Goal: Task Accomplishment & Management: Complete application form

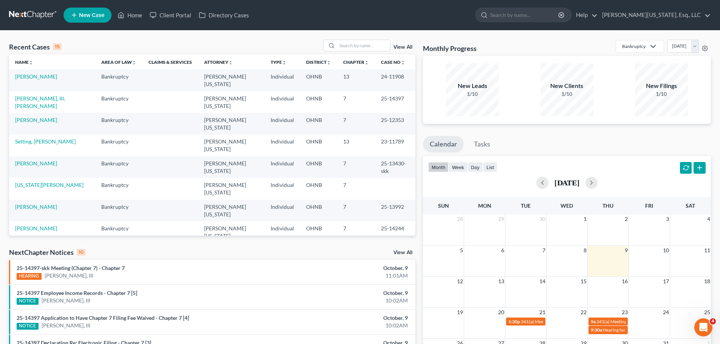
click at [105, 17] on link "New Case" at bounding box center [87, 15] width 48 height 15
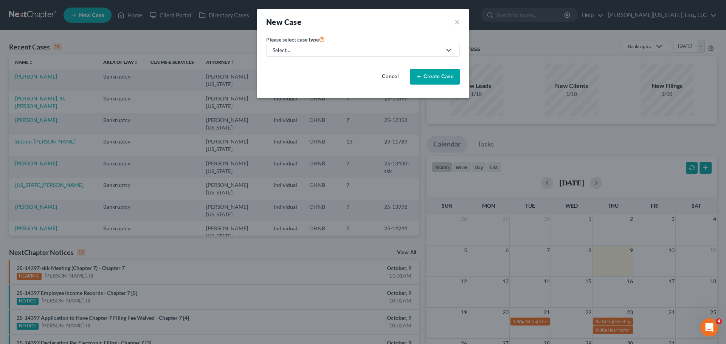
click at [299, 49] on div "Select..." at bounding box center [356, 50] width 169 height 8
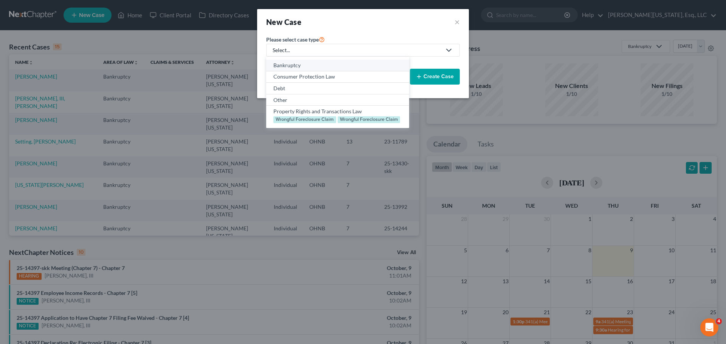
click at [302, 67] on div "Bankruptcy" at bounding box center [337, 66] width 128 height 8
select select "61"
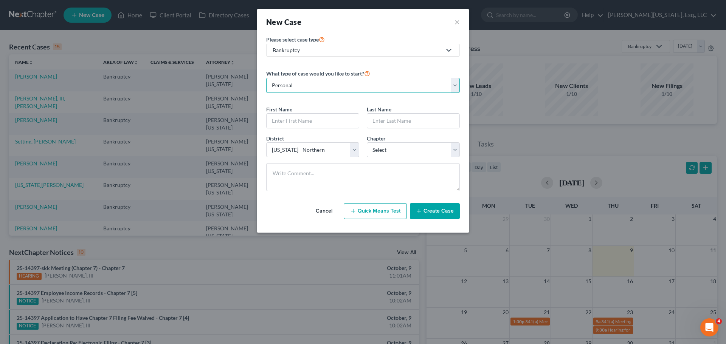
click at [368, 86] on select "Personal Business" at bounding box center [362, 85] width 193 height 15
click at [266, 78] on select "Personal Business" at bounding box center [362, 85] width 193 height 15
click at [314, 120] on input "text" at bounding box center [312, 121] width 92 height 14
type input "Danai"
type input "Hood"
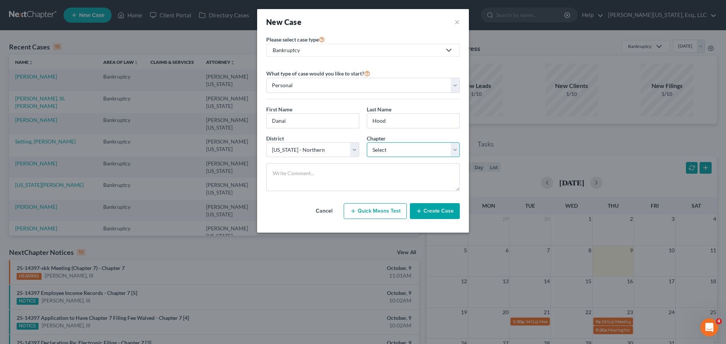
drag, startPoint x: 392, startPoint y: 149, endPoint x: 393, endPoint y: 157, distance: 7.6
click at [392, 149] on select "Select 7 11 12 13" at bounding box center [413, 149] width 93 height 15
select select "0"
click at [367, 142] on select "Select 7 11 12 13" at bounding box center [413, 149] width 93 height 15
click at [437, 212] on button "Create Case" at bounding box center [435, 211] width 50 height 16
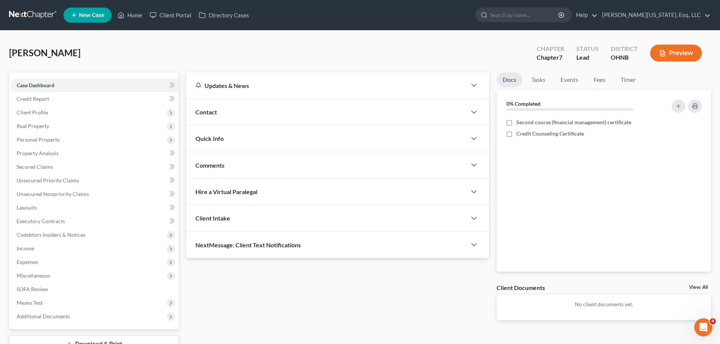
click at [228, 109] on div "Contact" at bounding box center [326, 112] width 280 height 26
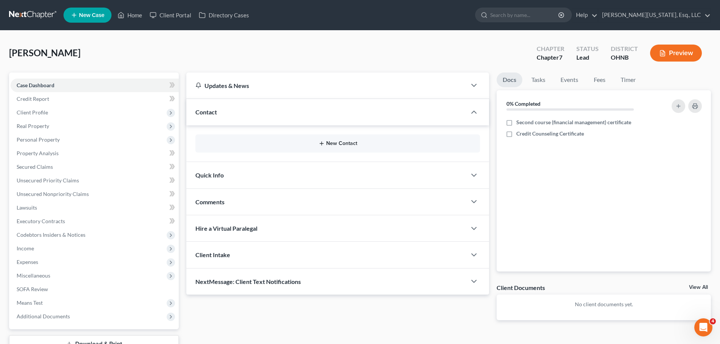
click at [336, 142] on button "New Contact" at bounding box center [337, 144] width 272 height 6
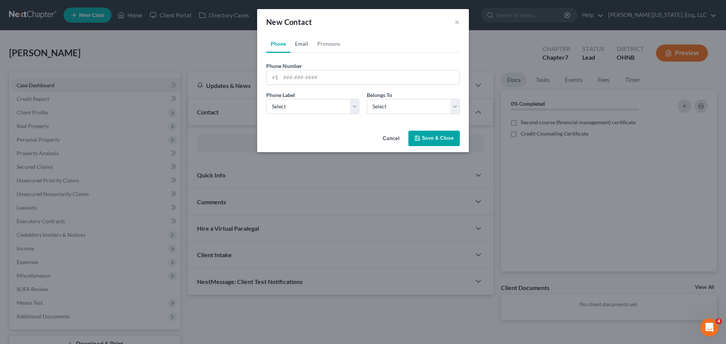
drag, startPoint x: 300, startPoint y: 42, endPoint x: 302, endPoint y: 66, distance: 24.3
click at [300, 42] on link "Email" at bounding box center [301, 44] width 22 height 18
click at [313, 72] on input "email" at bounding box center [369, 77] width 179 height 14
type input "[EMAIL_ADDRESS][DOMAIN_NAME]"
click at [308, 106] on select "Select Home Work Other" at bounding box center [312, 106] width 93 height 15
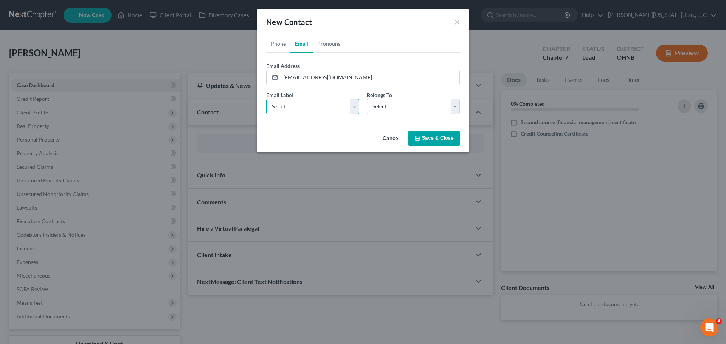
select select "0"
click at [266, 99] on select "Select Home Work Other" at bounding box center [312, 106] width 93 height 15
click at [367, 112] on select "Select Client Other" at bounding box center [413, 106] width 93 height 15
select select "0"
click at [367, 99] on select "Select Client Other" at bounding box center [413, 106] width 93 height 15
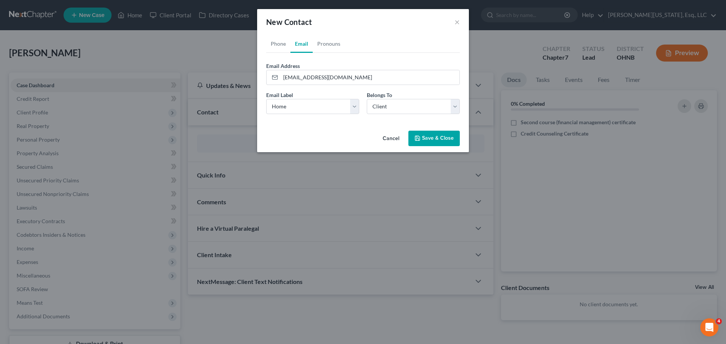
click at [430, 140] on button "Save & Close" at bounding box center [433, 139] width 51 height 16
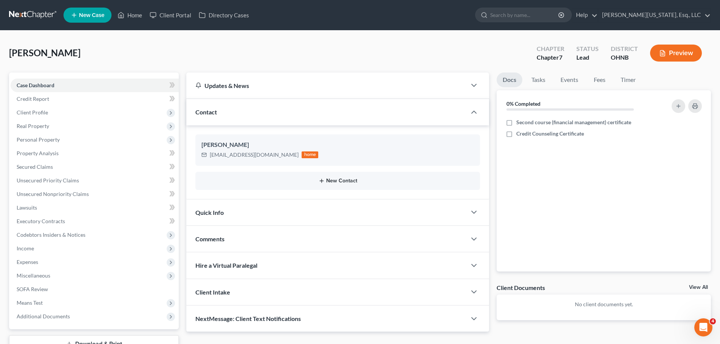
click at [337, 181] on button "New Contact" at bounding box center [337, 181] width 272 height 6
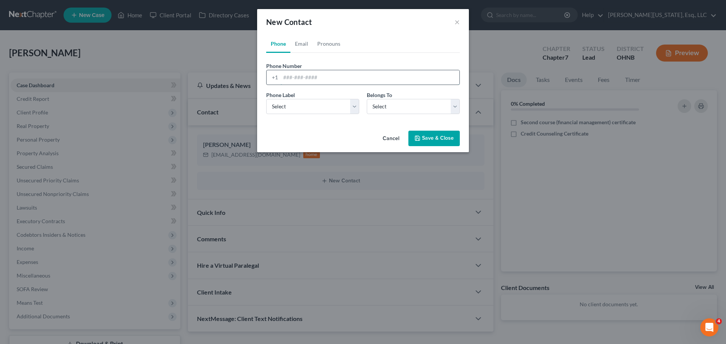
click at [305, 74] on input "tel" at bounding box center [369, 77] width 179 height 14
drag, startPoint x: 300, startPoint y: 74, endPoint x: 176, endPoint y: 78, distance: 123.3
click at [177, 78] on div "New Contact × Phone Email Pronouns Phone Number * [PHONE_NUMBER] Ext. Phone Lab…" at bounding box center [363, 172] width 726 height 344
type input "[PHONE_NUMBER]"
click at [306, 113] on select "Select Mobile Home Work Other" at bounding box center [312, 106] width 93 height 15
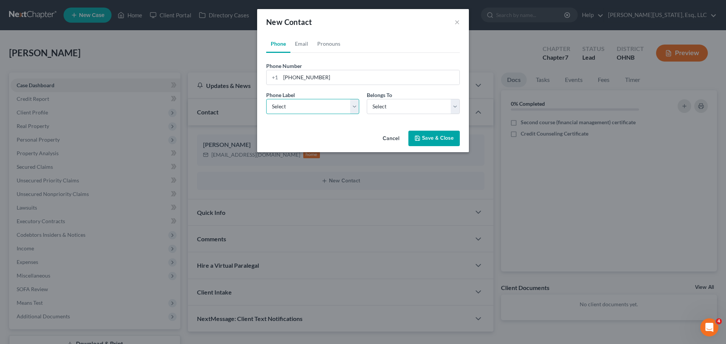
select select "0"
click at [266, 99] on select "Select Mobile Home Work Other" at bounding box center [312, 106] width 93 height 15
drag, startPoint x: 395, startPoint y: 101, endPoint x: 402, endPoint y: 113, distance: 13.9
click at [396, 101] on select "Select Client Other" at bounding box center [413, 106] width 93 height 15
select select "0"
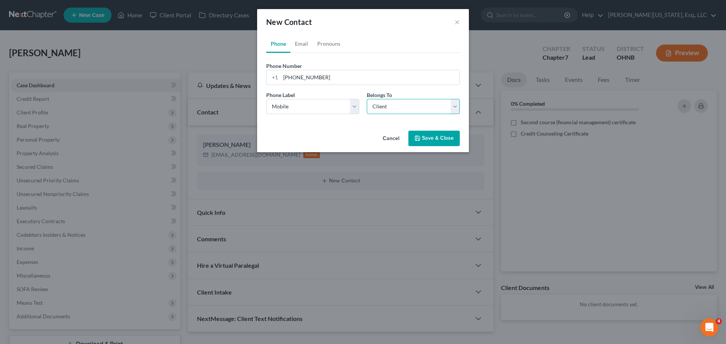
click at [367, 99] on select "Select Client Other" at bounding box center [413, 106] width 93 height 15
click at [436, 147] on div "Cancel Save & Close" at bounding box center [363, 140] width 212 height 25
click at [418, 140] on icon "button" at bounding box center [417, 138] width 6 height 6
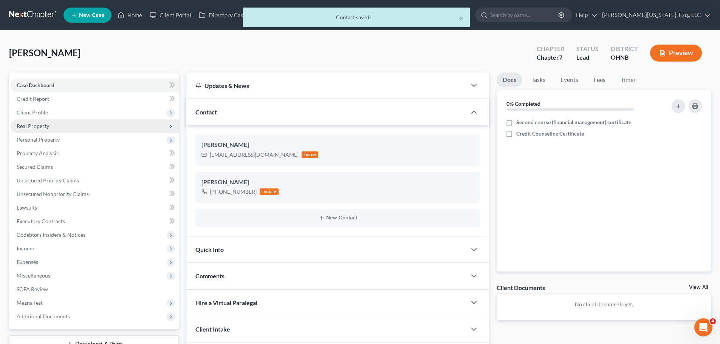
click at [49, 129] on span "Real Property" at bounding box center [95, 126] width 168 height 14
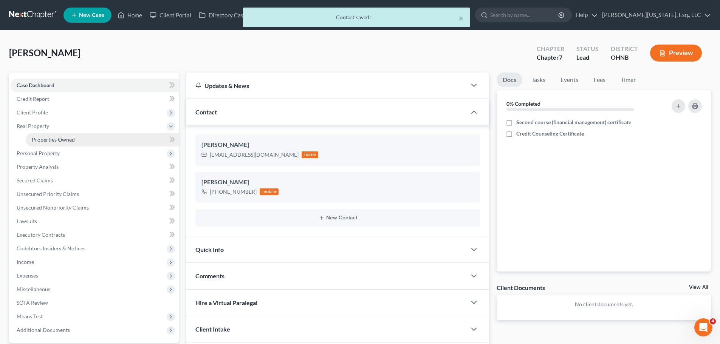
click at [63, 138] on span "Properties Owned" at bounding box center [53, 139] width 43 height 6
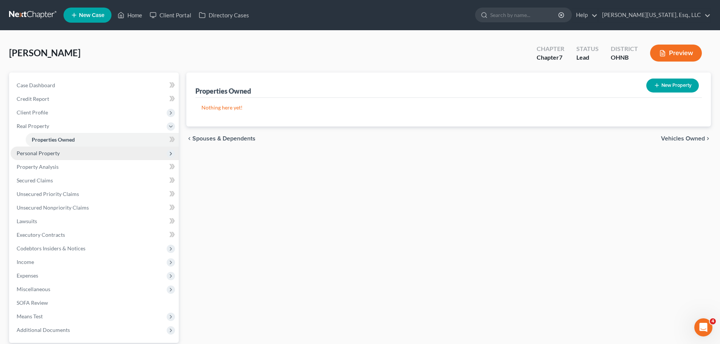
click at [73, 150] on span "Personal Property" at bounding box center [95, 154] width 168 height 14
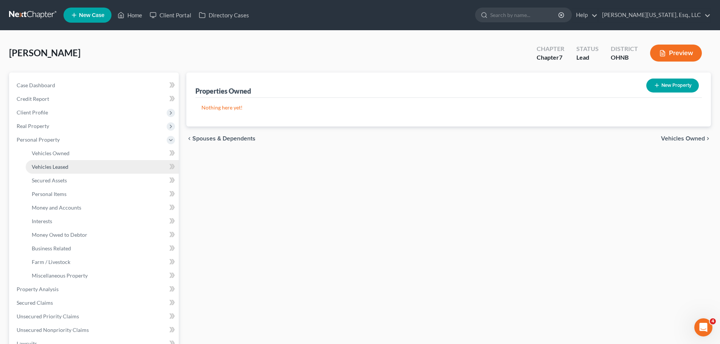
click at [86, 168] on link "Vehicles Leased" at bounding box center [102, 167] width 153 height 14
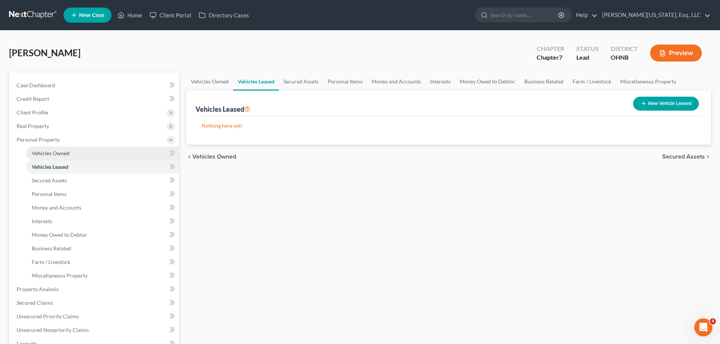
click at [79, 155] on link "Vehicles Owned" at bounding box center [102, 154] width 153 height 14
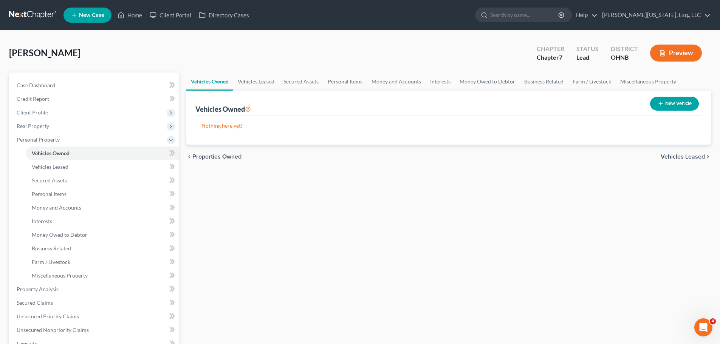
click at [673, 103] on button "New Vehicle" at bounding box center [674, 104] width 49 height 14
select select "0"
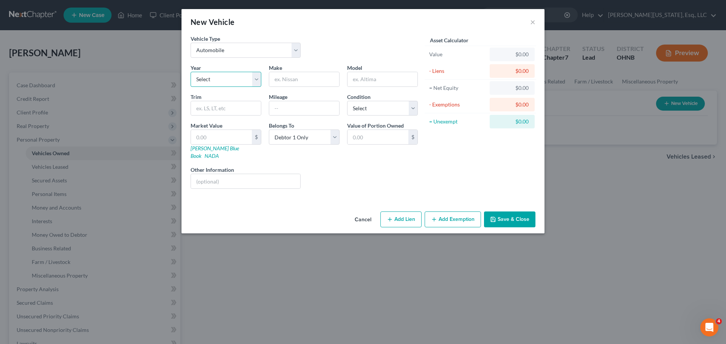
click at [233, 82] on select "Select 2026 2025 2024 2023 2022 2021 2020 2019 2018 2017 2016 2015 2014 2013 20…" at bounding box center [225, 79] width 71 height 15
select select "7"
click at [190, 72] on select "Select 2026 2025 2024 2023 2022 2021 2020 2019 2018 2017 2016 2015 2014 2013 20…" at bounding box center [225, 79] width 71 height 15
type input "Jeep"
type input "Cherokee"
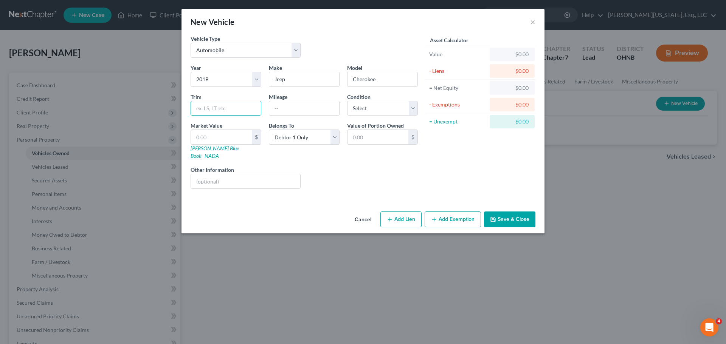
click at [523, 213] on button "Save & Close" at bounding box center [509, 220] width 51 height 16
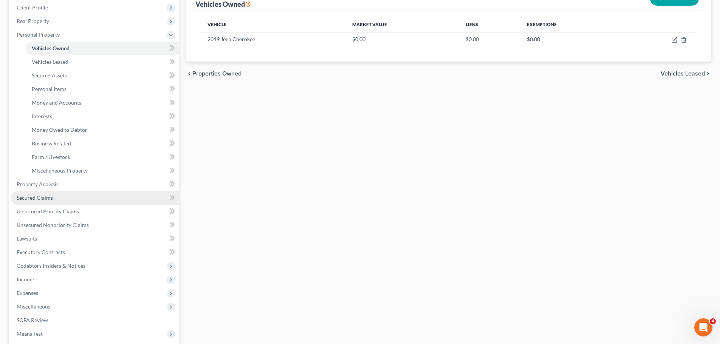
scroll to position [113, 0]
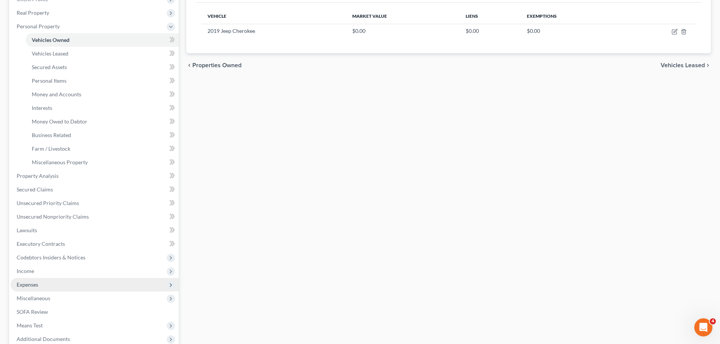
click at [34, 280] on span "Expenses" at bounding box center [95, 285] width 168 height 14
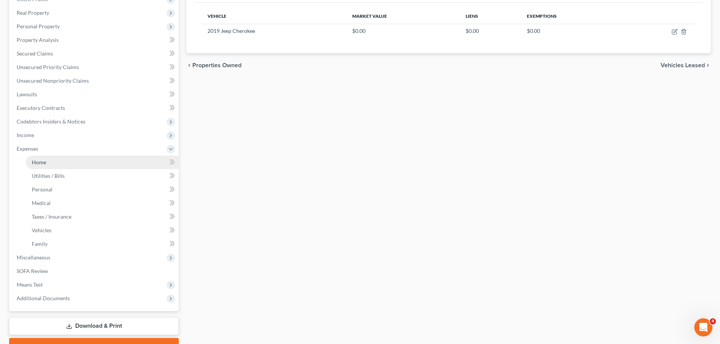
click at [71, 159] on link "Home" at bounding box center [102, 163] width 153 height 14
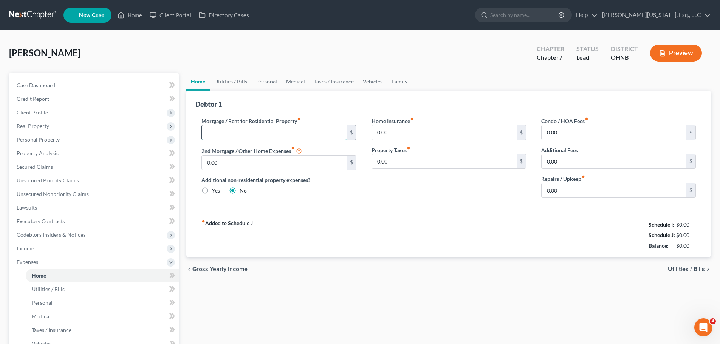
click at [267, 129] on input "text" at bounding box center [274, 132] width 145 height 14
type input "699"
click at [241, 79] on link "Utilities / Bills" at bounding box center [231, 82] width 42 height 18
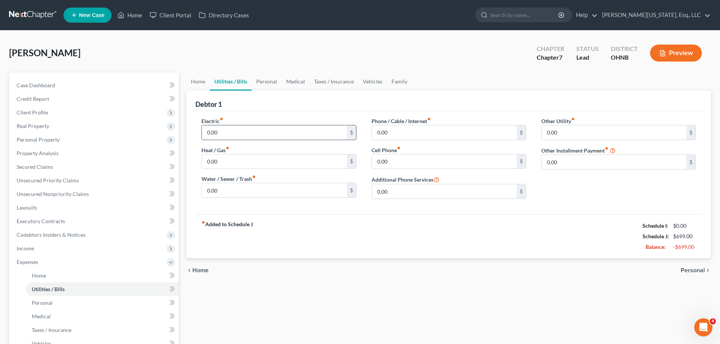
click at [255, 131] on input "0.00" at bounding box center [274, 132] width 145 height 14
type input "200"
type input "188"
type input "75"
click at [264, 76] on link "Personal" at bounding box center [267, 82] width 30 height 18
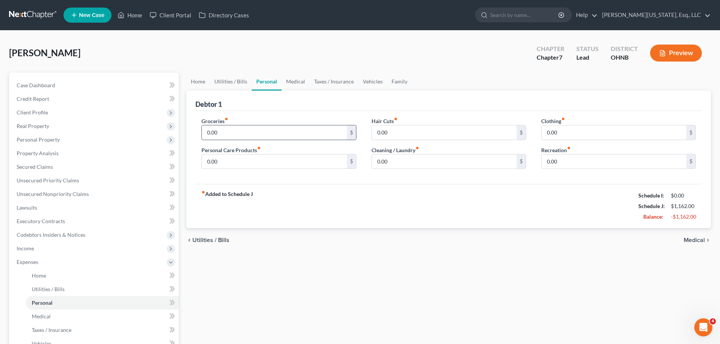
click at [266, 128] on input "0.00" at bounding box center [274, 132] width 145 height 14
type input "500"
type input "200"
click at [284, 80] on link "Medical" at bounding box center [296, 82] width 28 height 18
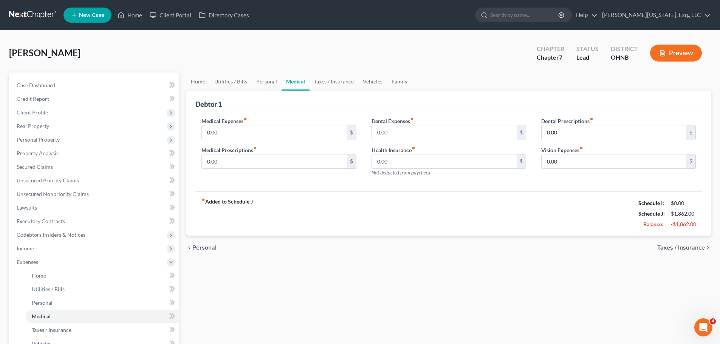
click at [266, 117] on div "Medical Expenses fiber_manual_record 0.00 $" at bounding box center [278, 128] width 155 height 23
click at [267, 128] on input "0.00" at bounding box center [274, 132] width 145 height 14
type input "150"
click at [336, 79] on link "Taxes / Insurance" at bounding box center [334, 82] width 49 height 18
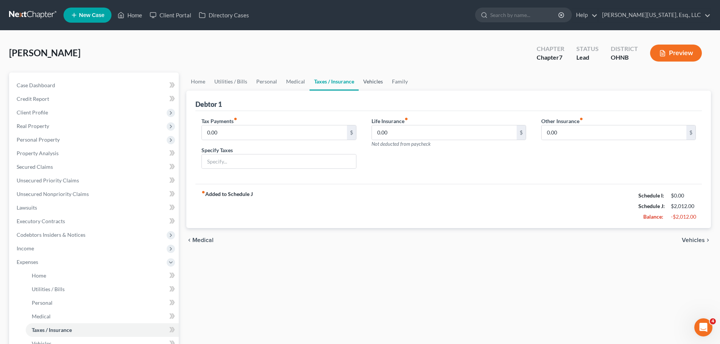
click at [376, 83] on link "Vehicles" at bounding box center [373, 82] width 29 height 18
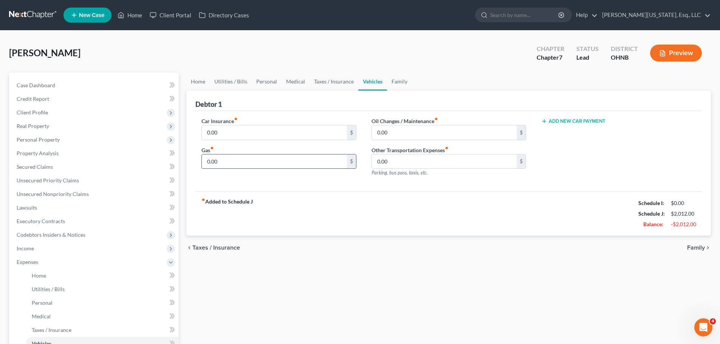
click at [318, 155] on input "0.00" at bounding box center [274, 162] width 145 height 14
type input "150"
type input "125"
click at [268, 83] on link "Personal" at bounding box center [267, 82] width 30 height 18
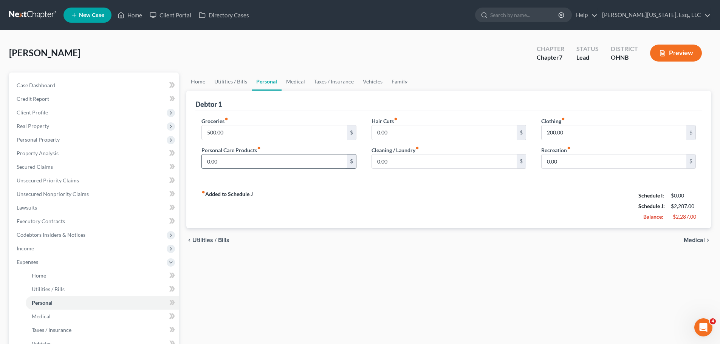
click at [245, 165] on input "0.00" at bounding box center [274, 162] width 145 height 14
type input "100"
click at [573, 155] on input "0.00" at bounding box center [614, 162] width 145 height 14
type input "200"
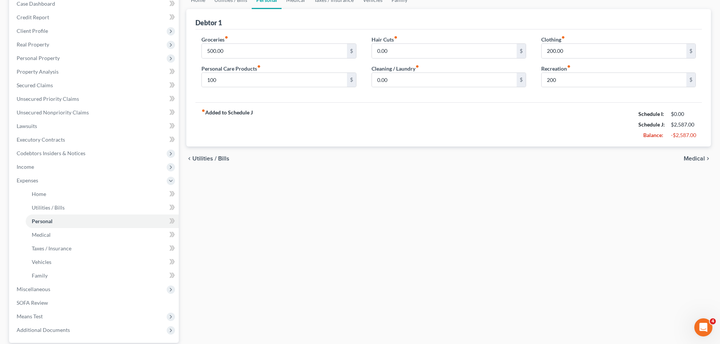
scroll to position [153, 0]
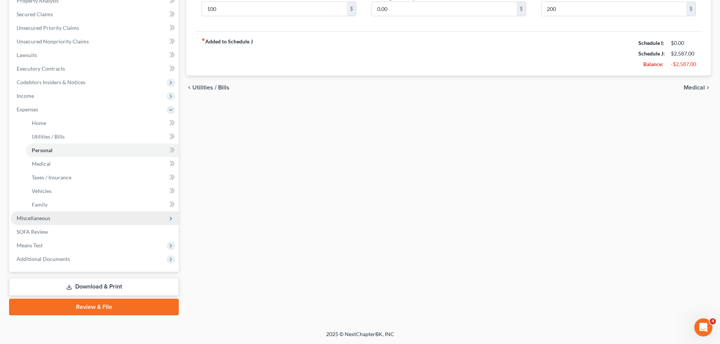
click at [40, 220] on span "Miscellaneous" at bounding box center [34, 218] width 34 height 6
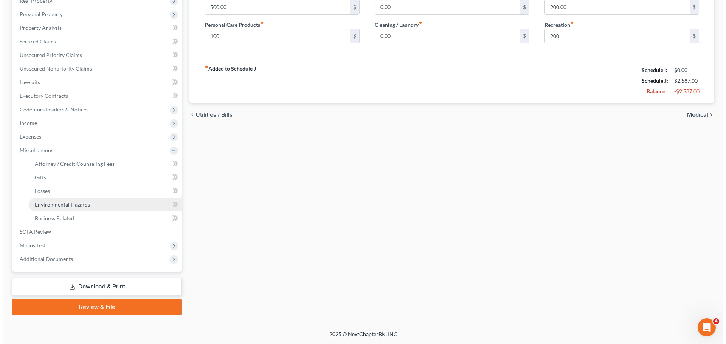
scroll to position [125, 0]
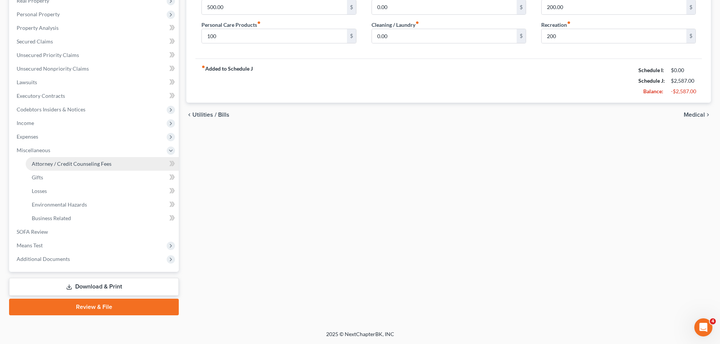
click at [94, 167] on link "Attorney / Credit Counseling Fees" at bounding box center [102, 164] width 153 height 14
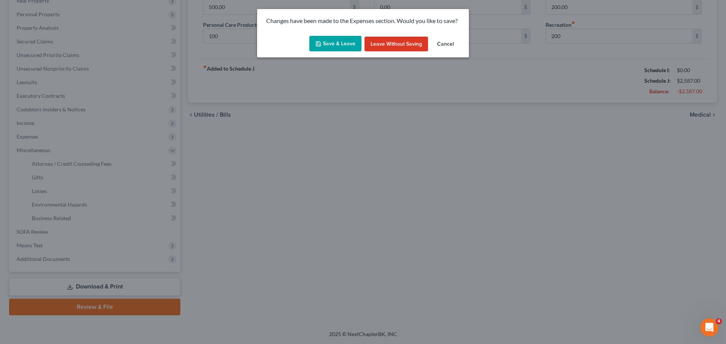
click at [316, 34] on div "Save & Leave Leave without Saving Cancel" at bounding box center [363, 45] width 212 height 25
click at [338, 44] on button "Save & Leave" at bounding box center [335, 44] width 52 height 16
type input "100.00"
type input "200.00"
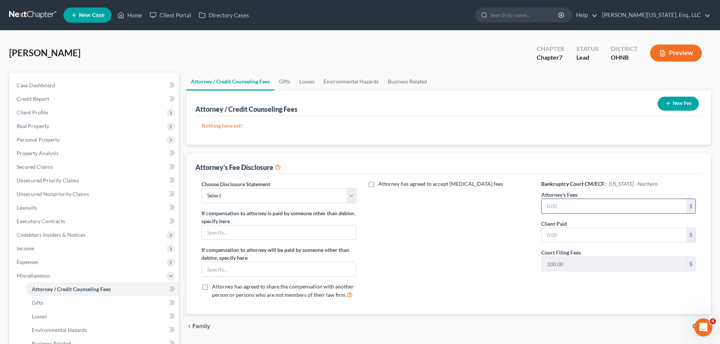
click at [598, 210] on input "text" at bounding box center [614, 206] width 145 height 14
type input "900"
click at [232, 197] on select "Select Disclosure" at bounding box center [278, 195] width 155 height 15
select select "0"
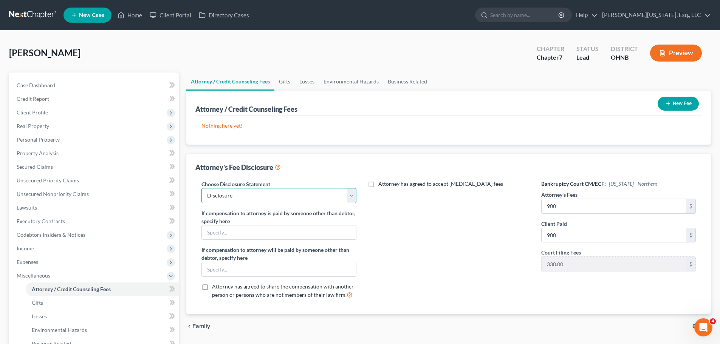
click at [201, 188] on select "Select Disclosure" at bounding box center [278, 195] width 155 height 15
click at [690, 102] on button "New Fee" at bounding box center [678, 104] width 41 height 14
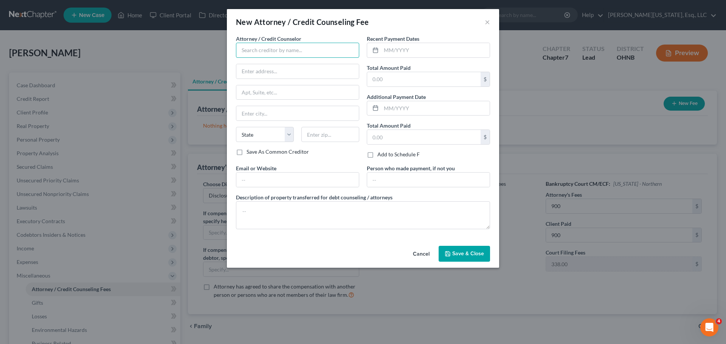
click at [271, 48] on input "text" at bounding box center [297, 50] width 123 height 15
click at [282, 62] on div "[PERSON_NAME][US_STATE], Esq." at bounding box center [282, 64] width 80 height 8
type input "[PERSON_NAME][US_STATE], Esq."
type input "[STREET_ADDRESS][PERSON_NAME]"
type input "Richmond Hts."
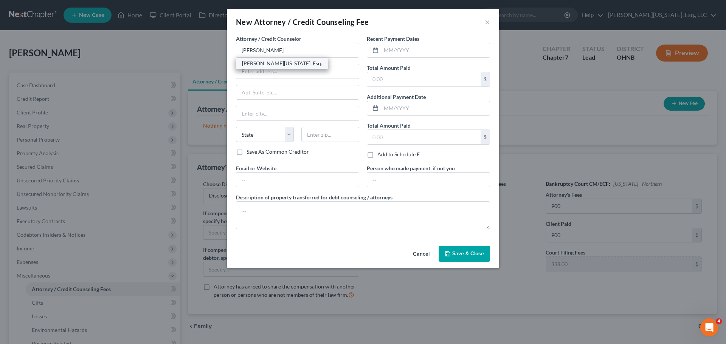
select select "36"
type input "44143"
click at [405, 76] on input "text" at bounding box center [423, 79] width 113 height 14
type input "900"
click at [429, 51] on input "text" at bounding box center [435, 50] width 108 height 14
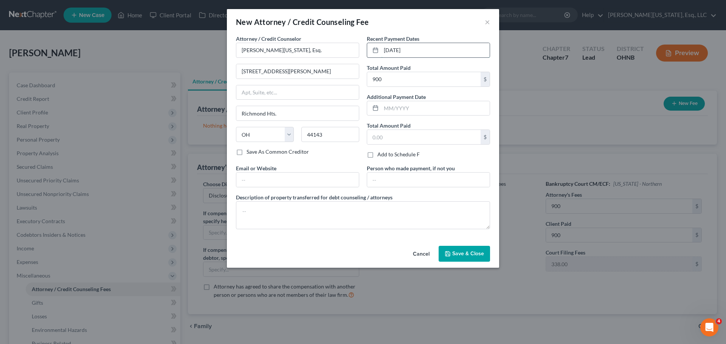
type input "[DATE]"
click at [458, 256] on span "Save & Close" at bounding box center [468, 254] width 32 height 6
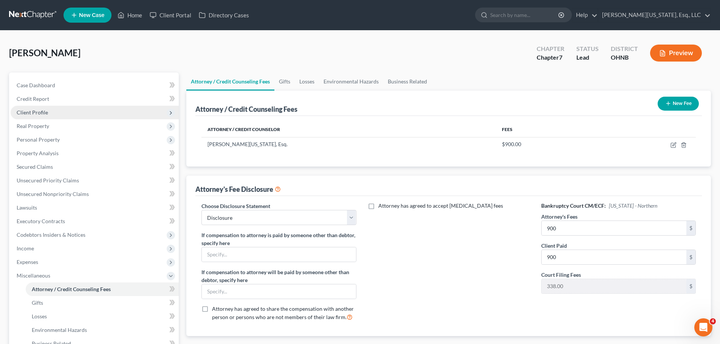
click at [50, 115] on span "Client Profile" at bounding box center [95, 113] width 168 height 14
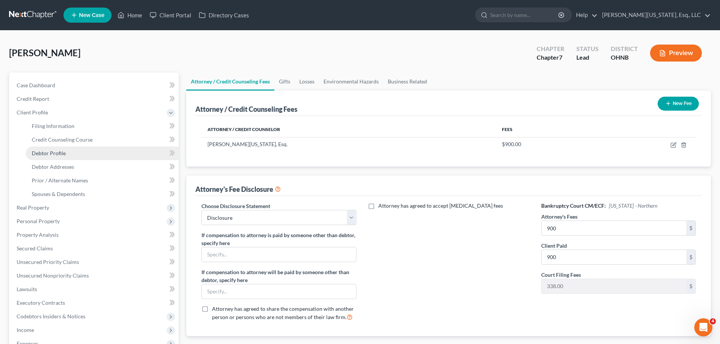
click at [76, 152] on link "Debtor Profile" at bounding box center [102, 154] width 153 height 14
select select "0"
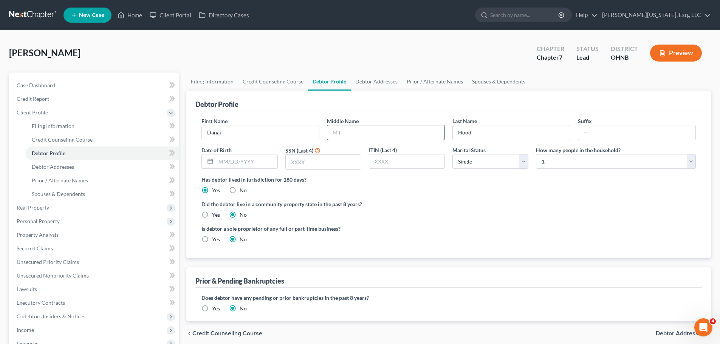
click at [397, 132] on input "text" at bounding box center [385, 132] width 117 height 14
type input "Chanel"
click at [251, 165] on input "text" at bounding box center [246, 162] width 61 height 14
type input "[DATE]"
type input "5622"
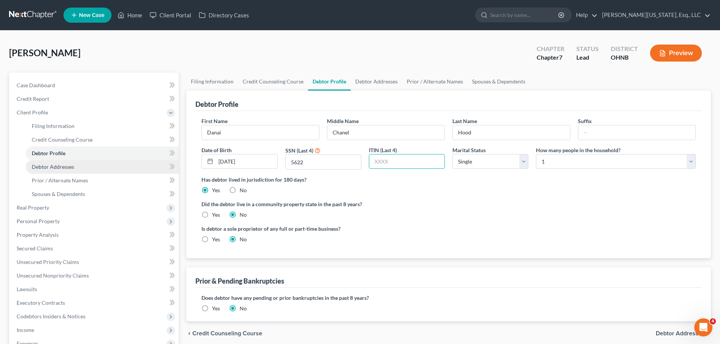
click at [65, 165] on span "Debtor Addresses" at bounding box center [53, 167] width 42 height 6
select select "0"
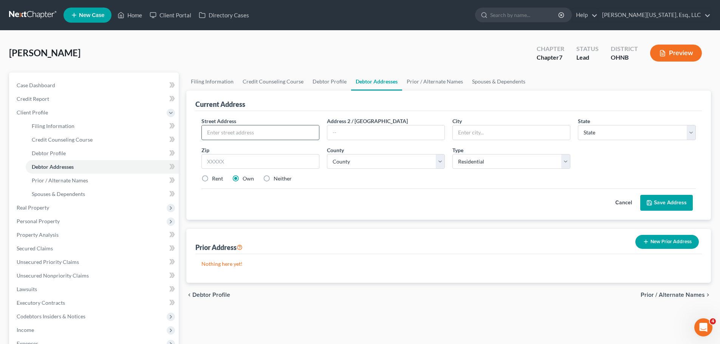
click at [262, 130] on input "text" at bounding box center [260, 132] width 117 height 14
type input "[STREET_ADDRESS]"
type input "$41"
type input "43615"
type input "[GEOGRAPHIC_DATA]"
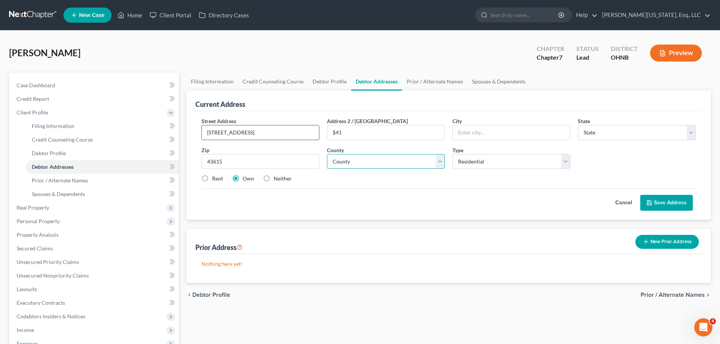
select select "36"
click at [390, 163] on select "County [GEOGRAPHIC_DATA] [GEOGRAPHIC_DATA] [GEOGRAPHIC_DATA] [GEOGRAPHIC_DATA] …" at bounding box center [386, 161] width 118 height 15
select select "47"
click at [327, 154] on select "County [GEOGRAPHIC_DATA] [GEOGRAPHIC_DATA] [GEOGRAPHIC_DATA] [GEOGRAPHIC_DATA] …" at bounding box center [386, 161] width 118 height 15
click at [212, 180] on label "Rent" at bounding box center [217, 179] width 11 height 8
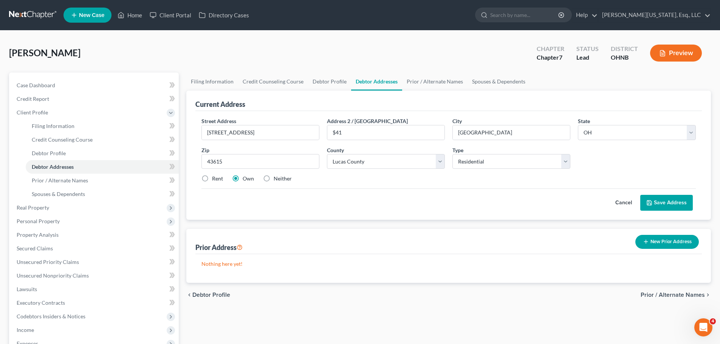
click at [215, 180] on input "Rent" at bounding box center [217, 177] width 5 height 5
radio input "true"
click at [683, 200] on button "Save Address" at bounding box center [666, 203] width 53 height 16
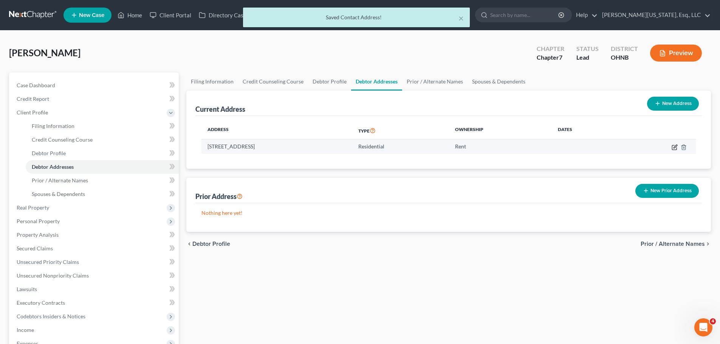
click at [675, 148] on icon "button" at bounding box center [675, 147] width 6 height 6
select select "36"
select select "47"
select select "0"
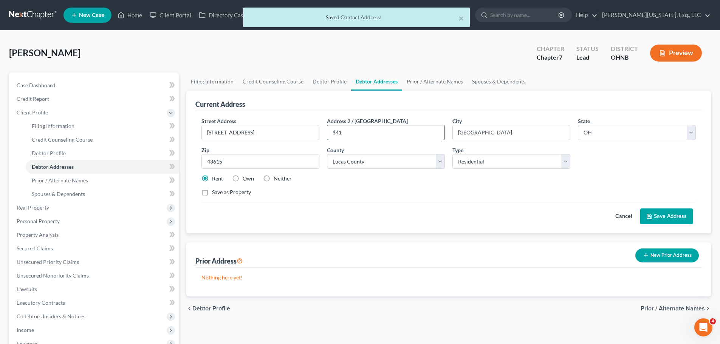
click at [337, 136] on input "$41" at bounding box center [385, 132] width 117 height 14
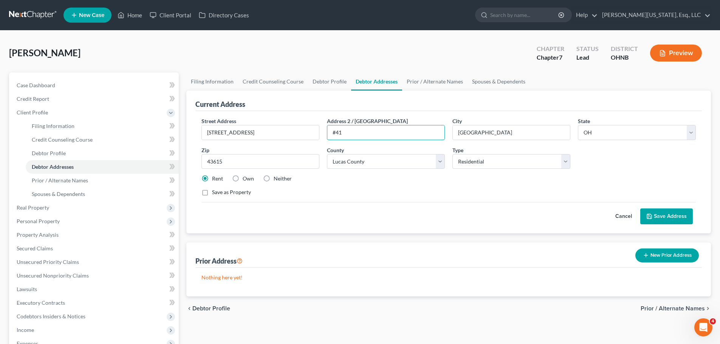
type input "#41"
click at [675, 224] on button "Save Address" at bounding box center [666, 217] width 53 height 16
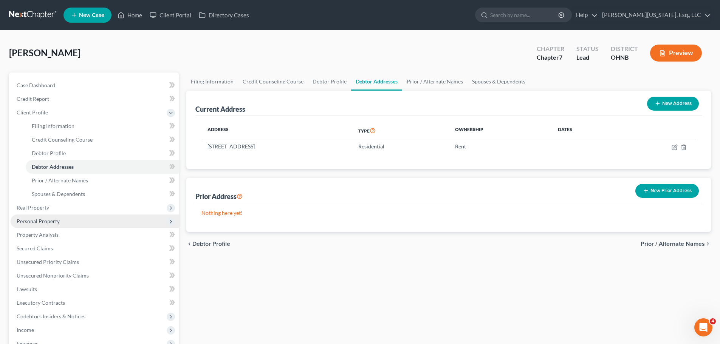
click at [48, 222] on span "Personal Property" at bounding box center [38, 221] width 43 height 6
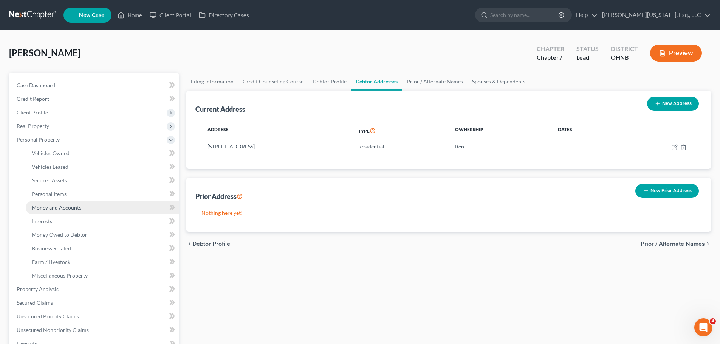
click at [73, 209] on span "Money and Accounts" at bounding box center [57, 207] width 50 height 6
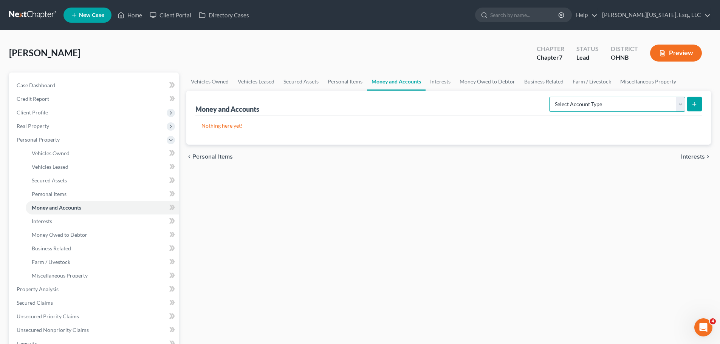
drag, startPoint x: 607, startPoint y: 104, endPoint x: 606, endPoint y: 109, distance: 5.0
click at [607, 104] on select "Select Account Type Brokerage Cash on Hand Certificates of Deposit Checking Acc…" at bounding box center [617, 104] width 136 height 15
select select "checking"
click at [551, 97] on select "Select Account Type Brokerage Cash on Hand Certificates of Deposit Checking Acc…" at bounding box center [617, 104] width 136 height 15
click at [690, 104] on button "submit" at bounding box center [694, 104] width 15 height 15
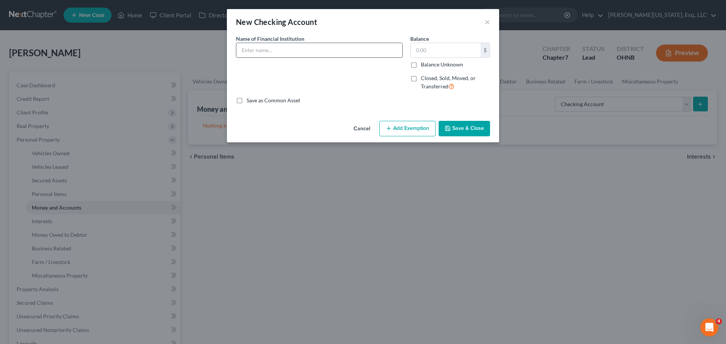
click at [262, 50] on input "text" at bounding box center [319, 50] width 166 height 14
type input "MVB Bank"
type input "494"
click at [400, 126] on button "Add Exemption" at bounding box center [407, 129] width 56 height 16
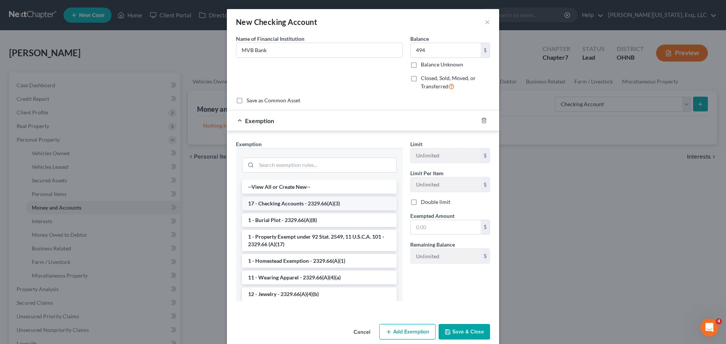
click at [335, 204] on li "17 - Checking Accounts - 2329.66(A)(3)" at bounding box center [319, 204] width 155 height 14
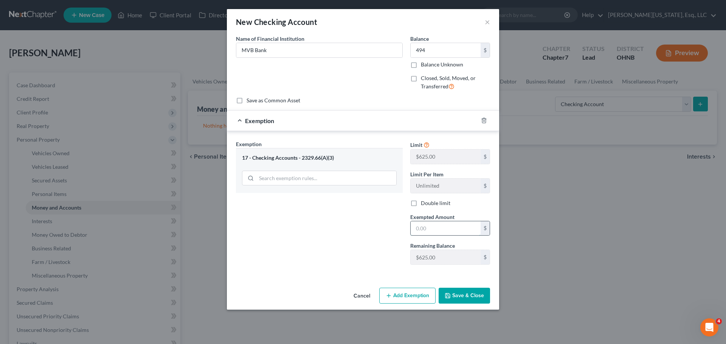
click at [454, 228] on input "text" at bounding box center [445, 228] width 70 height 14
type input "494"
click at [464, 295] on button "Save & Close" at bounding box center [463, 296] width 51 height 16
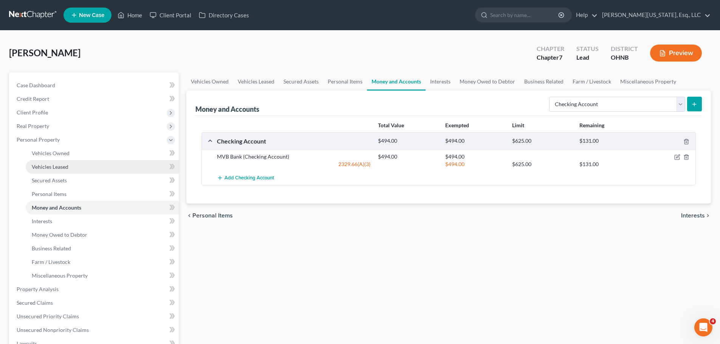
click at [73, 165] on link "Vehicles Leased" at bounding box center [102, 167] width 153 height 14
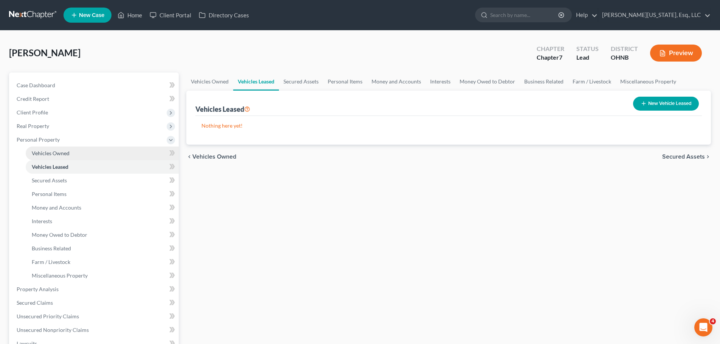
click at [72, 153] on link "Vehicles Owned" at bounding box center [102, 154] width 153 height 14
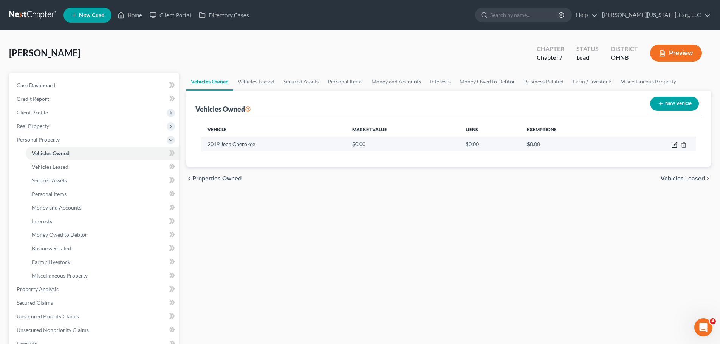
click at [673, 147] on icon "button" at bounding box center [675, 145] width 6 height 6
select select "0"
select select "7"
select select "0"
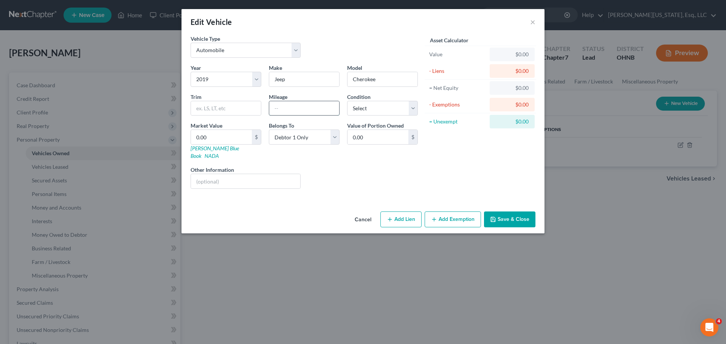
click at [289, 106] on input "text" at bounding box center [304, 108] width 70 height 14
type input "97,000"
click at [384, 113] on select "Select Excellent Very Good Good Fair Poor" at bounding box center [382, 108] width 71 height 15
select select "2"
click at [347, 101] on select "Select Excellent Very Good Good Fair Poor" at bounding box center [382, 108] width 71 height 15
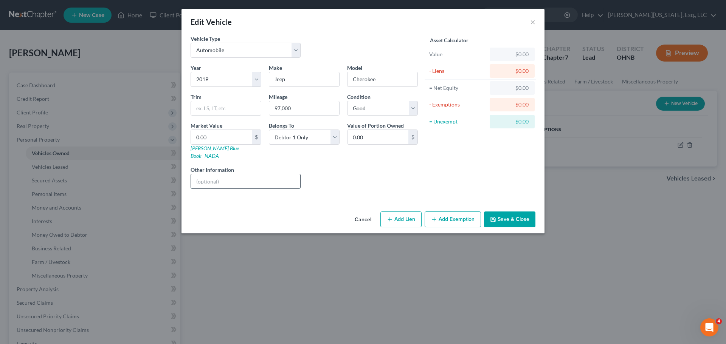
click at [224, 181] on input "text" at bounding box center [245, 181] width 109 height 14
type input "Marooon"
click at [390, 65] on div "Model Cherokee" at bounding box center [382, 75] width 78 height 23
click at [406, 83] on input "Cherokee" at bounding box center [382, 79] width 70 height 14
type input "Cherokee"
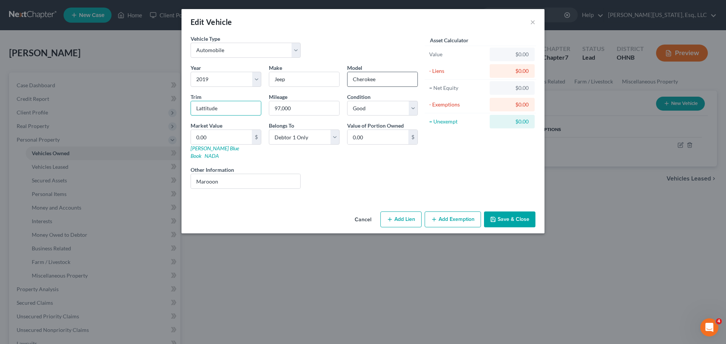
type input "Lattitude"
click at [213, 149] on link "[PERSON_NAME] Blue Book" at bounding box center [214, 152] width 48 height 14
click at [235, 144] on input "0.00" at bounding box center [221, 137] width 61 height 14
type input "1"
type input "1.00"
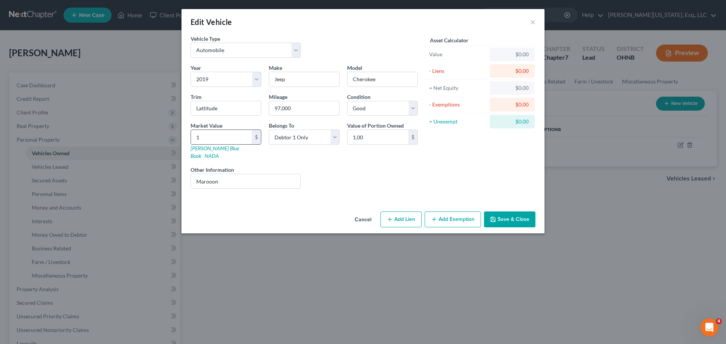
type input "10"
type input "10.00"
type input "105"
type input "105.00"
type input "1057"
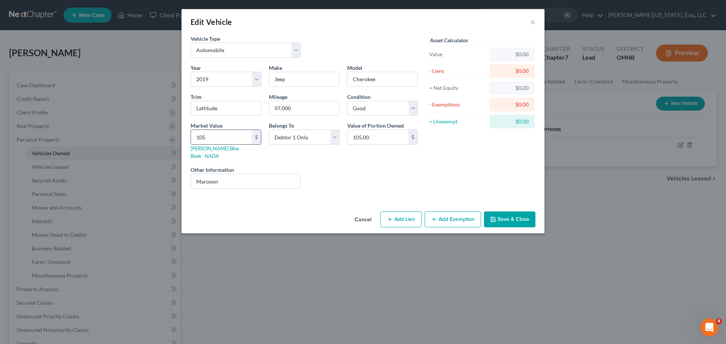
type input "1,057.00"
type input "1,0576"
type input "10,576.00"
type input "10,576"
click at [511, 209] on div "Cancel Add Lien Add Lease Add Exemption Save & Close" at bounding box center [362, 221] width 363 height 25
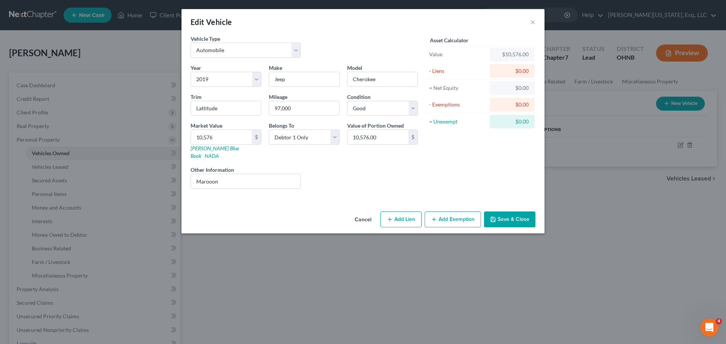
click at [512, 212] on button "Save & Close" at bounding box center [509, 220] width 51 height 16
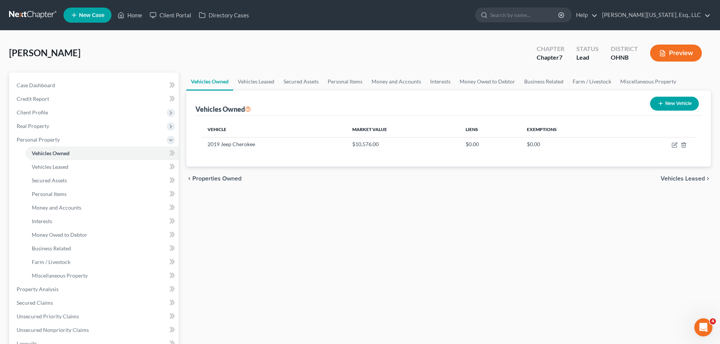
scroll to position [151, 0]
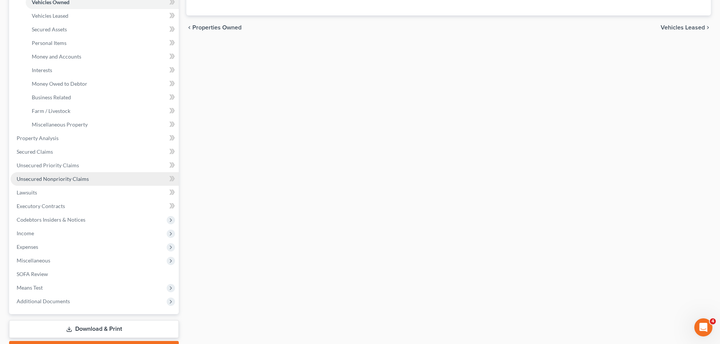
click at [60, 176] on span "Unsecured Nonpriority Claims" at bounding box center [53, 179] width 72 height 6
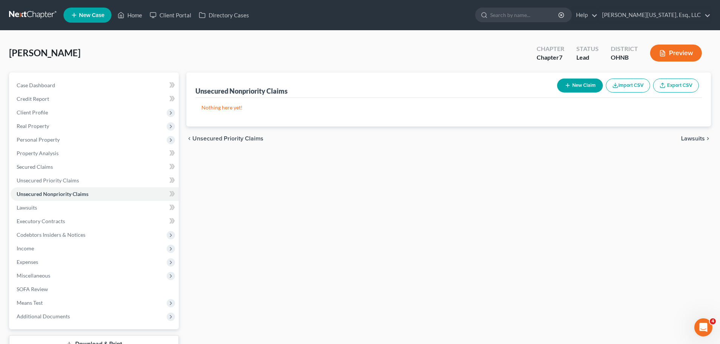
click at [594, 88] on button "New Claim" at bounding box center [580, 86] width 46 height 14
select select "0"
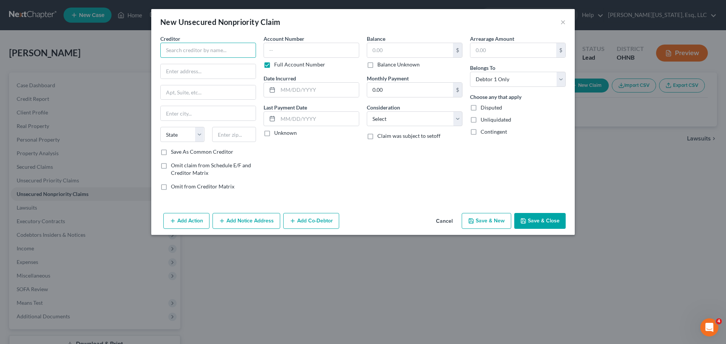
click at [228, 46] on input "text" at bounding box center [208, 50] width 96 height 15
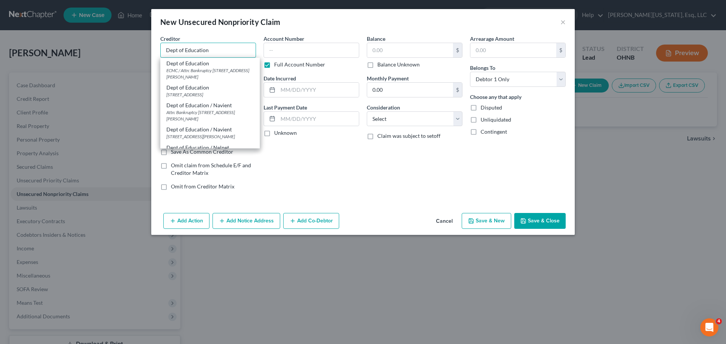
type input "Dept of Education"
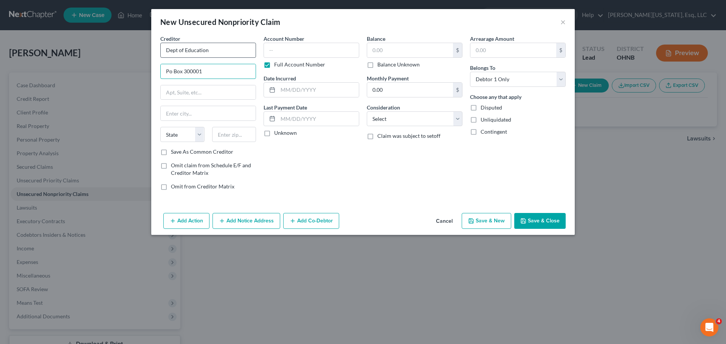
type input "Po Box 300001"
type input "75403"
type input "[GEOGRAPHIC_DATA]"
select select "45"
click at [303, 64] on label "Full Account Number" at bounding box center [299, 65] width 51 height 8
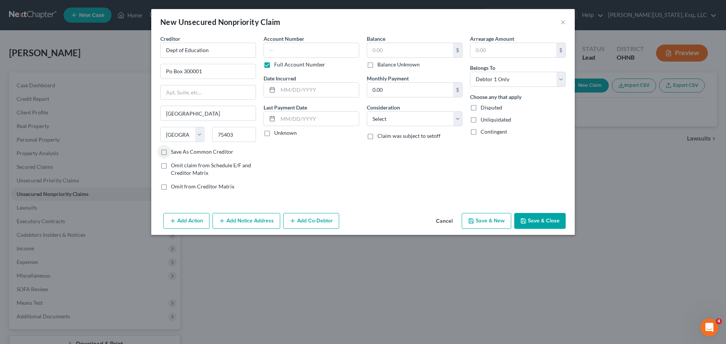
click at [282, 64] on input "Full Account Number" at bounding box center [279, 63] width 5 height 5
click at [297, 50] on input "text" at bounding box center [311, 50] width 96 height 15
type input "1025"
click at [412, 51] on input "text" at bounding box center [410, 50] width 86 height 14
type input "3,500"
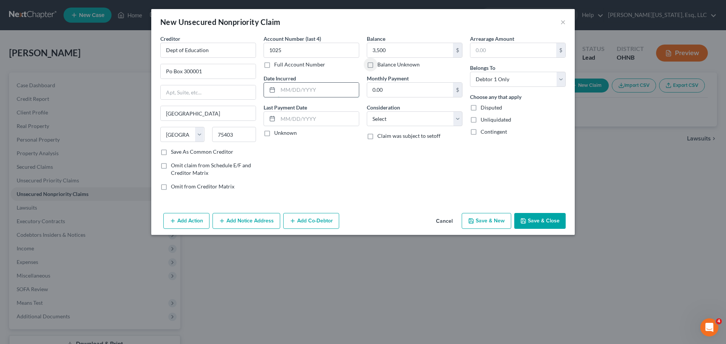
click at [337, 85] on input "text" at bounding box center [318, 90] width 81 height 14
type input "10/2024"
click at [384, 112] on select "Select Cable / Satellite Services Collection Agency Credit Card Debt Debt Couns…" at bounding box center [415, 118] width 96 height 15
select select "17"
click at [367, 111] on select "Select Cable / Satellite Services Collection Agency Credit Card Debt Debt Couns…" at bounding box center [415, 118] width 96 height 15
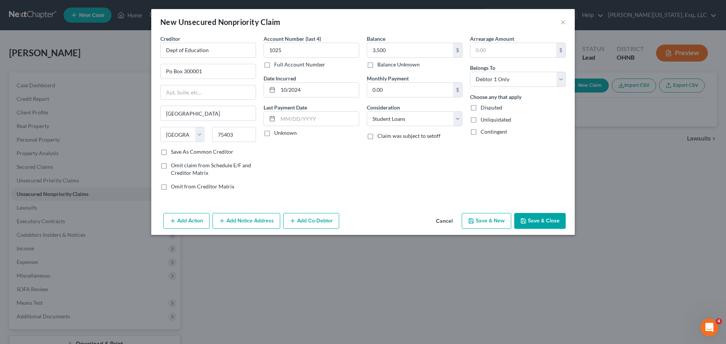
click at [543, 223] on button "Save & Close" at bounding box center [539, 221] width 51 height 16
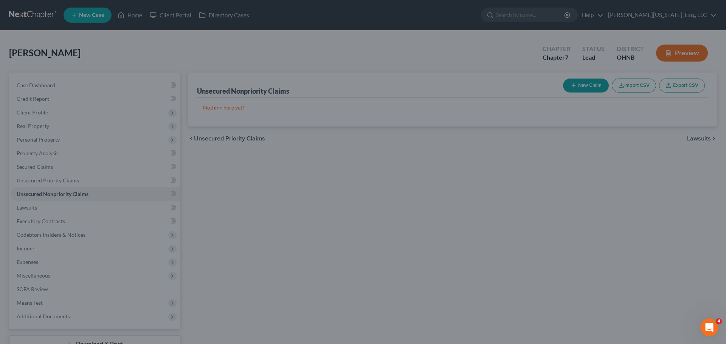
type input "3,500.00"
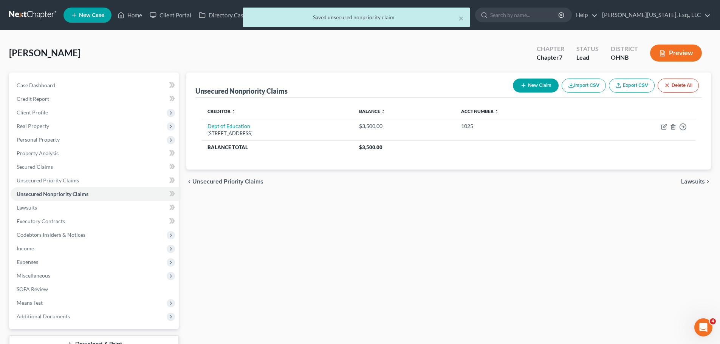
click at [529, 90] on button "New Claim" at bounding box center [536, 86] width 46 height 14
select select "0"
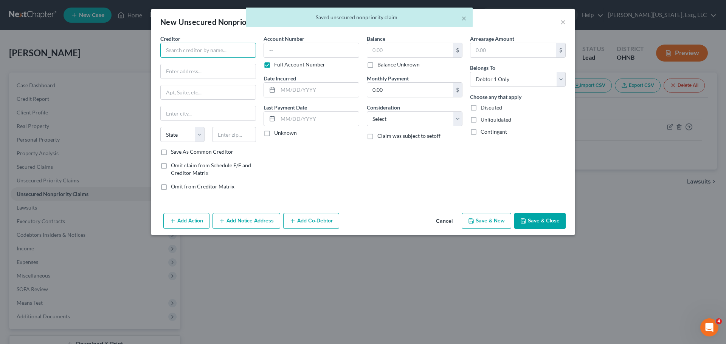
click at [234, 45] on input "text" at bounding box center [208, 50] width 96 height 15
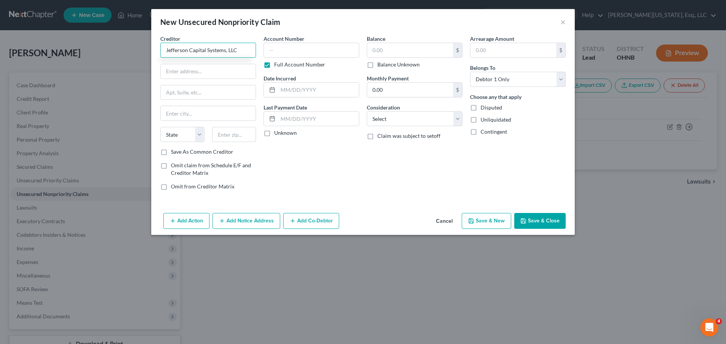
type input "Jefferson Capital Systems, LLC"
type input "Attn Bankruptcy"
click at [190, 93] on input "text" at bounding box center [208, 92] width 95 height 14
type input "[STREET_ADDRESS]"
type input "56377"
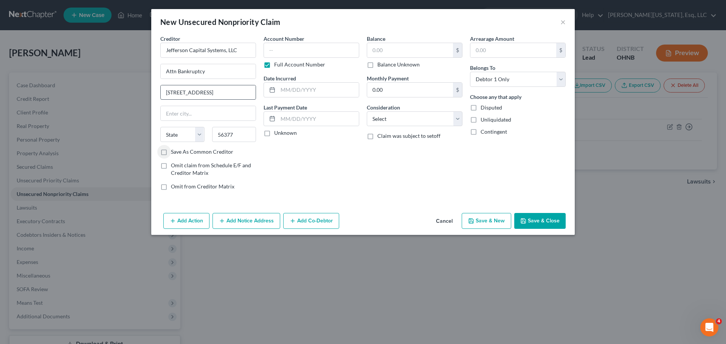
type input "Sartell"
select select "24"
click at [274, 66] on label "Full Account Number" at bounding box center [299, 65] width 51 height 8
click at [277, 66] on input "Full Account Number" at bounding box center [279, 63] width 5 height 5
click at [291, 51] on input "text" at bounding box center [311, 50] width 96 height 15
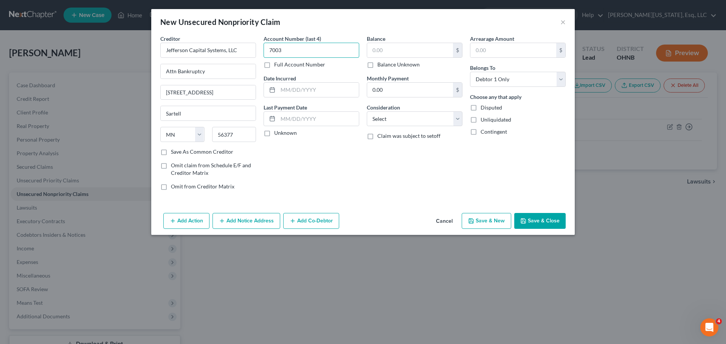
type input "7003"
click at [373, 46] on input "text" at bounding box center [410, 50] width 86 height 14
type input "2,986"
click at [326, 88] on input "text" at bounding box center [318, 90] width 81 height 14
type input "04/2025"
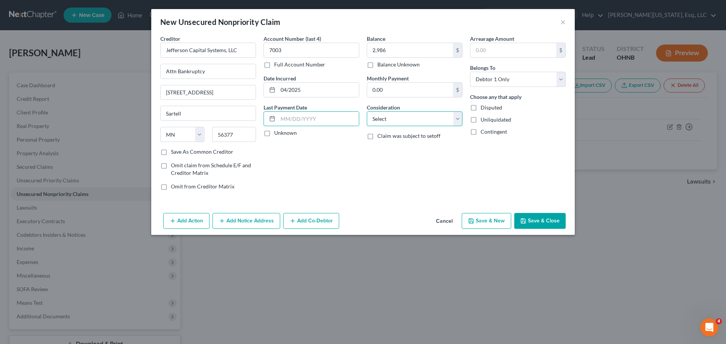
click at [395, 125] on select "Select Cable / Satellite Services Collection Agency Credit Card Debt Debt Couns…" at bounding box center [415, 118] width 96 height 15
select select "14"
click at [367, 111] on select "Select Cable / Satellite Services Collection Agency Credit Card Debt Debt Couns…" at bounding box center [415, 118] width 96 height 15
click at [395, 150] on input "text" at bounding box center [414, 148] width 95 height 14
type input "collection for Verizon Wireless"
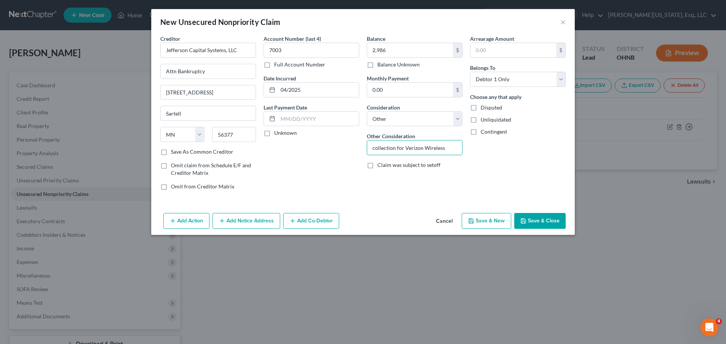
click at [528, 217] on button "Save & Close" at bounding box center [539, 221] width 51 height 16
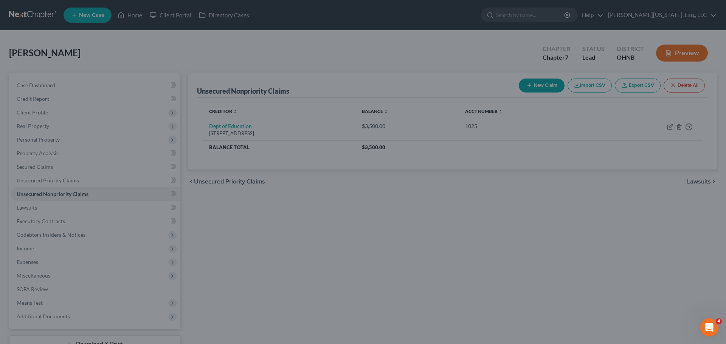
type input "2,986.00"
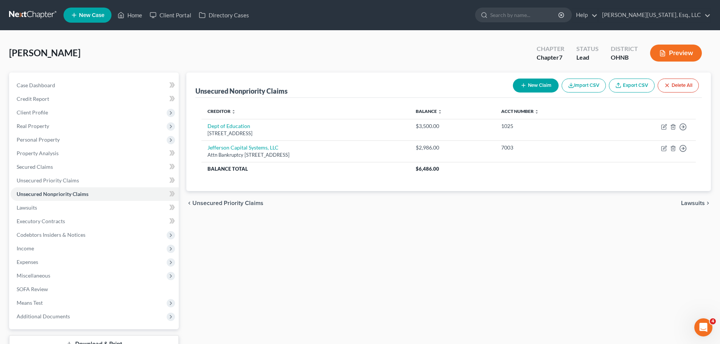
click at [522, 82] on button "New Claim" at bounding box center [536, 86] width 46 height 14
select select "0"
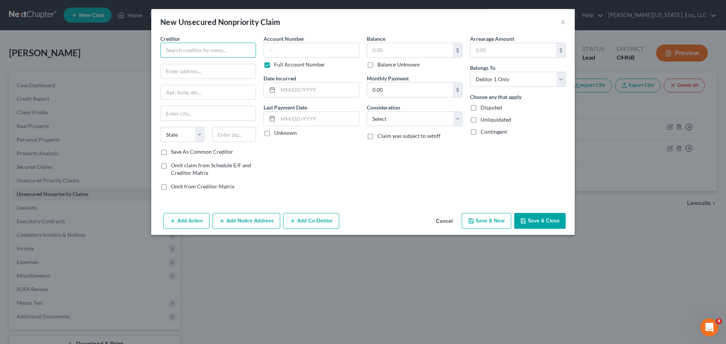
click at [211, 52] on input "text" at bounding box center [208, 50] width 96 height 15
type input "e"
type input "Dept of Education"
type input "Po Box 300001"
click at [229, 135] on input "text" at bounding box center [234, 134] width 44 height 15
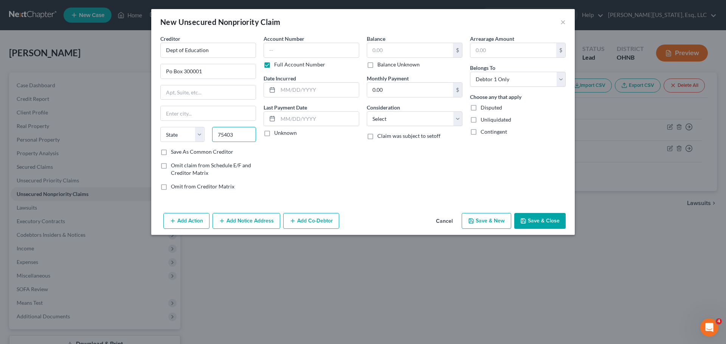
type input "75403"
type input "[GEOGRAPHIC_DATA]"
select select "45"
click at [285, 66] on label "Full Account Number" at bounding box center [299, 65] width 51 height 8
click at [282, 66] on input "Full Account Number" at bounding box center [279, 63] width 5 height 5
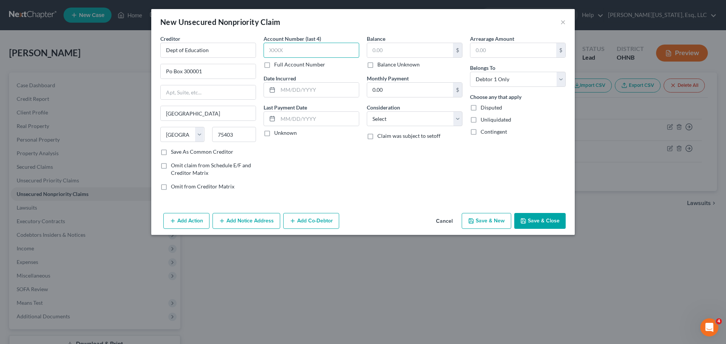
click at [295, 48] on input "text" at bounding box center [311, 50] width 96 height 15
type input "1109"
click at [333, 94] on input "text" at bounding box center [318, 90] width 81 height 14
type input "11/2023"
click at [416, 60] on div "$ Balance Unknown" at bounding box center [415, 56] width 96 height 26
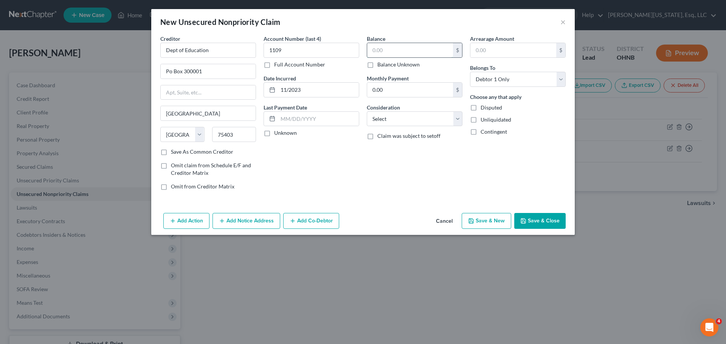
click at [416, 51] on input "text" at bounding box center [410, 50] width 86 height 14
type input "2,918"
click at [428, 121] on select "Select Cable / Satellite Services Collection Agency Credit Card Debt Debt Couns…" at bounding box center [415, 118] width 96 height 15
select select "17"
click at [367, 111] on select "Select Cable / Satellite Services Collection Agency Credit Card Debt Debt Couns…" at bounding box center [415, 118] width 96 height 15
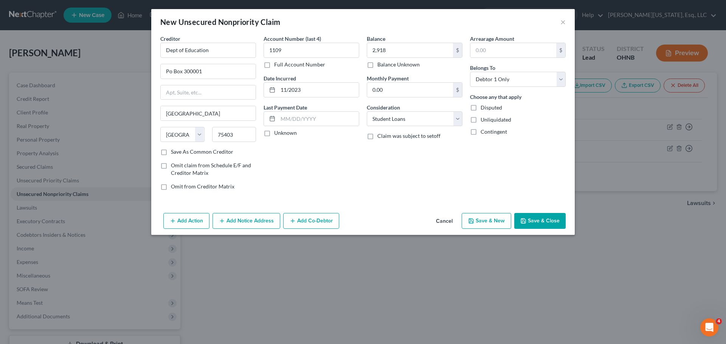
click at [541, 223] on button "Save & Close" at bounding box center [539, 221] width 51 height 16
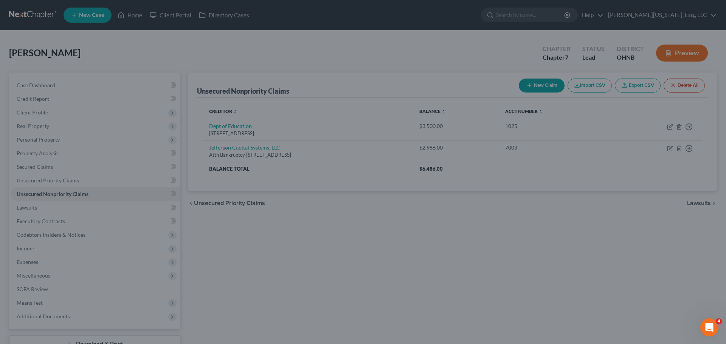
type input "2,918.00"
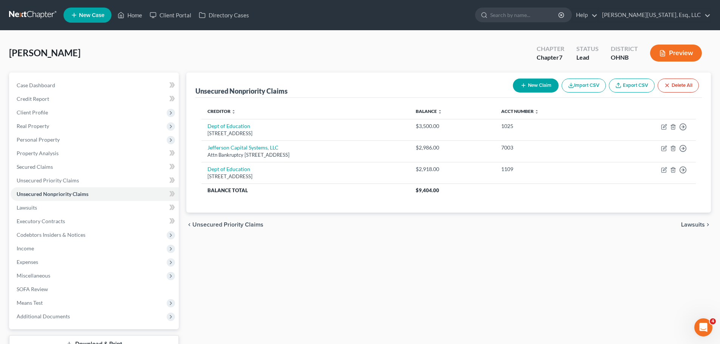
click at [548, 82] on button "New Claim" at bounding box center [536, 86] width 46 height 14
select select "0"
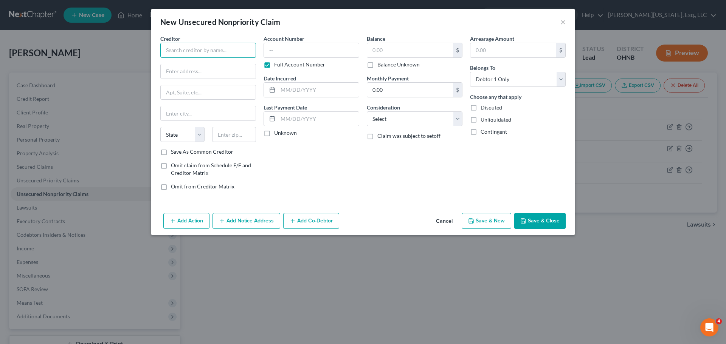
click at [217, 48] on input "text" at bounding box center [208, 50] width 96 height 15
type input "Credit Service International"
type input "Attn Bankruptcy"
click at [178, 91] on input "text" at bounding box center [208, 92] width 95 height 14
type input "[STREET_ADDRESS]"
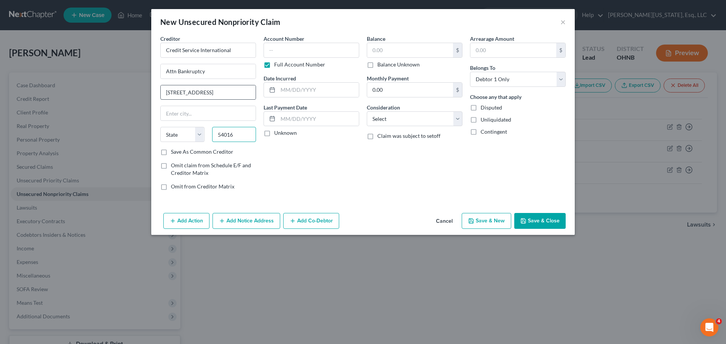
type input "54016"
type input "[PERSON_NAME]"
select select "52"
click at [274, 66] on label "Full Account Number" at bounding box center [299, 65] width 51 height 8
click at [277, 66] on input "Full Account Number" at bounding box center [279, 63] width 5 height 5
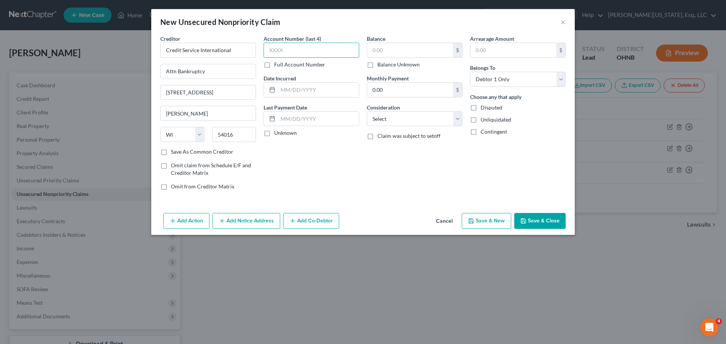
click at [293, 52] on input "text" at bounding box center [311, 50] width 96 height 15
type input "4964"
click at [421, 48] on input "text" at bounding box center [410, 50] width 86 height 14
type input "2,845"
click at [333, 85] on input "text" at bounding box center [318, 90] width 81 height 14
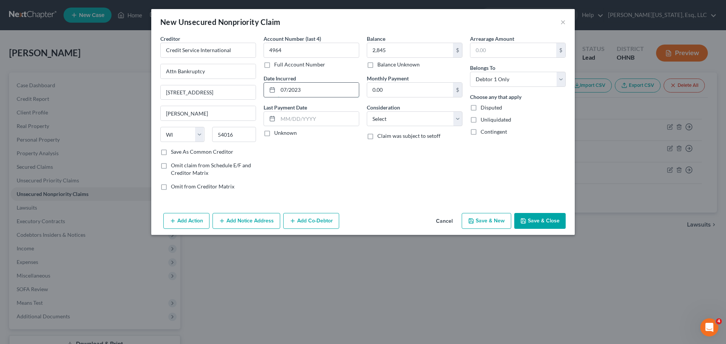
type input "07/2023"
click at [397, 126] on select "Select Cable / Satellite Services Collection Agency Credit Card Debt Debt Couns…" at bounding box center [415, 118] width 96 height 15
click at [367, 111] on select "Select Cable / Satellite Services Collection Agency Credit Card Debt Debt Couns…" at bounding box center [415, 118] width 96 height 15
click at [388, 116] on select "Select Cable / Satellite Services Collection Agency Credit Card Debt Debt Couns…" at bounding box center [415, 118] width 96 height 15
select select "14"
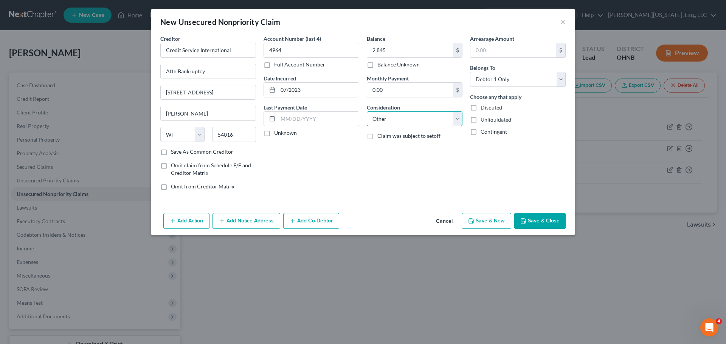
click at [367, 111] on select "Select Cable / Satellite Services Collection Agency Credit Card Debt Debt Couns…" at bounding box center [415, 118] width 96 height 15
click at [388, 152] on input "text" at bounding box center [414, 148] width 95 height 14
type input "collection for Mobile Bonds LLC"
click at [535, 219] on button "Save & Close" at bounding box center [539, 221] width 51 height 16
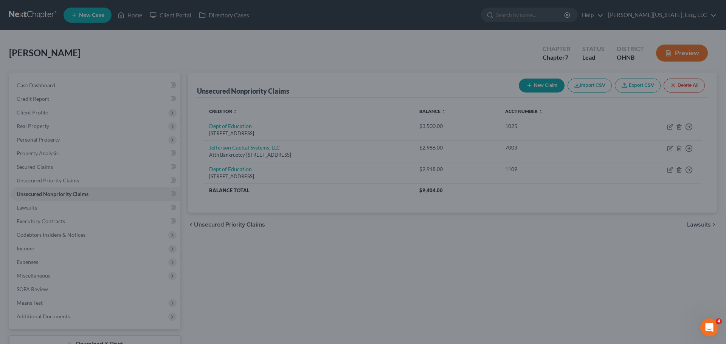
type input "2,845.00"
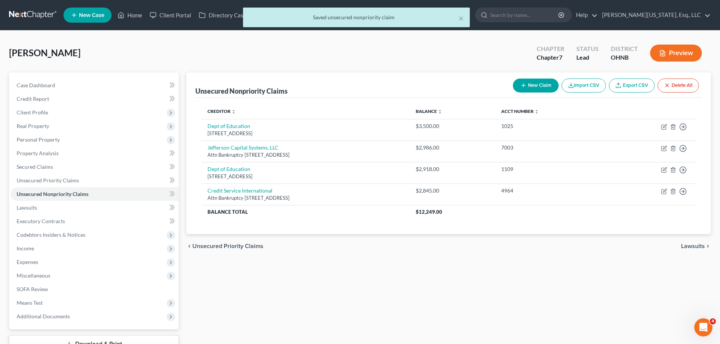
click at [529, 88] on button "New Claim" at bounding box center [536, 86] width 46 height 14
select select "0"
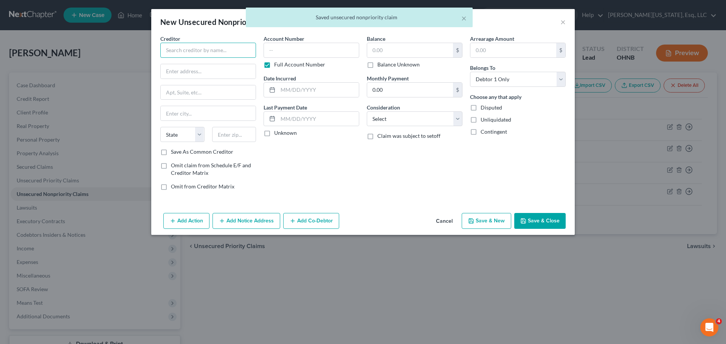
click at [212, 48] on input "text" at bounding box center [208, 50] width 96 height 15
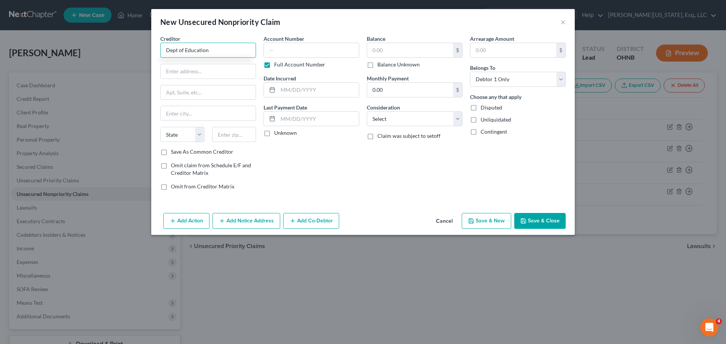
type input "Dept of Education"
type input "Po Box 300001"
click at [227, 142] on div "State [US_STATE] AK AR AZ CA CO CT DE DC [GEOGRAPHIC_DATA] [GEOGRAPHIC_DATA] GU…" at bounding box center [207, 137] width 103 height 21
click at [228, 141] on input "text" at bounding box center [234, 134] width 44 height 15
type input "75403"
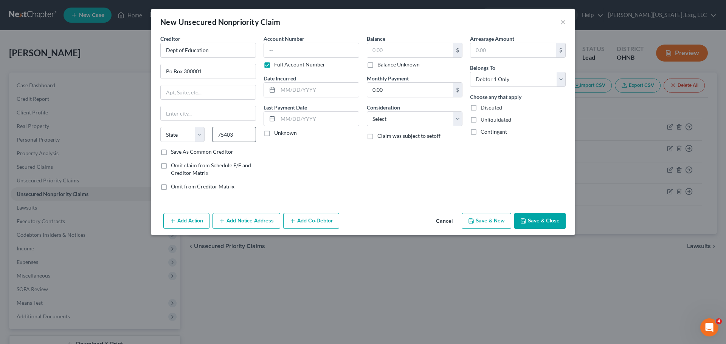
type input "[GEOGRAPHIC_DATA]"
select select "45"
click at [274, 63] on label "Full Account Number" at bounding box center [299, 65] width 51 height 8
click at [277, 63] on input "Full Account Number" at bounding box center [279, 63] width 5 height 5
click at [294, 39] on label "Account Number (last 4)" at bounding box center [291, 39] width 57 height 8
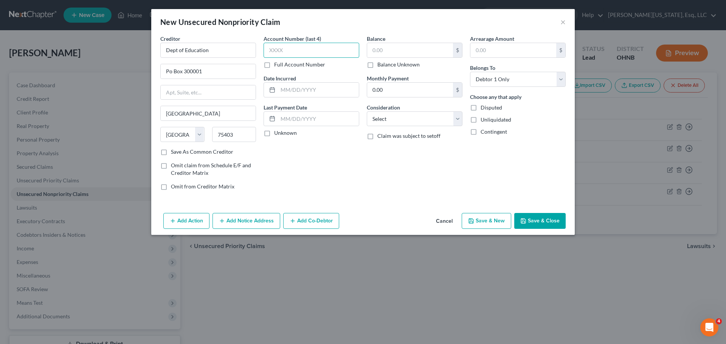
click at [295, 43] on input "text" at bounding box center [311, 50] width 96 height 15
type input "1025"
click at [399, 45] on input "text" at bounding box center [410, 50] width 86 height 14
type input "2,093"
click at [293, 94] on input "text" at bounding box center [318, 90] width 81 height 14
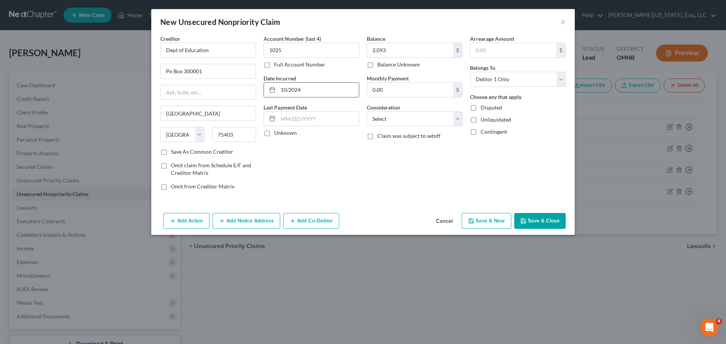
type input "10/2024"
drag, startPoint x: 393, startPoint y: 118, endPoint x: 399, endPoint y: 125, distance: 9.4
click at [393, 118] on select "Select Cable / Satellite Services Collection Agency Credit Card Debt Debt Couns…" at bounding box center [415, 118] width 96 height 15
select select "17"
click at [367, 111] on select "Select Cable / Satellite Services Collection Agency Credit Card Debt Debt Couns…" at bounding box center [415, 118] width 96 height 15
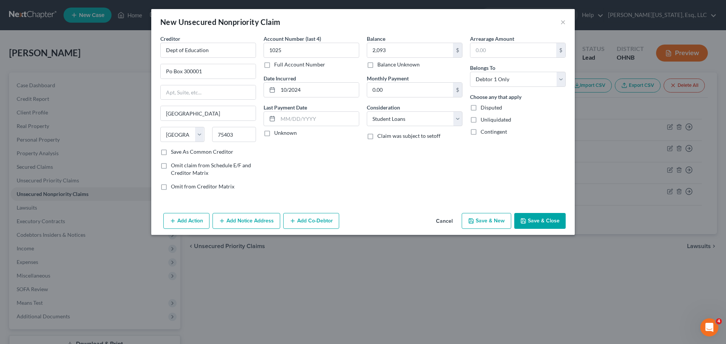
click at [539, 221] on button "Save & Close" at bounding box center [539, 221] width 51 height 16
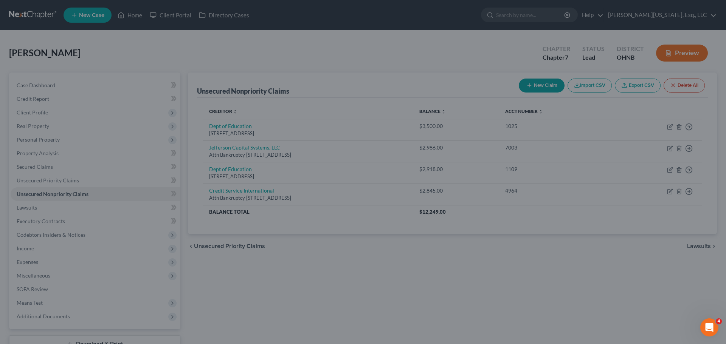
type input "2,093.00"
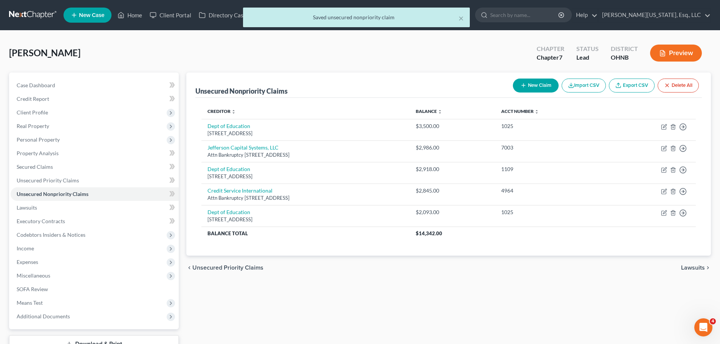
click at [551, 87] on button "New Claim" at bounding box center [536, 86] width 46 height 14
select select "0"
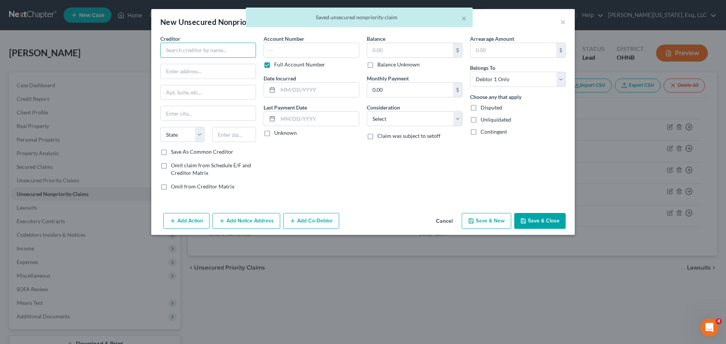
click at [217, 53] on input "text" at bounding box center [208, 50] width 96 height 15
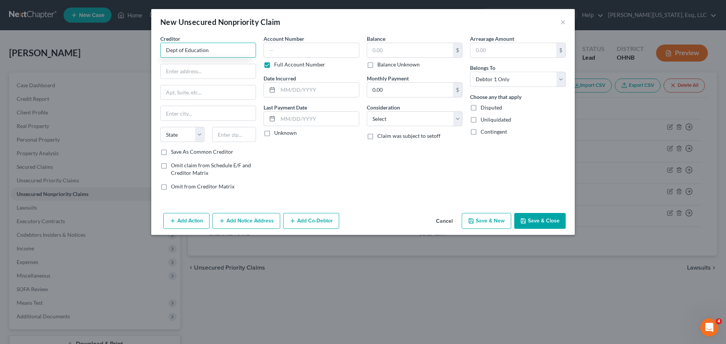
type input "Dept of Education"
type input "Po Box 300001"
click at [235, 137] on input "text" at bounding box center [234, 134] width 44 height 15
type input "75403"
type input "[GEOGRAPHIC_DATA]"
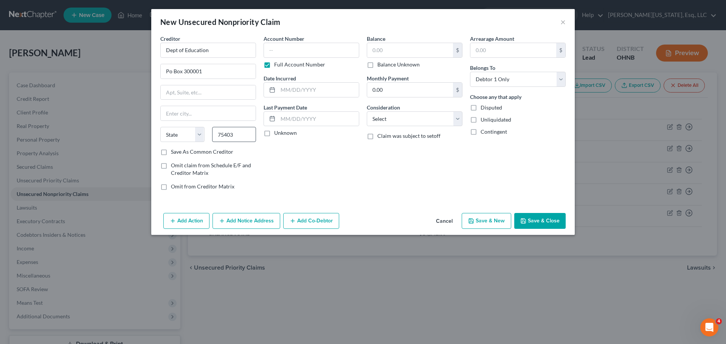
select select "45"
click at [272, 71] on div "Account Number Full Account Number Date Incurred Last Payment Date Unknown" at bounding box center [311, 116] width 103 height 162
click at [276, 61] on label "Full Account Number" at bounding box center [299, 65] width 51 height 8
click at [277, 61] on input "Full Account Number" at bounding box center [279, 63] width 5 height 5
click at [287, 48] on input "text" at bounding box center [311, 50] width 96 height 15
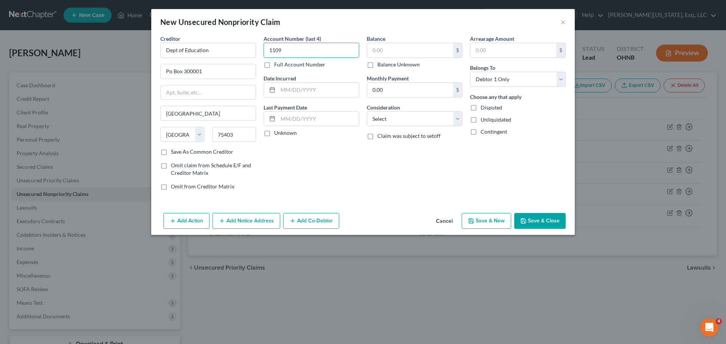
type input "1109"
click at [395, 54] on input "text" at bounding box center [410, 50] width 86 height 14
click at [396, 47] on input "text" at bounding box center [410, 50] width 86 height 14
type input "1,806"
click at [329, 95] on input "text" at bounding box center [318, 90] width 81 height 14
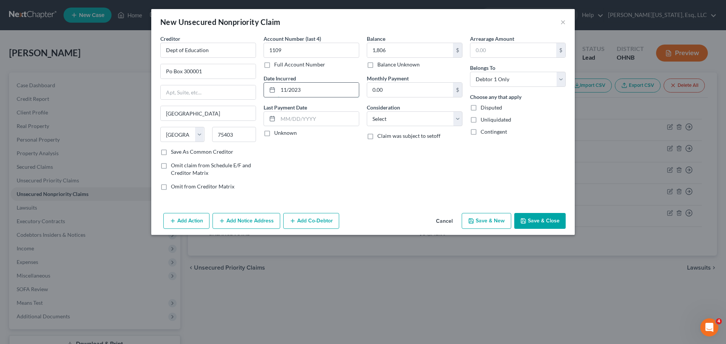
type input "11/2023"
click at [423, 120] on select "Select Cable / Satellite Services Collection Agency Credit Card Debt Debt Couns…" at bounding box center [415, 118] width 96 height 15
select select "17"
click at [367, 111] on select "Select Cable / Satellite Services Collection Agency Credit Card Debt Debt Couns…" at bounding box center [415, 118] width 96 height 15
click at [543, 226] on button "Save & Close" at bounding box center [539, 221] width 51 height 16
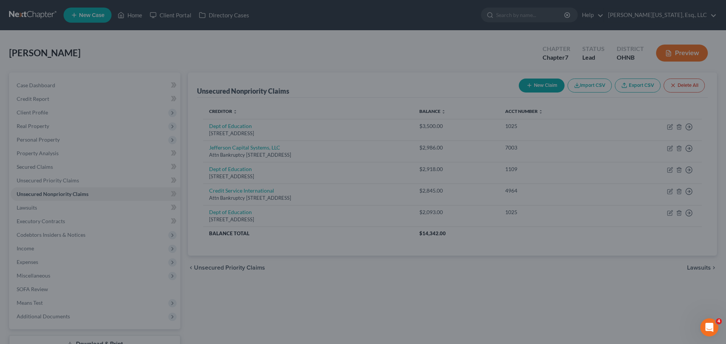
type input "1,806.00"
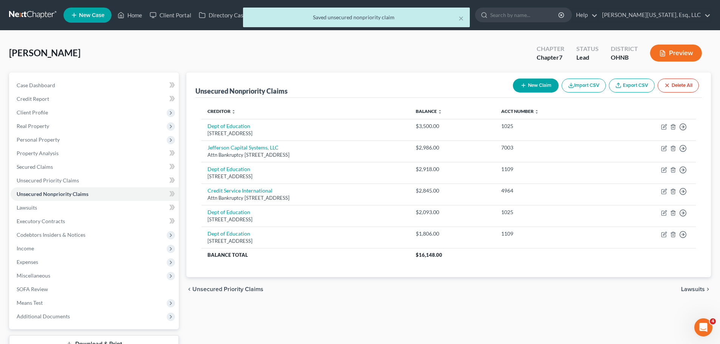
click at [528, 85] on button "New Claim" at bounding box center [536, 86] width 46 height 14
select select "0"
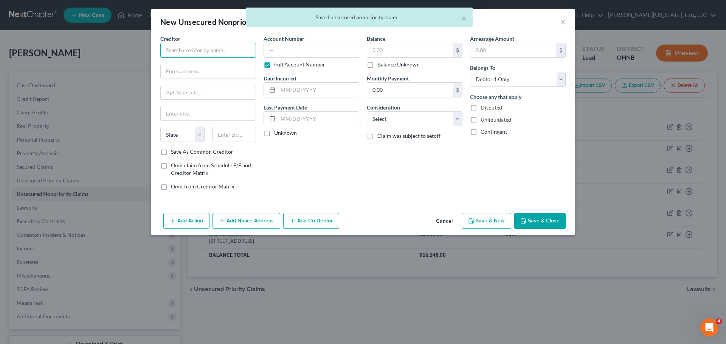
click at [219, 56] on input "text" at bounding box center [208, 50] width 96 height 15
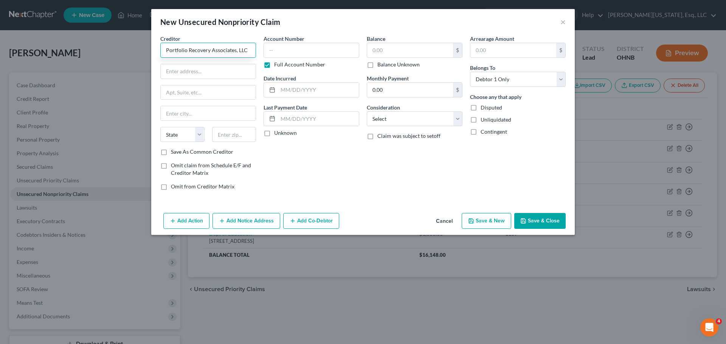
type input "Portfolio Recovery Associates, LLC"
type input "Attn Bankruptcy"
click at [196, 91] on input "text" at bounding box center [208, 92] width 95 height 14
type input "[STREET_ADDRESS]"
type input "23502"
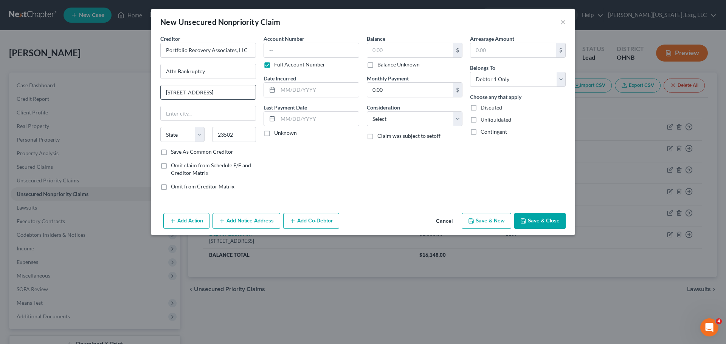
type input "[GEOGRAPHIC_DATA]"
select select "48"
click at [274, 62] on label "Full Account Number" at bounding box center [299, 65] width 51 height 8
click at [277, 62] on input "Full Account Number" at bounding box center [279, 63] width 5 height 5
click at [299, 46] on input "text" at bounding box center [311, 50] width 96 height 15
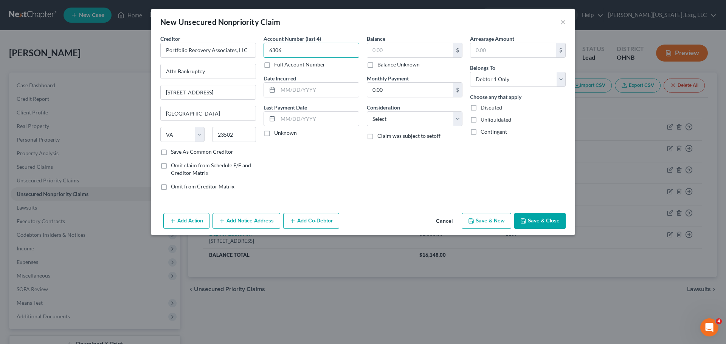
type input "6306"
click at [407, 52] on input "text" at bounding box center [410, 50] width 86 height 14
type input "469"
click at [326, 93] on input "text" at bounding box center [318, 90] width 81 height 14
type input "1/2025"
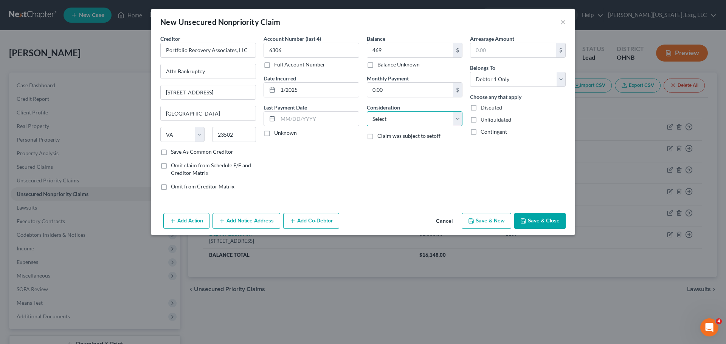
drag, startPoint x: 401, startPoint y: 117, endPoint x: 400, endPoint y: 124, distance: 7.6
click at [401, 117] on select "Select Cable / Satellite Services Collection Agency Credit Card Debt Debt Couns…" at bounding box center [415, 118] width 96 height 15
select select "14"
click at [367, 111] on select "Select Cable / Satellite Services Collection Agency Credit Card Debt Debt Couns…" at bounding box center [415, 118] width 96 height 15
click at [397, 158] on div "Balance 469.00 $ Balance Unknown Balance Undetermined 469 $ Balance Unknown Mon…" at bounding box center [414, 116] width 103 height 162
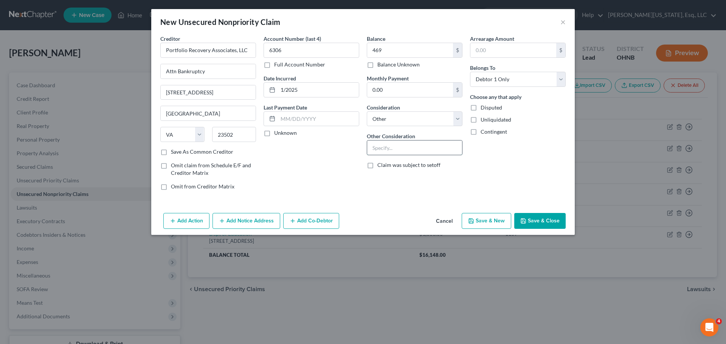
click at [398, 152] on input "text" at bounding box center [414, 148] width 95 height 14
type input "collection for Capital One"
click at [546, 224] on button "Save & Close" at bounding box center [539, 221] width 51 height 16
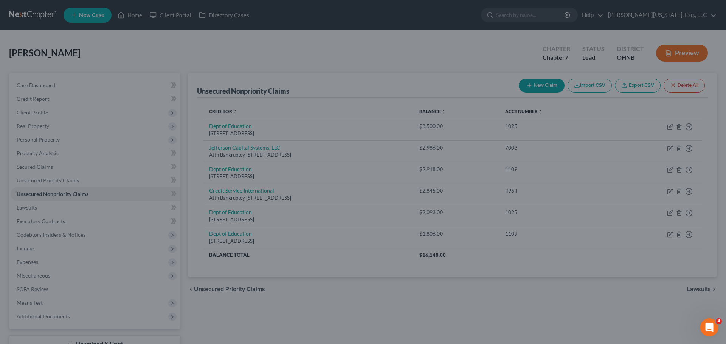
type input "469.00"
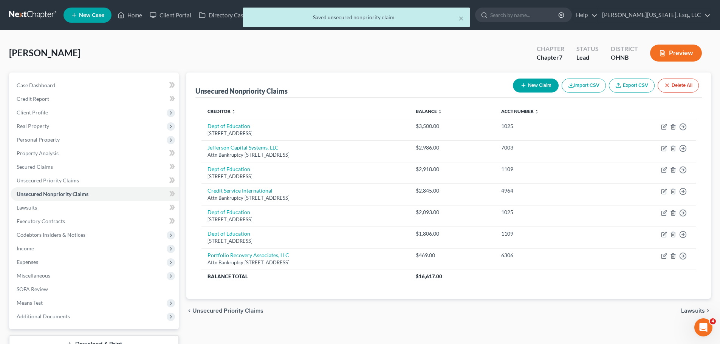
click at [542, 85] on button "New Claim" at bounding box center [536, 86] width 46 height 14
select select "0"
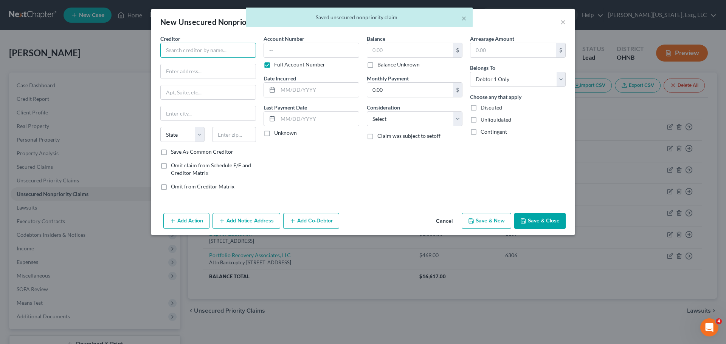
click at [215, 50] on input "text" at bounding box center [208, 50] width 96 height 15
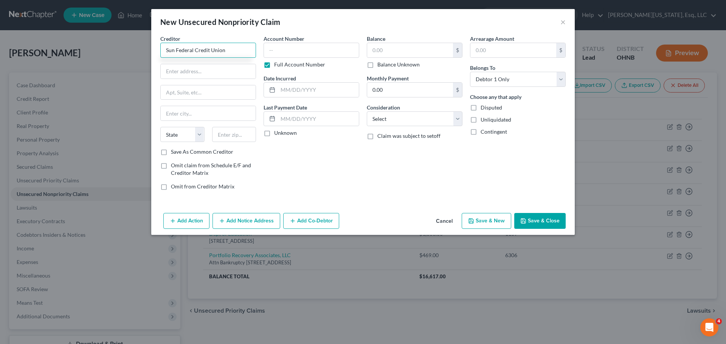
type input "Sun Federal Credit Union"
type input "Attn Bankruptcy"
click at [188, 96] on input "text" at bounding box center [208, 92] width 95 height 14
type input "[STREET_ADDRESS]"
type input "43537"
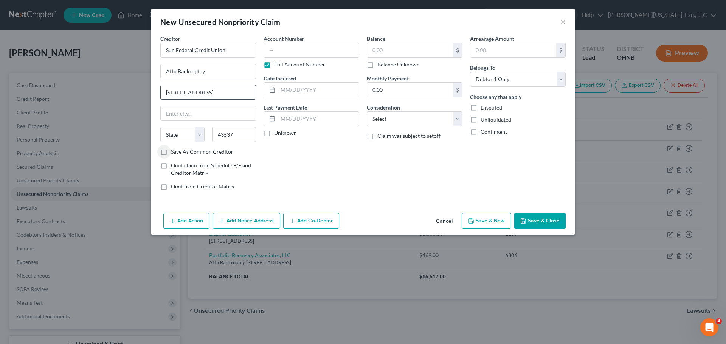
type input "Maumee"
select select "36"
click at [273, 63] on div "Full Account Number" at bounding box center [311, 65] width 96 height 8
click at [294, 50] on input "text" at bounding box center [311, 50] width 96 height 15
type input "2974"
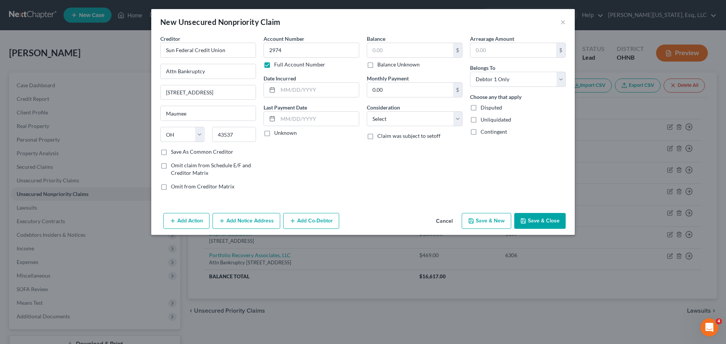
click at [274, 66] on label "Full Account Number" at bounding box center [299, 65] width 51 height 8
click at [277, 66] on input "Full Account Number" at bounding box center [279, 63] width 5 height 5
click at [441, 50] on input "text" at bounding box center [410, 50] width 86 height 14
type input "393"
click at [303, 95] on input "text" at bounding box center [318, 90] width 81 height 14
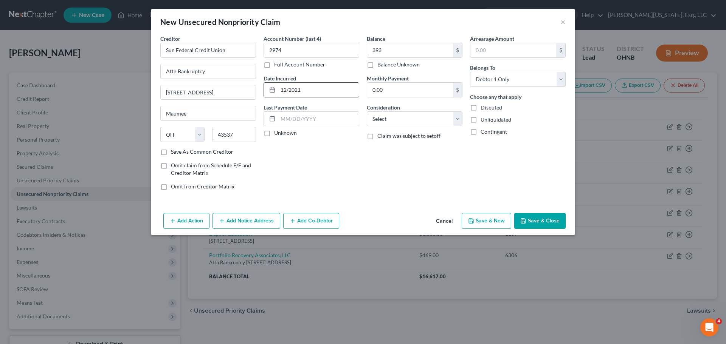
type input "12/2021"
click at [552, 220] on button "Save & Close" at bounding box center [539, 221] width 51 height 16
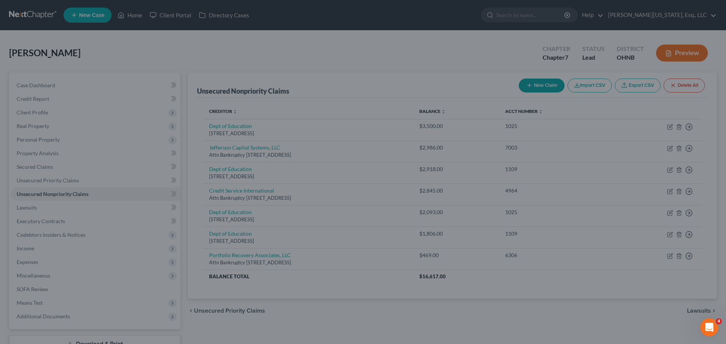
type input "393.00"
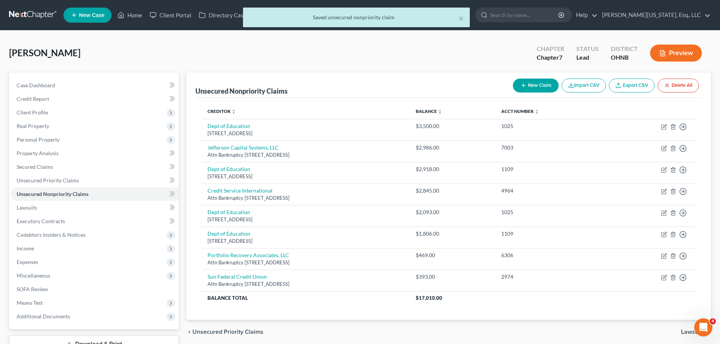
click at [537, 85] on button "New Claim" at bounding box center [536, 86] width 46 height 14
select select "0"
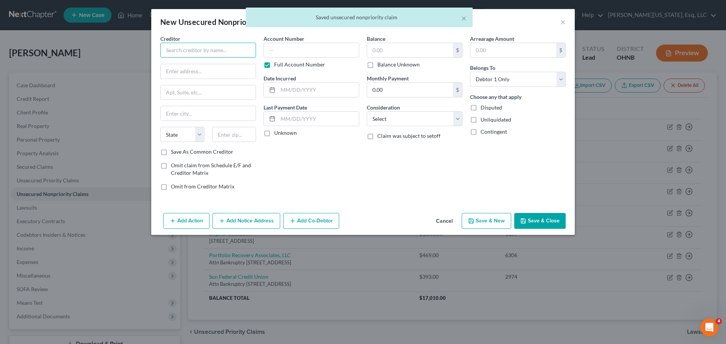
click at [207, 52] on input "text" at bounding box center [208, 50] width 96 height 15
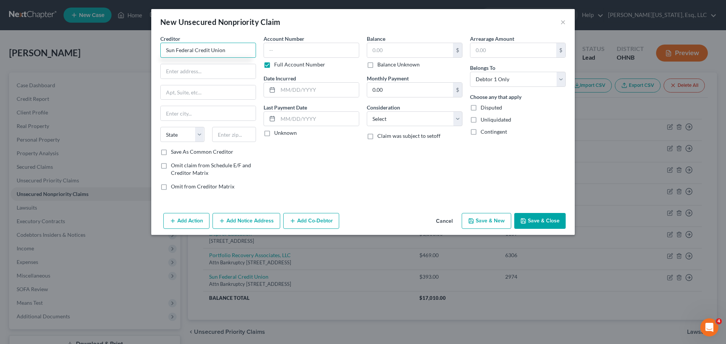
type input "Sun Federal Credit Union"
type input "Attn Bankruptcy"
click at [184, 95] on input "text" at bounding box center [208, 92] width 95 height 14
type input "[STREET_ADDRESS]"
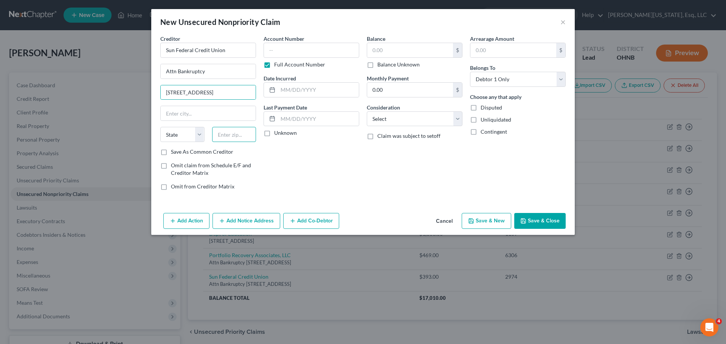
click at [220, 134] on input "text" at bounding box center [234, 134] width 44 height 15
type input "43537"
type input "Maumee"
select select "36"
click at [274, 63] on label "Full Account Number" at bounding box center [299, 65] width 51 height 8
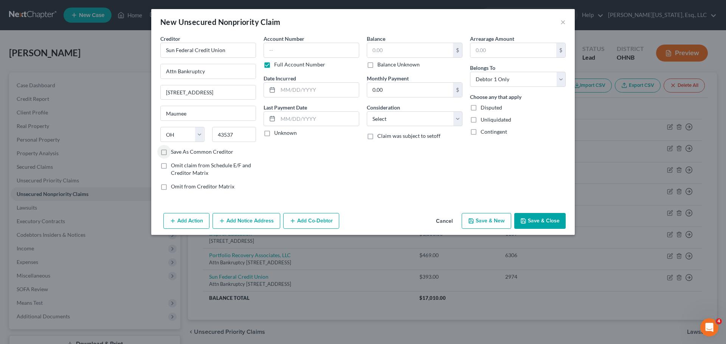
click at [277, 63] on input "Full Account Number" at bounding box center [279, 63] width 5 height 5
click at [290, 46] on input "text" at bounding box center [311, 50] width 96 height 15
type input "1646"
click at [406, 48] on input "text" at bounding box center [410, 50] width 86 height 14
type input "289"
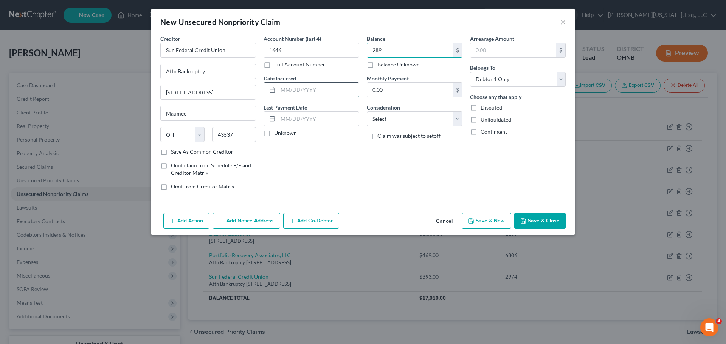
click at [298, 91] on input "text" at bounding box center [318, 90] width 81 height 14
type input "12/2021"
click at [432, 128] on div "Balance 289.00 $ Balance Unknown Balance Undetermined 289 $ Balance Unknown Mon…" at bounding box center [414, 116] width 103 height 162
drag, startPoint x: 416, startPoint y: 119, endPoint x: 416, endPoint y: 125, distance: 6.1
click at [416, 119] on select "Select Cable / Satellite Services Collection Agency Credit Card Debt Debt Couns…" at bounding box center [415, 118] width 96 height 15
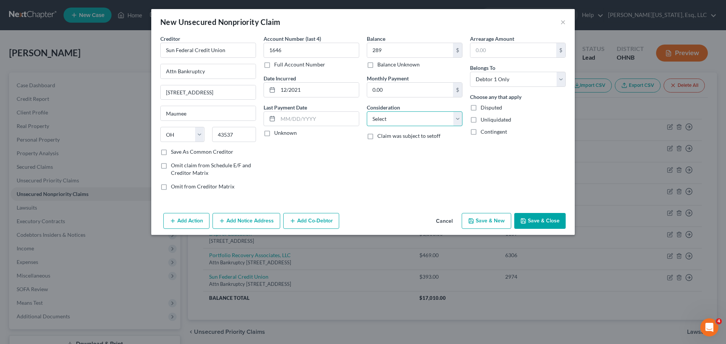
select select "2"
click at [367, 111] on select "Select Cable / Satellite Services Collection Agency Credit Card Debt Debt Couns…" at bounding box center [415, 118] width 96 height 15
click at [530, 225] on button "Save & Close" at bounding box center [539, 221] width 51 height 16
type input "289.00"
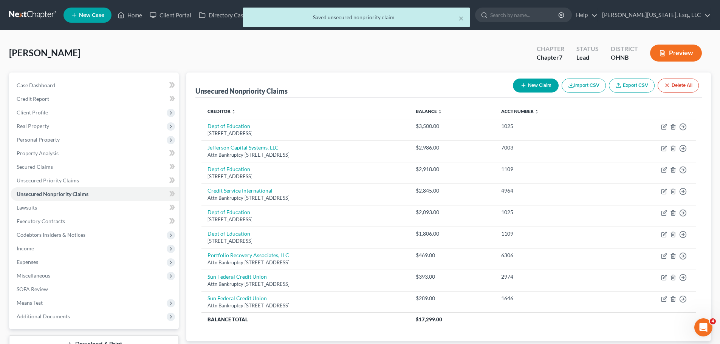
click at [536, 84] on button "New Claim" at bounding box center [536, 86] width 46 height 14
select select "0"
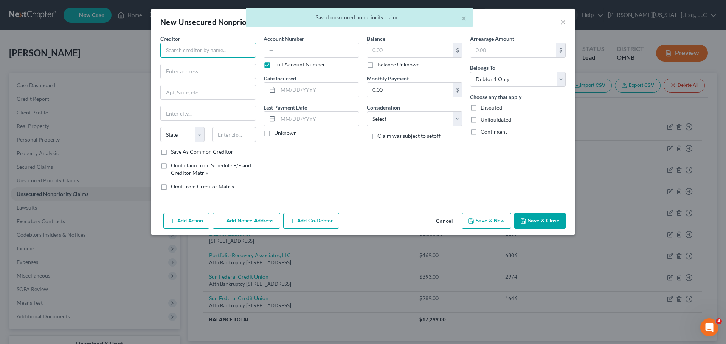
click at [220, 56] on input "text" at bounding box center [208, 50] width 96 height 15
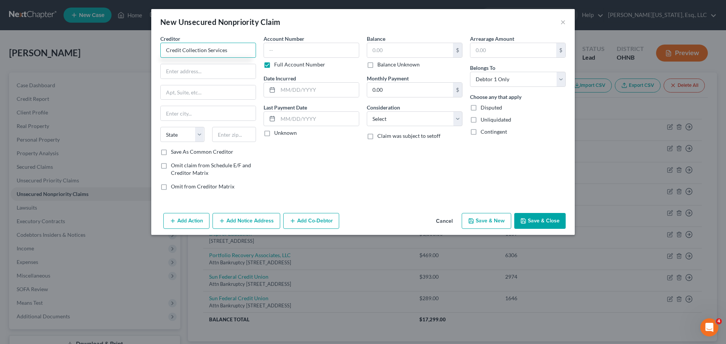
type input "Credit Collection Services"
type input "Attn Bankruptcy"
click at [150, 91] on div "New Unsecured Nonpriority Claim × Creditor * Credit Collection Services Attn Ba…" at bounding box center [363, 172] width 726 height 344
click at [170, 94] on input "text" at bounding box center [208, 92] width 95 height 14
type input "[STREET_ADDRESS]"
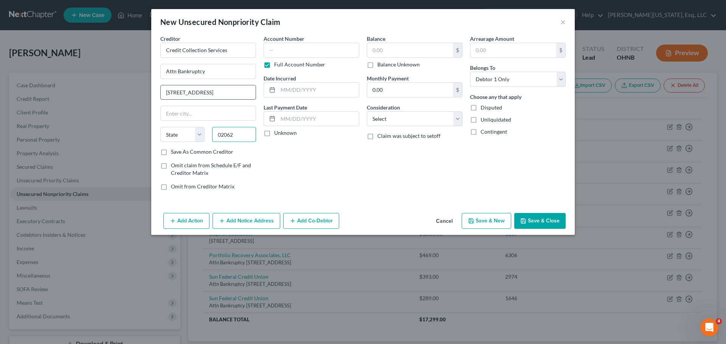
type input "02062"
type input "[PERSON_NAME]"
select select "22"
click at [274, 67] on label "Full Account Number" at bounding box center [299, 65] width 51 height 8
click at [277, 66] on input "Full Account Number" at bounding box center [279, 63] width 5 height 5
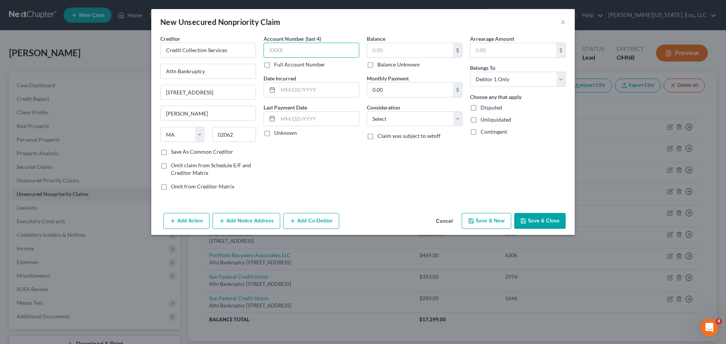
click at [281, 54] on input "text" at bounding box center [311, 50] width 96 height 15
type input "8438"
click at [446, 50] on input "text" at bounding box center [410, 50] width 86 height 14
type input "135"
click at [299, 93] on input "text" at bounding box center [318, 90] width 81 height 14
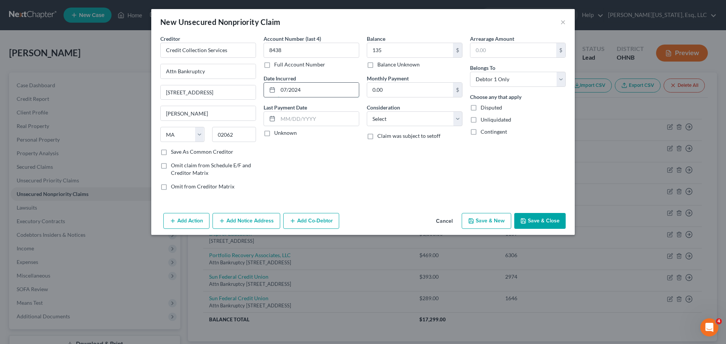
type input "07/2024"
click at [402, 122] on select "Select Cable / Satellite Services Collection Agency Credit Card Debt Debt Couns…" at bounding box center [415, 118] width 96 height 15
click at [367, 111] on select "Select Cable / Satellite Services Collection Agency Credit Card Debt Debt Couns…" at bounding box center [415, 118] width 96 height 15
click at [387, 113] on select "Select Cable / Satellite Services Collection Agency Credit Card Debt Debt Couns…" at bounding box center [415, 118] width 96 height 15
select select "14"
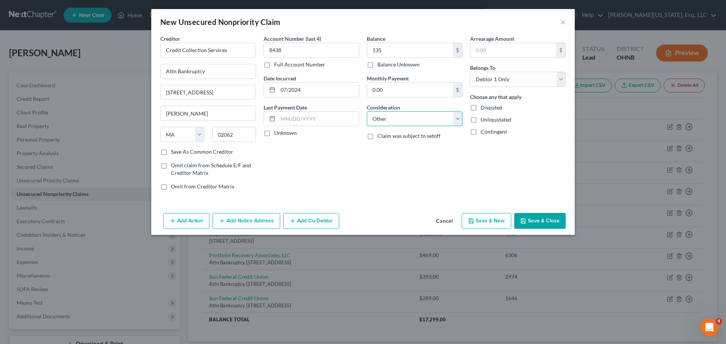
click at [367, 111] on select "Select Cable / Satellite Services Collection Agency Credit Card Debt Debt Couns…" at bounding box center [415, 118] width 96 height 15
click at [393, 150] on input "text" at bounding box center [414, 148] width 95 height 14
type input "collection for Viking In of WI"
click at [539, 226] on button "Save & Close" at bounding box center [539, 221] width 51 height 16
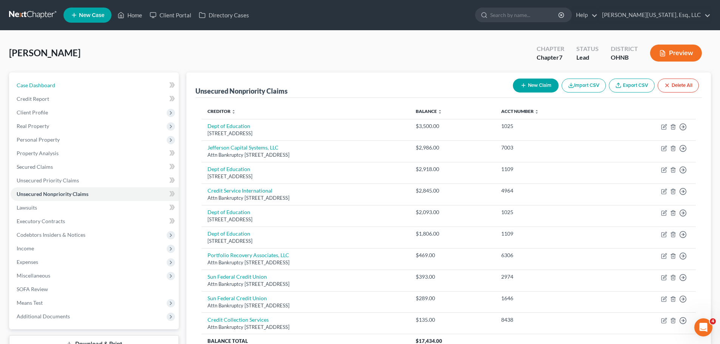
drag, startPoint x: 26, startPoint y: 90, endPoint x: 0, endPoint y: 90, distance: 26.1
click at [26, 90] on link "Case Dashboard" at bounding box center [95, 86] width 168 height 14
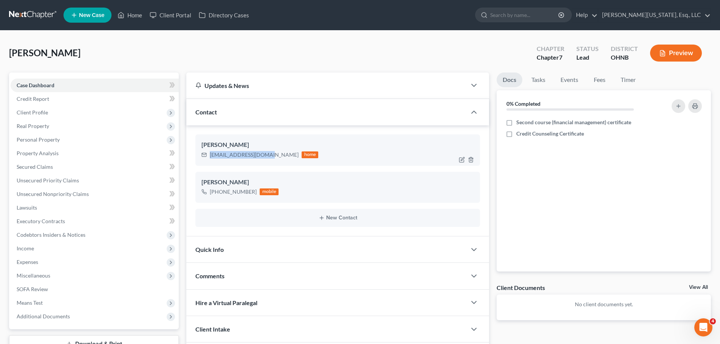
drag, startPoint x: 266, startPoint y: 155, endPoint x: 209, endPoint y: 159, distance: 58.0
click at [209, 159] on div "[EMAIL_ADDRESS][DOMAIN_NAME] home" at bounding box center [259, 155] width 117 height 10
copy div "[EMAIL_ADDRESS][DOMAIN_NAME]"
click at [42, 169] on span "Secured Claims" at bounding box center [35, 167] width 36 height 6
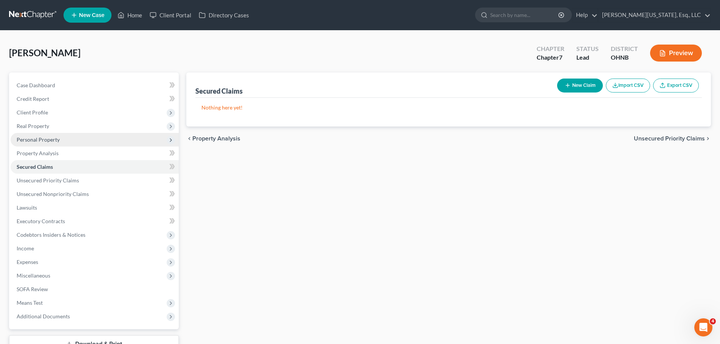
click at [59, 145] on span "Personal Property" at bounding box center [95, 140] width 168 height 14
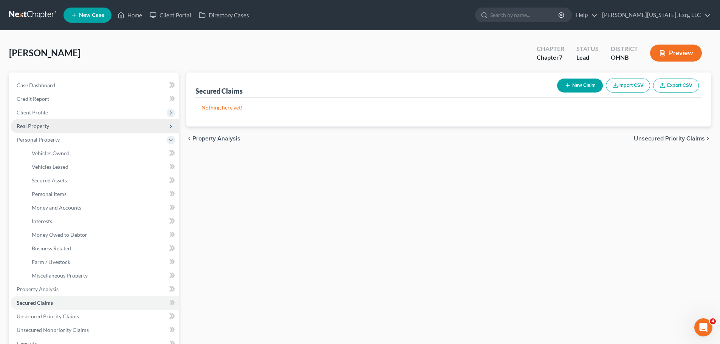
click at [41, 124] on span "Real Property" at bounding box center [33, 126] width 33 height 6
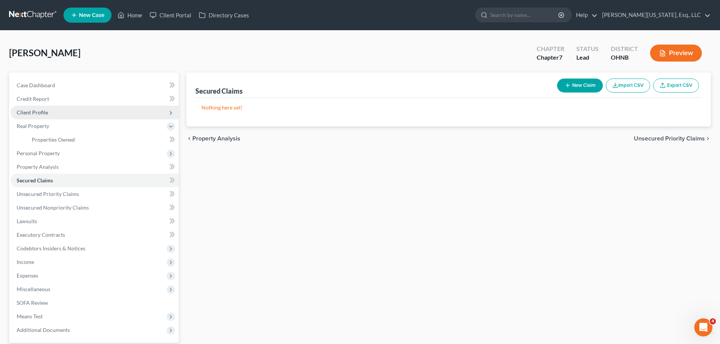
click at [41, 113] on span "Client Profile" at bounding box center [32, 112] width 31 height 6
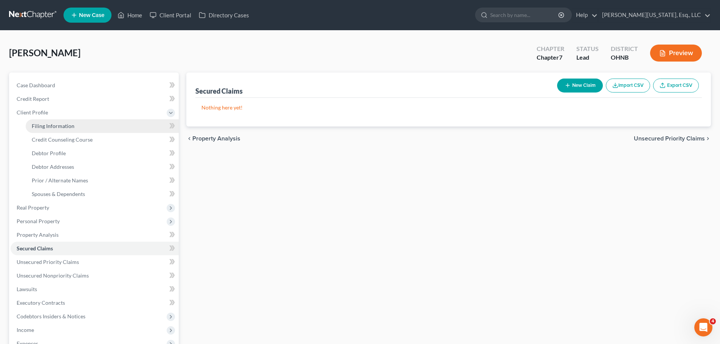
click at [67, 125] on span "Filing Information" at bounding box center [53, 126] width 43 height 6
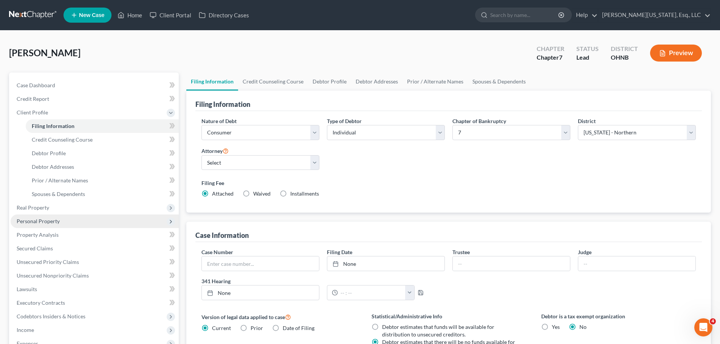
click at [48, 223] on span "Personal Property" at bounding box center [38, 221] width 43 height 6
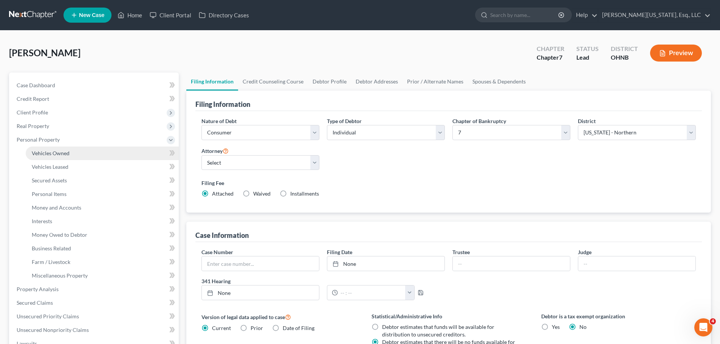
click at [40, 157] on link "Vehicles Owned" at bounding box center [102, 154] width 153 height 14
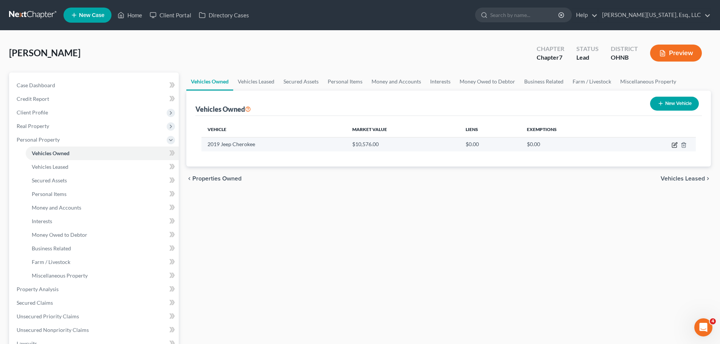
click at [676, 146] on icon "button" at bounding box center [674, 145] width 5 height 5
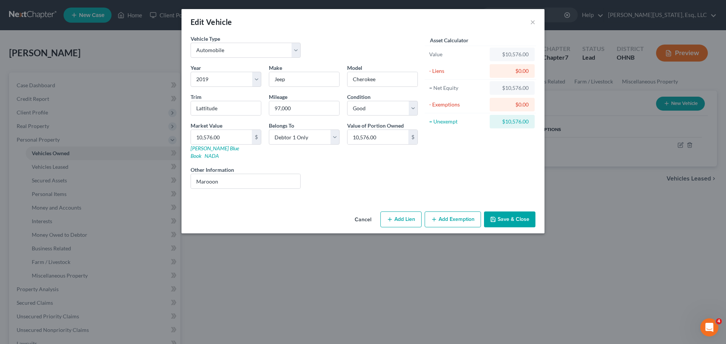
click at [415, 213] on button "Add Lien" at bounding box center [400, 220] width 41 height 16
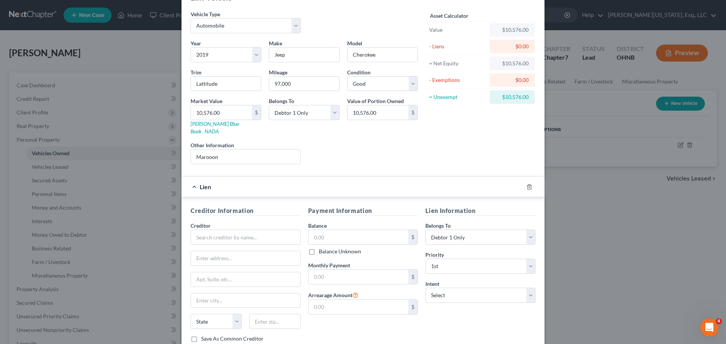
scroll to position [69, 0]
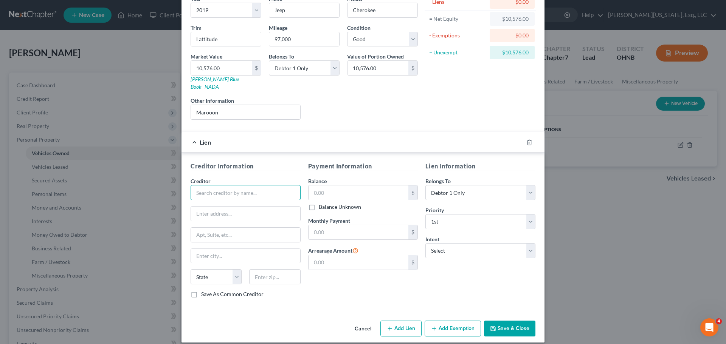
click at [231, 190] on input "text" at bounding box center [245, 192] width 110 height 15
click at [447, 245] on select "Select Surrender Redeem Reaffirm Avoid Other" at bounding box center [480, 250] width 110 height 15
click at [425, 243] on select "Select Surrender Redeem Reaffirm Avoid Other" at bounding box center [480, 250] width 110 height 15
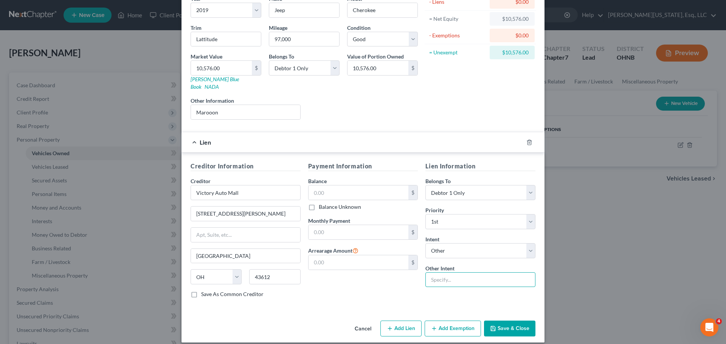
click at [463, 272] on input "text" at bounding box center [480, 279] width 110 height 15
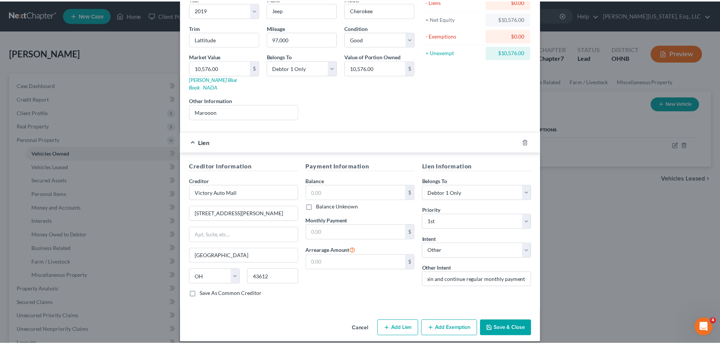
scroll to position [0, 0]
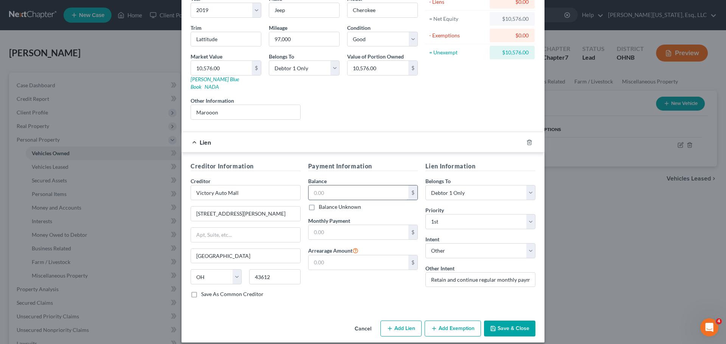
click at [338, 188] on input "text" at bounding box center [358, 193] width 100 height 14
drag, startPoint x: 249, startPoint y: 108, endPoint x: 130, endPoint y: 101, distance: 119.2
click at [130, 101] on div "Edit Vehicle × Vehicle Type Select Automobile Truck Trailer Watercraft Aircraft…" at bounding box center [363, 172] width 726 height 344
click at [353, 228] on input "text" at bounding box center [358, 232] width 100 height 14
click at [476, 274] on input "Retain and continue regular monthly payments" at bounding box center [480, 279] width 110 height 15
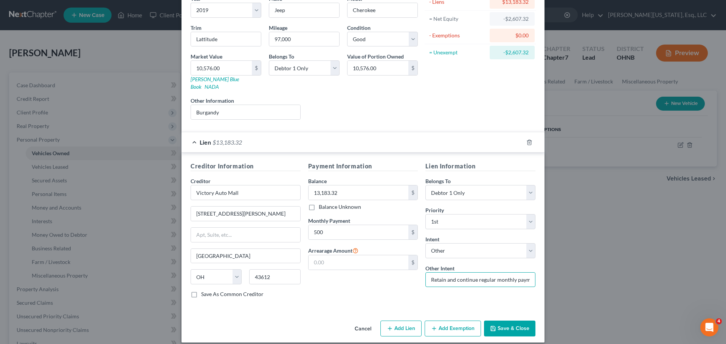
drag, startPoint x: 492, startPoint y: 272, endPoint x: 476, endPoint y: 275, distance: 15.7
click at [476, 275] on input "Retain and continue regular monthly payments" at bounding box center [480, 279] width 110 height 15
click at [508, 321] on button "Save & Close" at bounding box center [509, 329] width 51 height 16
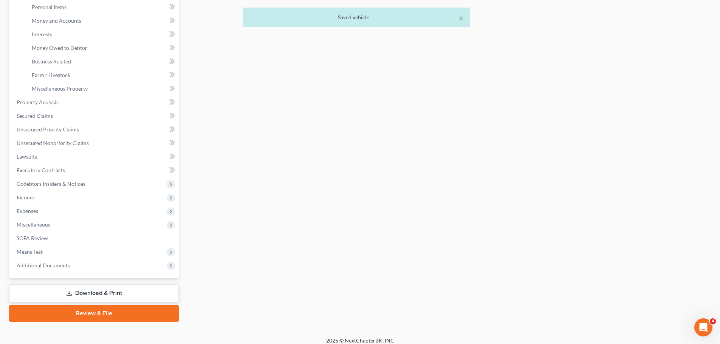
scroll to position [193, 0]
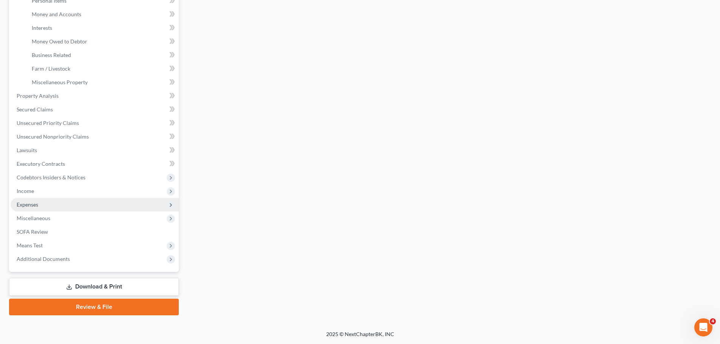
click at [26, 209] on span "Expenses" at bounding box center [95, 205] width 168 height 14
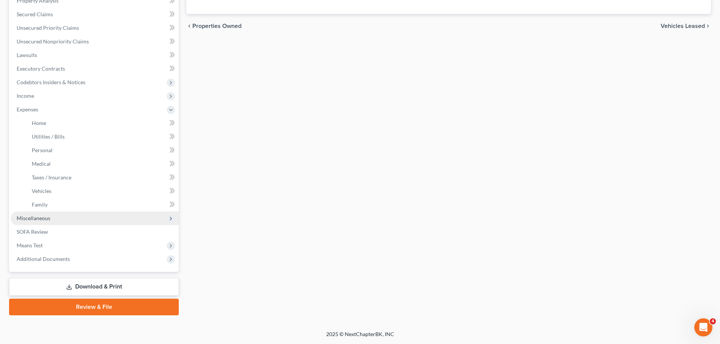
scroll to position [153, 0]
click at [45, 123] on span "Home" at bounding box center [39, 123] width 14 height 6
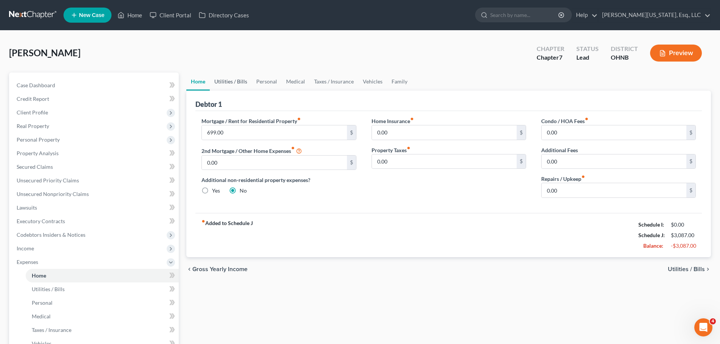
click at [246, 80] on link "Utilities / Bills" at bounding box center [231, 82] width 42 height 18
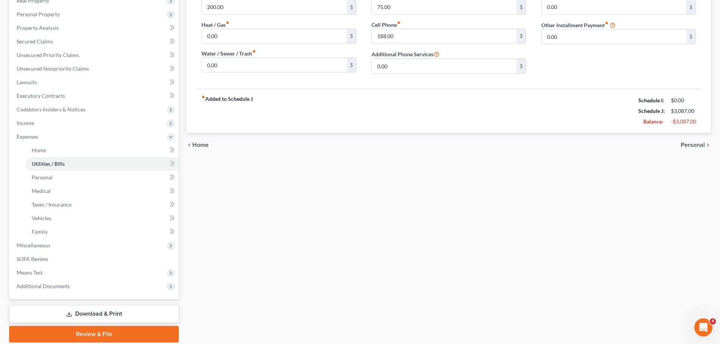
scroll to position [153, 0]
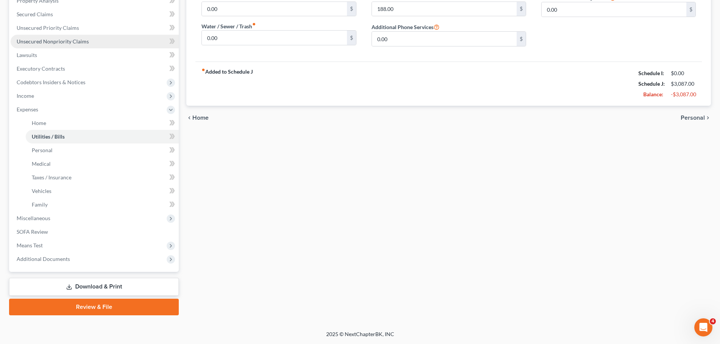
click at [53, 42] on span "Unsecured Nonpriority Claims" at bounding box center [53, 41] width 72 height 6
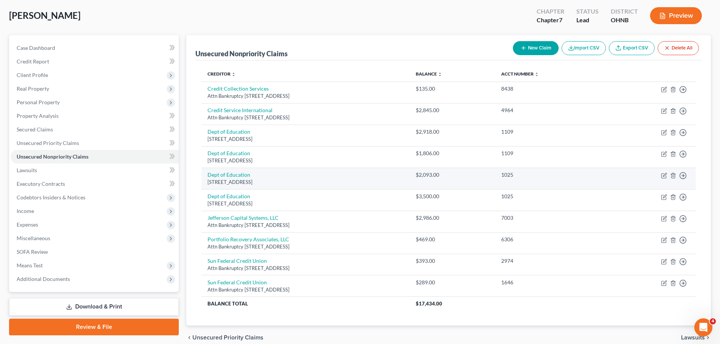
scroll to position [38, 0]
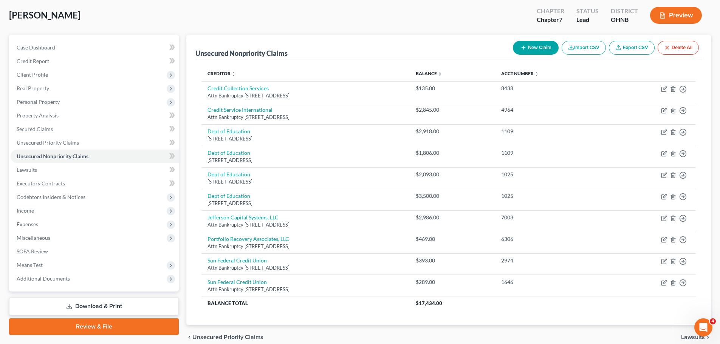
click at [537, 51] on button "New Claim" at bounding box center [536, 48] width 46 height 14
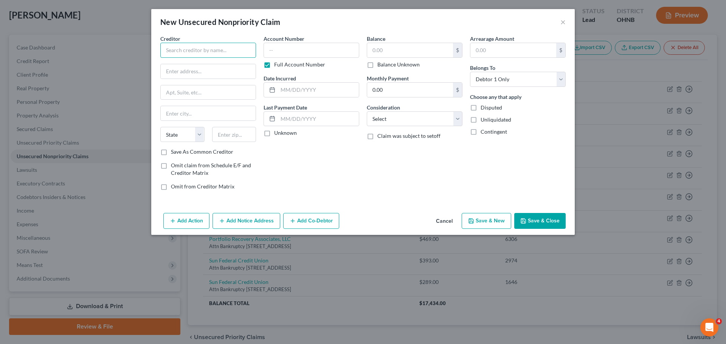
click at [209, 51] on input "text" at bounding box center [208, 50] width 96 height 15
drag, startPoint x: 205, startPoint y: 70, endPoint x: 180, endPoint y: 71, distance: 25.7
click at [180, 71] on input "100 Wouse" at bounding box center [208, 71] width 95 height 14
drag, startPoint x: 245, startPoint y: 70, endPoint x: 53, endPoint y: 79, distance: 191.4
click at [53, 79] on div "New Unsecured Nonpriority Claim × Creditor * [GEOGRAPHIC_DATA][US_STATE] AZ [GE…" at bounding box center [363, 172] width 726 height 344
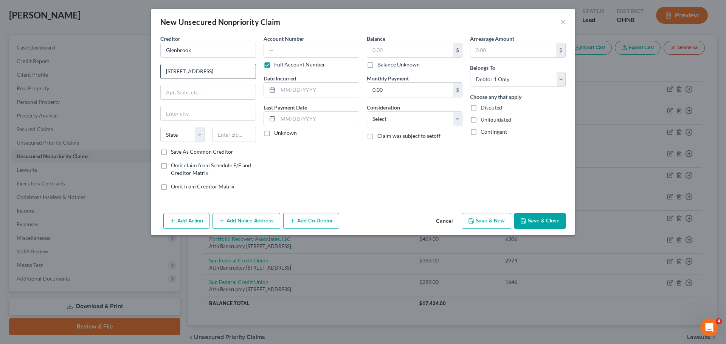
paste input "100 W Coli"
click at [226, 131] on input "text" at bounding box center [234, 134] width 44 height 15
click at [276, 68] on label "Full Account Number" at bounding box center [299, 65] width 51 height 8
click at [277, 66] on input "Full Account Number" at bounding box center [279, 63] width 5 height 5
click at [398, 53] on input "text" at bounding box center [410, 50] width 86 height 14
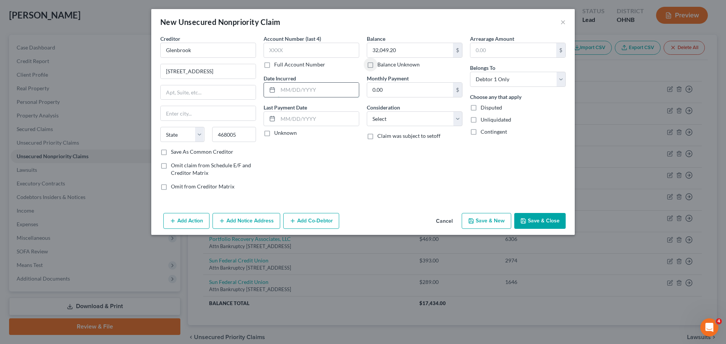
click at [290, 87] on input "text" at bounding box center [318, 90] width 81 height 14
click at [540, 221] on button "Save & Close" at bounding box center [539, 221] width 51 height 16
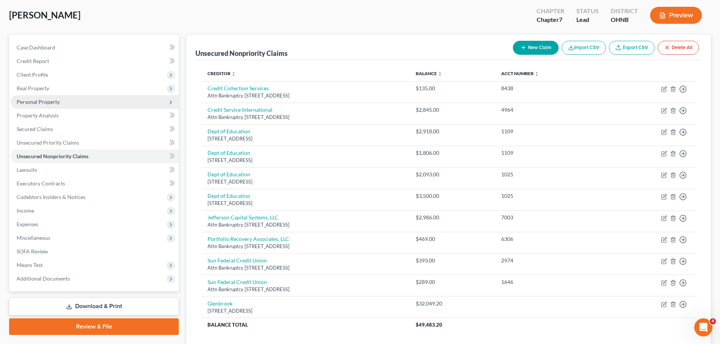
click at [51, 105] on span "Personal Property" at bounding box center [95, 102] width 168 height 14
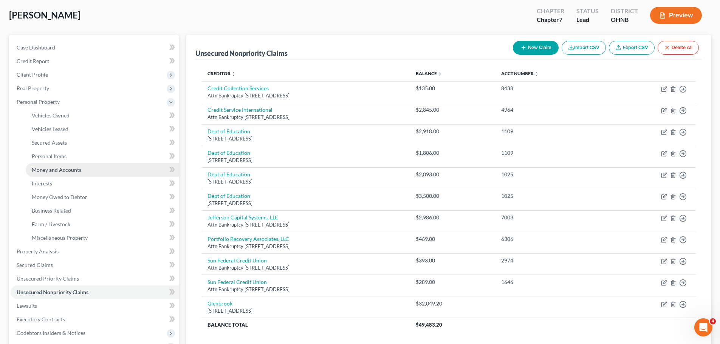
click at [71, 173] on link "Money and Accounts" at bounding box center [102, 170] width 153 height 14
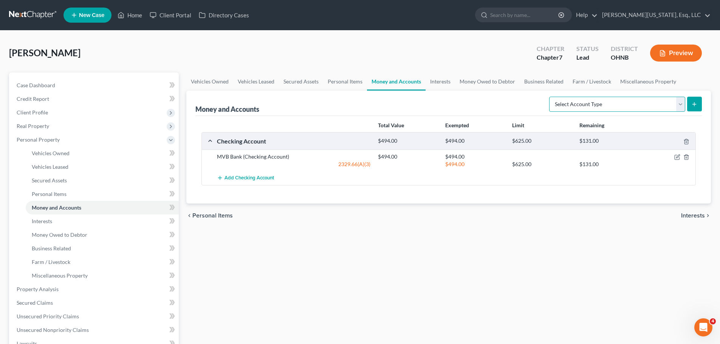
click at [636, 111] on select "Select Account Type Brokerage Cash on Hand Certificates of Deposit Checking Acc…" at bounding box center [617, 104] width 136 height 15
click at [551, 97] on select "Select Account Type Brokerage Cash on Hand Certificates of Deposit Checking Acc…" at bounding box center [617, 104] width 136 height 15
click at [697, 107] on icon "submit" at bounding box center [694, 104] width 6 height 6
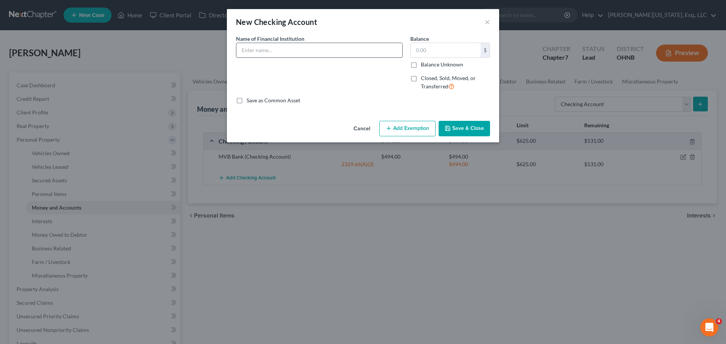
click at [270, 57] on input "text" at bounding box center [319, 50] width 166 height 14
click at [271, 51] on input "text" at bounding box center [319, 50] width 166 height 14
click at [488, 125] on button "Save & Close" at bounding box center [463, 129] width 51 height 16
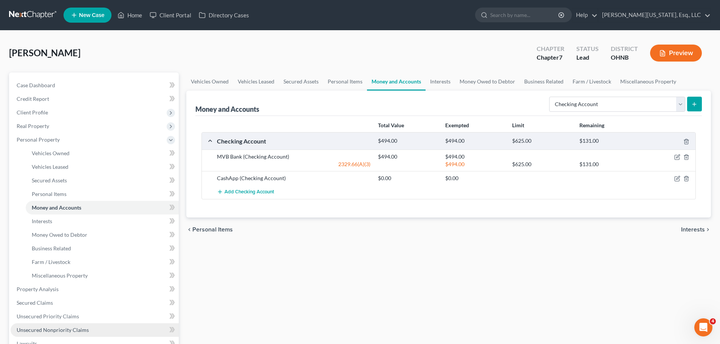
drag, startPoint x: 60, startPoint y: 328, endPoint x: 63, endPoint y: 330, distance: 4.2
click at [60, 328] on span "Unsecured Nonpriority Claims" at bounding box center [53, 330] width 72 height 6
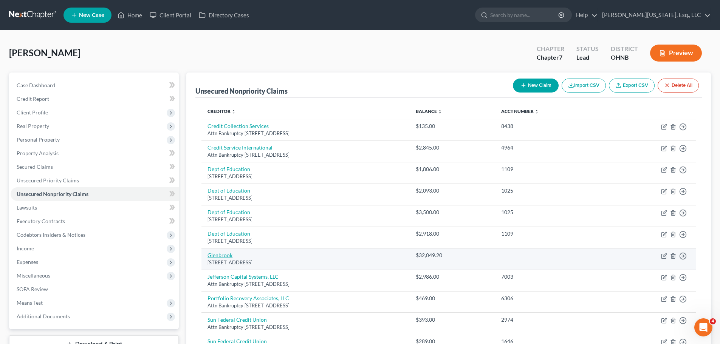
click at [231, 255] on link "Glenbrook" at bounding box center [219, 255] width 25 height 6
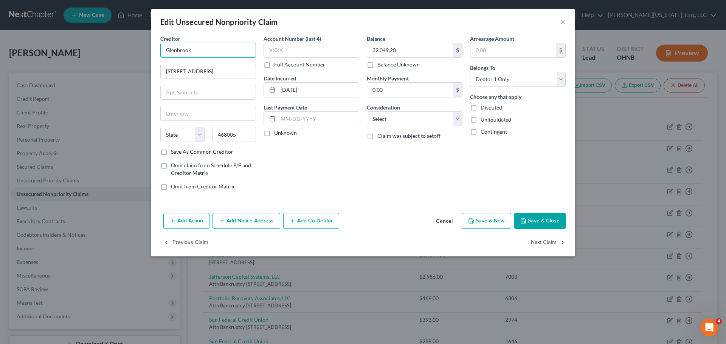
click at [249, 47] on input "Glenbrook" at bounding box center [208, 50] width 96 height 15
click at [398, 119] on select "Select Cable / Satellite Services Collection Agency Credit Card Debt Debt Couns…" at bounding box center [415, 118] width 96 height 15
click at [367, 111] on select "Select Cable / Satellite Services Collection Agency Credit Card Debt Debt Couns…" at bounding box center [415, 118] width 96 height 15
click at [392, 147] on input "text" at bounding box center [414, 148] width 95 height 14
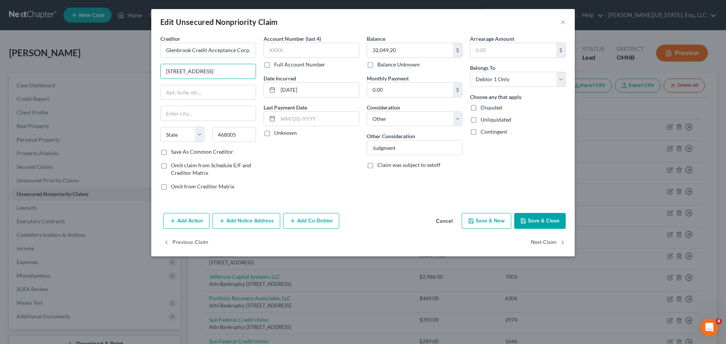
drag, startPoint x: 239, startPoint y: 71, endPoint x: 137, endPoint y: 70, distance: 102.0
click at [137, 70] on div "Edit Unsecured Nonpriority Claim × Creditor * Glenbrook Credit Acceptance Corp.…" at bounding box center [363, 172] width 726 height 344
click at [265, 218] on button "Add Notice Address" at bounding box center [246, 221] width 68 height 16
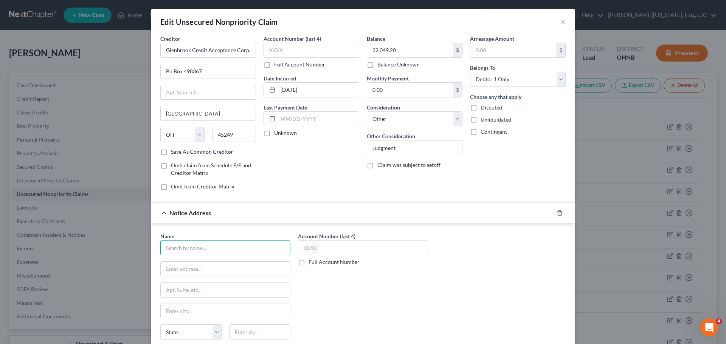
click at [228, 255] on input "text" at bounding box center [225, 247] width 130 height 15
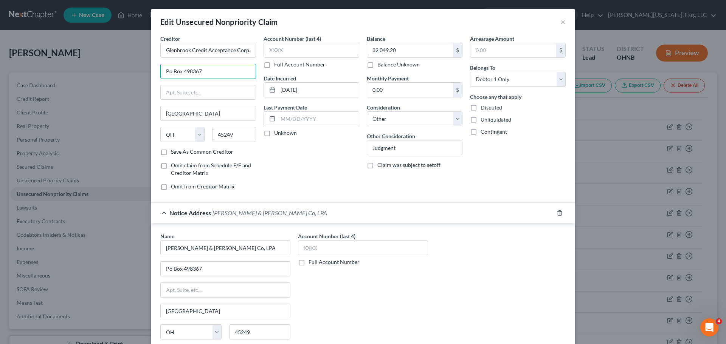
drag, startPoint x: 220, startPoint y: 68, endPoint x: 120, endPoint y: 68, distance: 99.4
click at [120, 68] on div "Edit Unsecured Nonpriority Claim × Creditor * Glenbrook Credit Acceptance Corp.…" at bounding box center [363, 172] width 726 height 344
paste input "[STREET_ADDRESS]"
drag, startPoint x: 241, startPoint y: 134, endPoint x: 202, endPoint y: 133, distance: 38.6
click at [202, 133] on div "State [US_STATE] AK AR AZ CA CO CT DE DC [GEOGRAPHIC_DATA] [GEOGRAPHIC_DATA] GU…" at bounding box center [207, 137] width 103 height 21
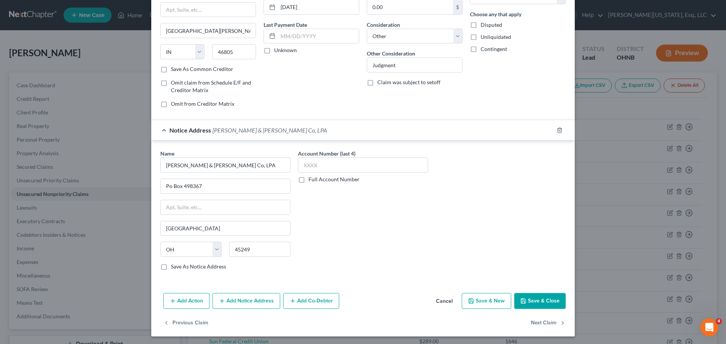
scroll to position [84, 0]
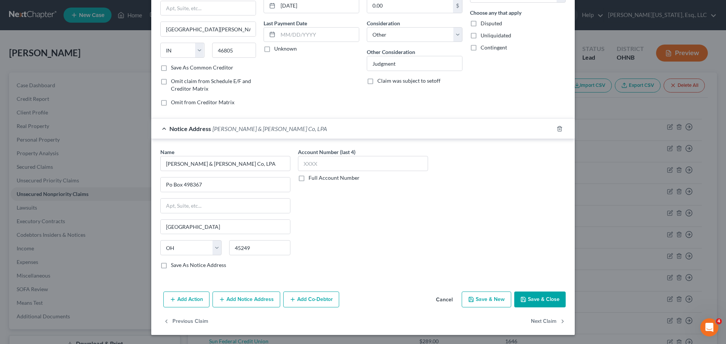
click at [201, 306] on button "Add Action" at bounding box center [186, 300] width 46 height 16
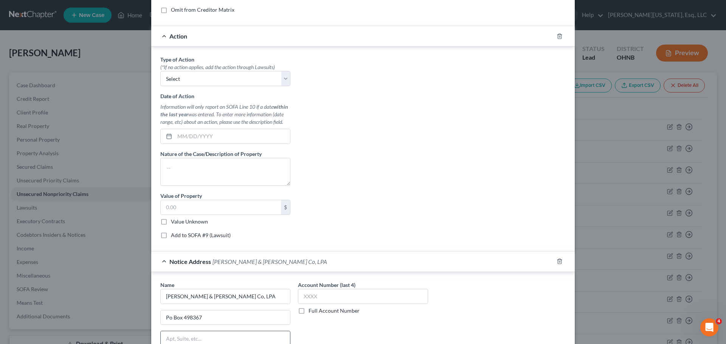
scroll to position [235, 0]
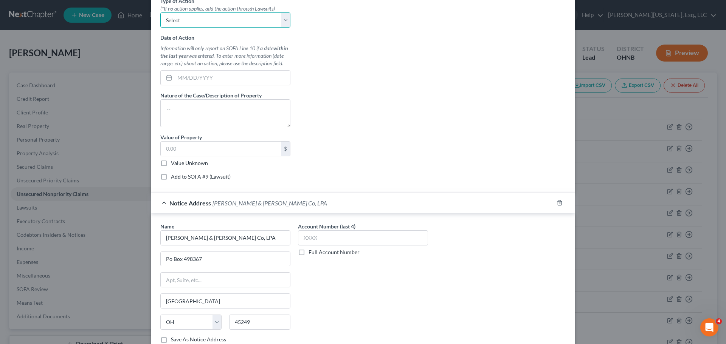
click at [214, 24] on select "Select Repossession Garnishment Foreclosure Personal Injury Attached, Seized, O…" at bounding box center [225, 19] width 130 height 15
click at [160, 12] on select "Select Repossession Garnishment Foreclosure Personal Injury Attached, Seized, O…" at bounding box center [225, 19] width 130 height 15
click at [229, 115] on textarea at bounding box center [225, 113] width 130 height 28
click at [213, 177] on label "Add to SOFA #9 (Lawsuit)" at bounding box center [201, 177] width 60 height 8
click at [179, 177] on input "Add to SOFA #9 (Lawsuit)" at bounding box center [176, 175] width 5 height 5
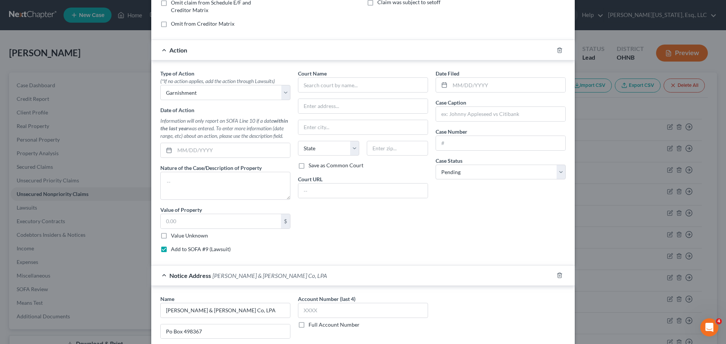
scroll to position [160, 0]
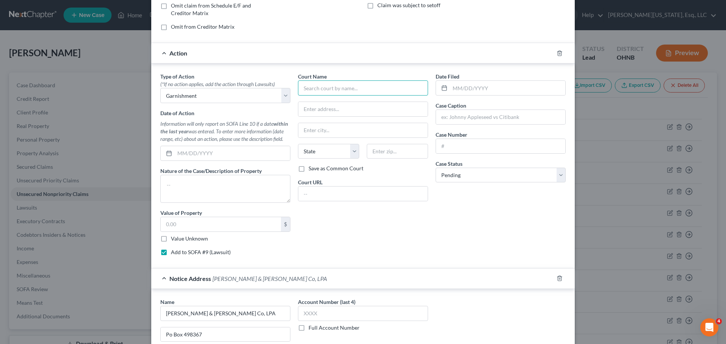
click at [333, 87] on input "text" at bounding box center [363, 87] width 130 height 15
click at [322, 93] on input "text" at bounding box center [363, 87] width 130 height 15
click at [516, 114] on input "text" at bounding box center [500, 117] width 129 height 14
click at [492, 145] on input "text" at bounding box center [500, 146] width 129 height 14
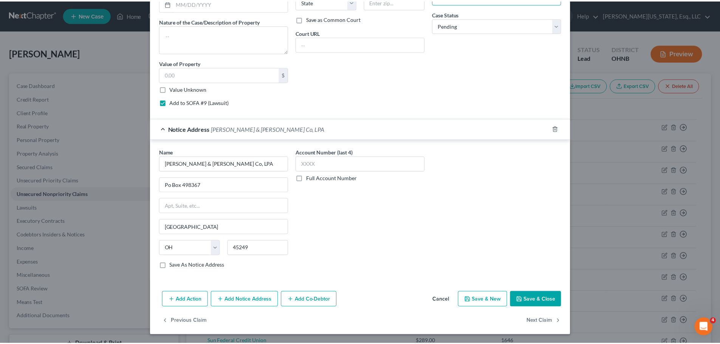
scroll to position [310, 0]
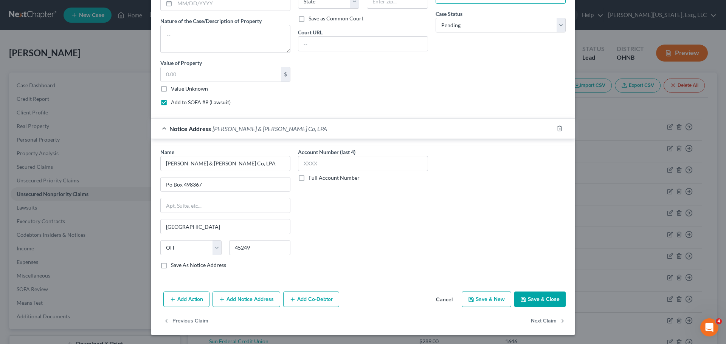
click at [557, 301] on button "Save & Close" at bounding box center [539, 300] width 51 height 16
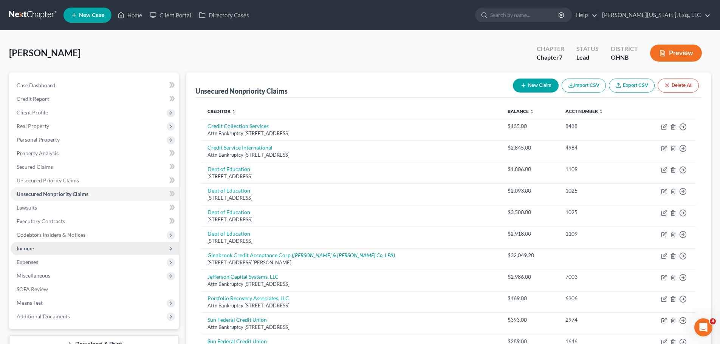
click at [27, 250] on span "Income" at bounding box center [25, 248] width 17 height 6
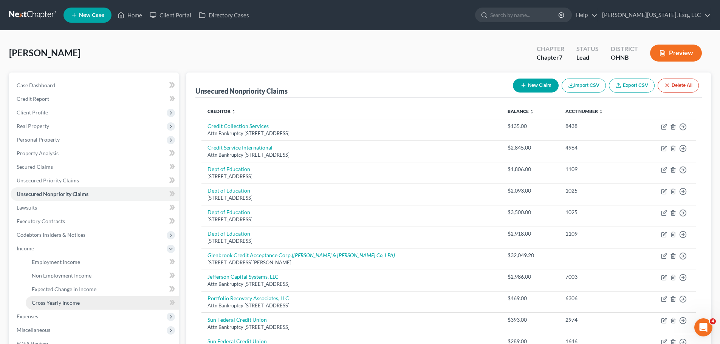
click at [54, 301] on span "Gross Yearly Income" at bounding box center [56, 303] width 48 height 6
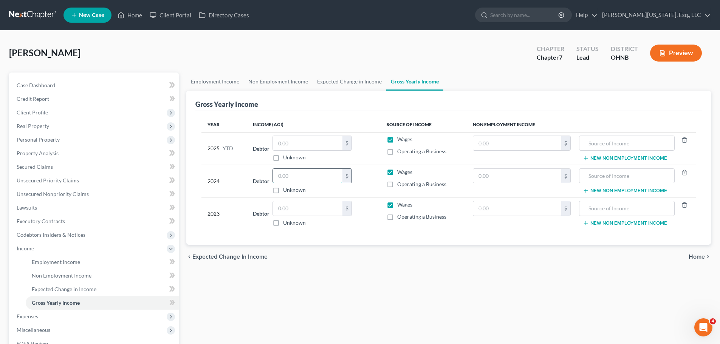
click at [314, 173] on input "text" at bounding box center [308, 176] width 70 height 14
click at [316, 210] on input "text" at bounding box center [308, 208] width 70 height 14
click at [58, 260] on span "Employment Income" at bounding box center [56, 262] width 48 height 6
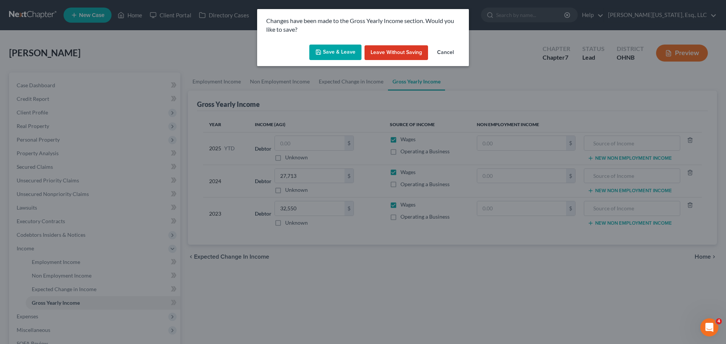
click at [339, 55] on button "Save & Leave" at bounding box center [335, 53] width 52 height 16
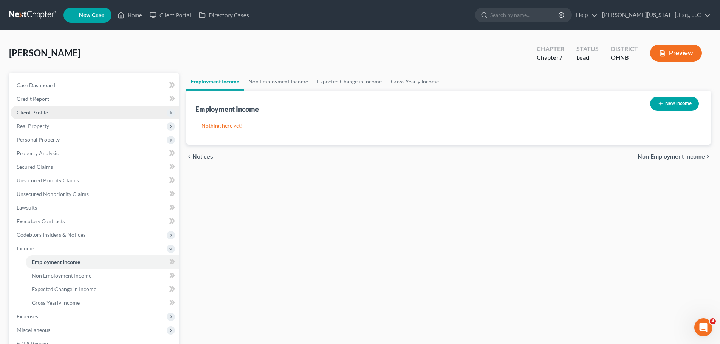
click at [36, 112] on span "Client Profile" at bounding box center [32, 112] width 31 height 6
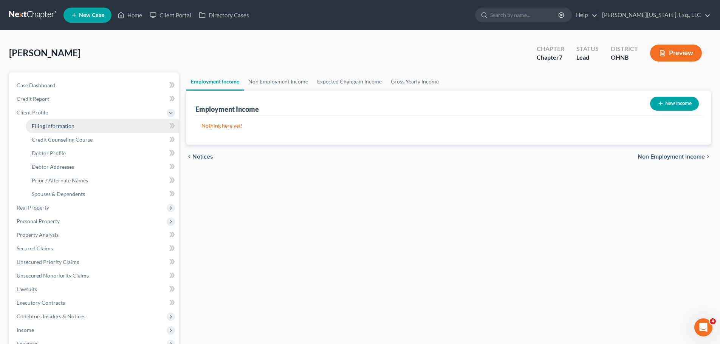
click at [77, 125] on link "Filing Information" at bounding box center [102, 126] width 153 height 14
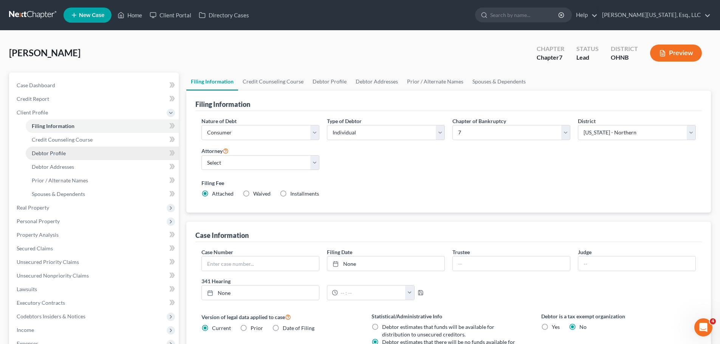
click at [70, 151] on link "Debtor Profile" at bounding box center [102, 154] width 153 height 14
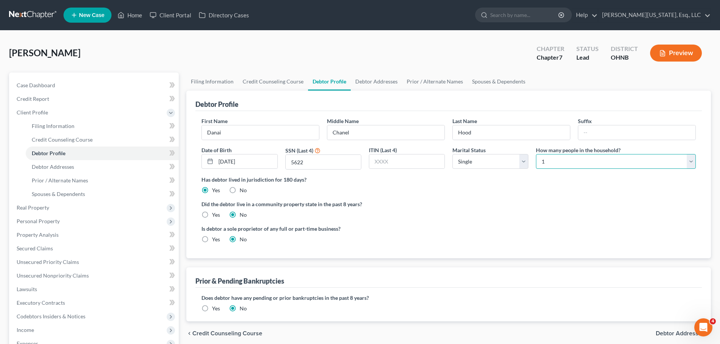
click at [587, 163] on select "Select 1 2 3 4 5 6 7 8 9 10 11 12 13 14 15 16 17 18 19 20" at bounding box center [616, 161] width 160 height 15
click at [536, 154] on select "Select 1 2 3 4 5 6 7 8 9 10 11 12 13 14 15 16 17 18 19 20" at bounding box center [616, 161] width 160 height 15
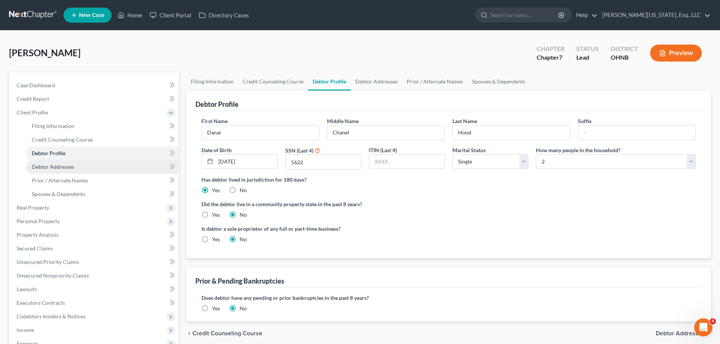
click at [79, 167] on link "Debtor Addresses" at bounding box center [102, 167] width 153 height 14
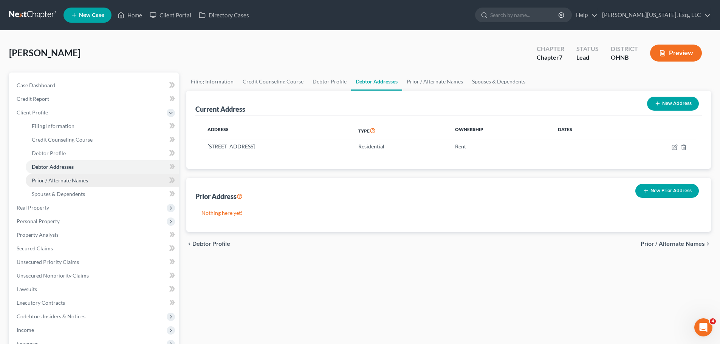
click at [81, 178] on span "Prior / Alternate Names" at bounding box center [60, 180] width 56 height 6
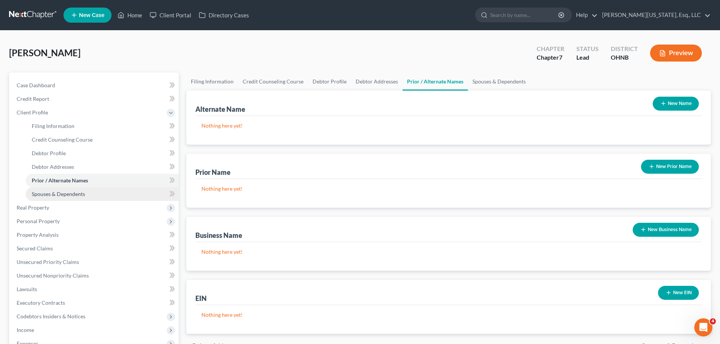
click at [76, 191] on span "Spouses & Dependents" at bounding box center [58, 194] width 53 height 6
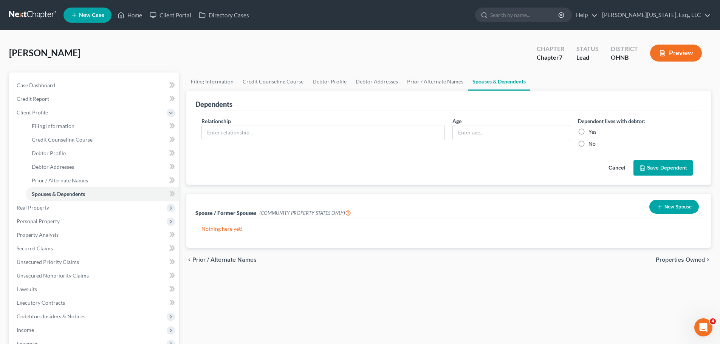
click at [588, 133] on label "Yes" at bounding box center [592, 132] width 8 height 8
click at [591, 133] on input "Yes" at bounding box center [593, 130] width 5 height 5
click at [654, 169] on button "Save Dependent" at bounding box center [662, 168] width 59 height 16
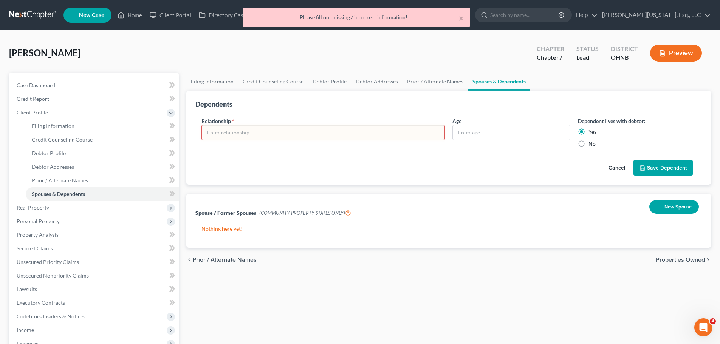
click at [299, 132] on input "text" at bounding box center [323, 132] width 243 height 14
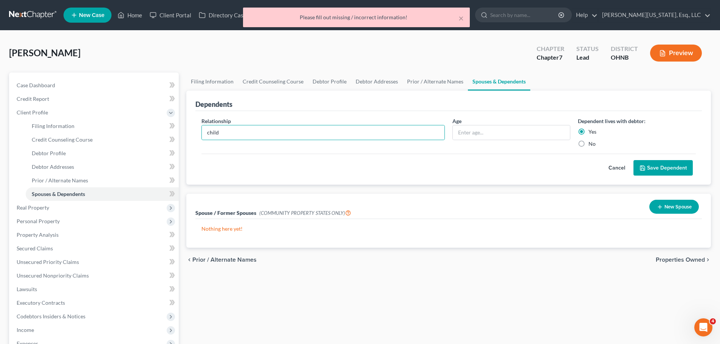
click at [674, 172] on button "Save Dependent" at bounding box center [662, 168] width 59 height 16
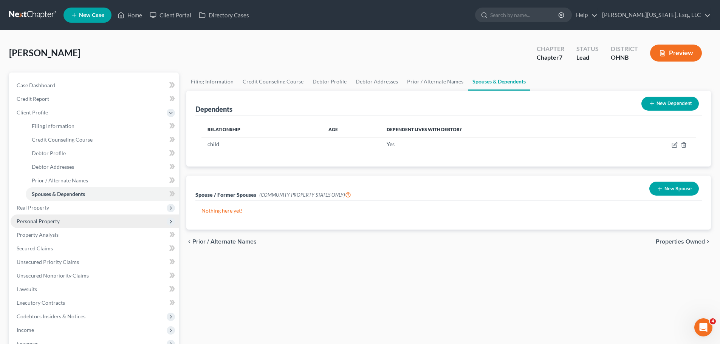
drag, startPoint x: 65, startPoint y: 221, endPoint x: 69, endPoint y: 224, distance: 5.7
click at [65, 221] on span "Personal Property" at bounding box center [95, 222] width 168 height 14
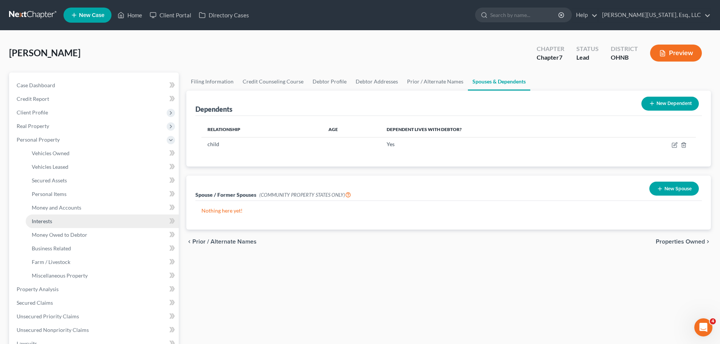
click at [36, 223] on span "Interests" at bounding box center [42, 221] width 20 height 6
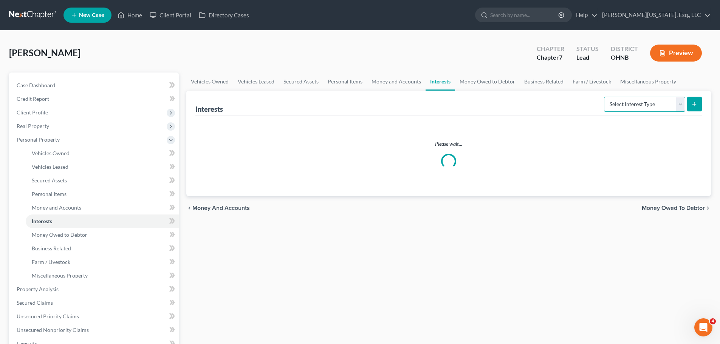
click at [652, 101] on select "Select Interest Type 401K Annuity Bond Education IRA Government Bond Government…" at bounding box center [644, 104] width 81 height 15
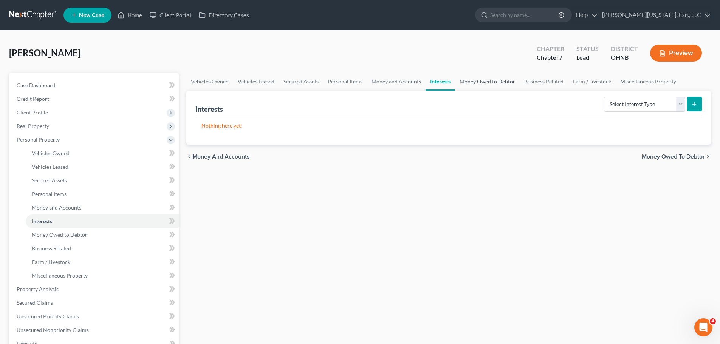
click at [462, 83] on link "Money Owed to Debtor" at bounding box center [487, 82] width 65 height 18
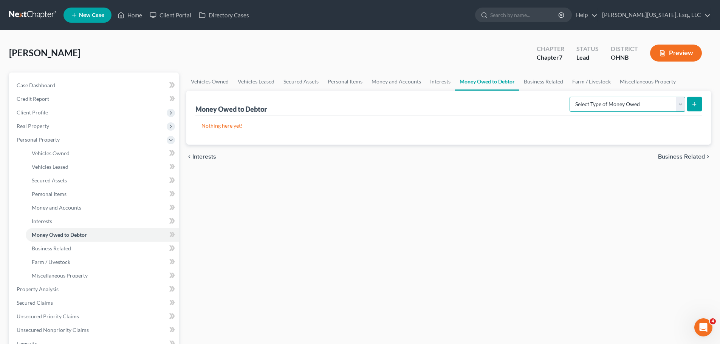
click at [644, 102] on select "Select Type of Money Owed Accounts Receivable Alimony Child Support Claims Agai…" at bounding box center [628, 104] width 116 height 15
click at [398, 79] on link "Money and Accounts" at bounding box center [396, 82] width 59 height 18
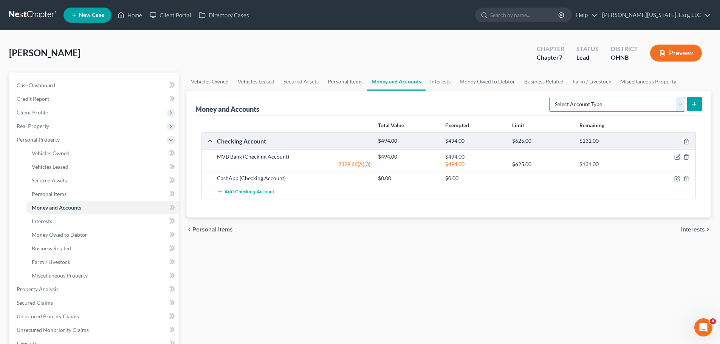
click at [610, 101] on select "Select Account Type Brokerage Cash on Hand Certificates of Deposit Checking Acc…" at bounding box center [617, 104] width 136 height 15
click at [440, 78] on link "Interests" at bounding box center [440, 82] width 29 height 18
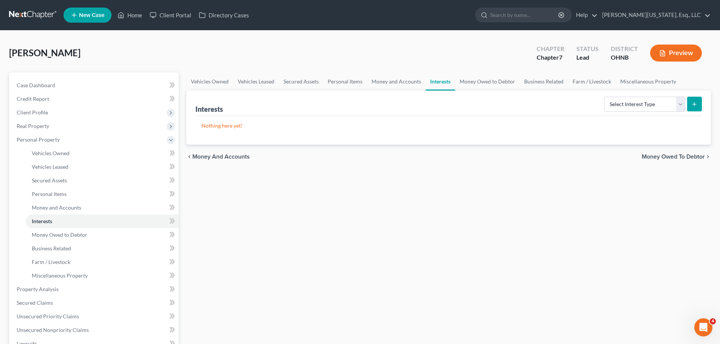
click at [627, 112] on form "Select Interest Type 401K Annuity Bond Education IRA Government Bond Government…" at bounding box center [653, 104] width 98 height 15
click at [630, 108] on select "Select Interest Type 401K Annuity Bond Education IRA Government Bond Government…" at bounding box center [644, 104] width 81 height 15
click at [478, 80] on link "Money Owed to Debtor" at bounding box center [487, 82] width 65 height 18
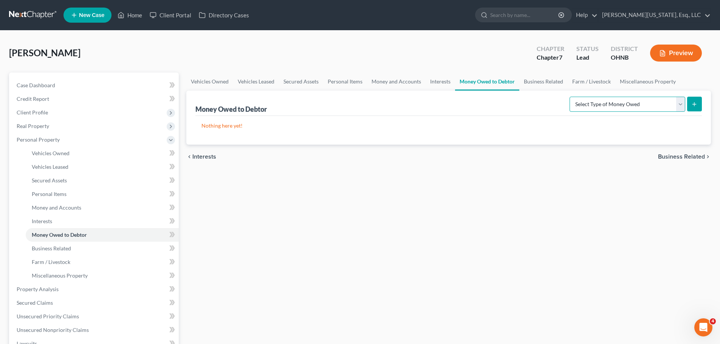
click at [611, 101] on select "Select Type of Money Owed Accounts Receivable Alimony Child Support Claims Agai…" at bounding box center [628, 104] width 116 height 15
click at [636, 81] on link "Miscellaneous Property" at bounding box center [647, 82] width 65 height 18
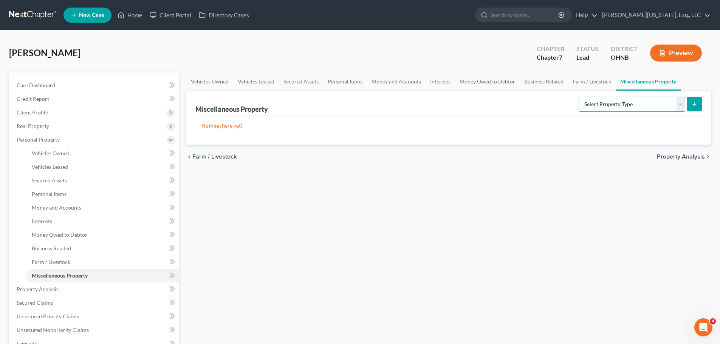
click at [639, 107] on select "Select Property Type Assigned for Creditor Benefit [DATE] Holding for Another N…" at bounding box center [632, 104] width 107 height 15
click at [328, 78] on link "Personal Items" at bounding box center [345, 82] width 44 height 18
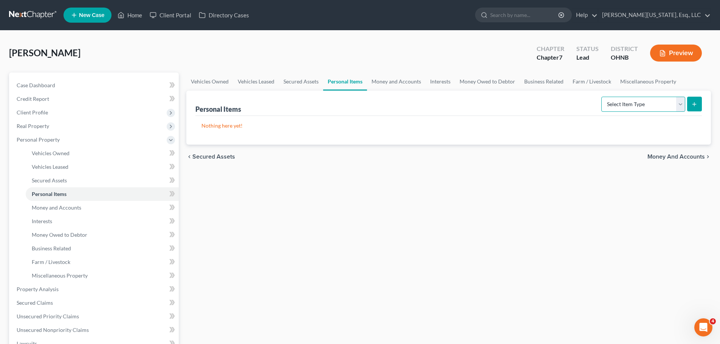
click at [663, 104] on select "Select Item Type Clothing Collectibles Of Value Electronics Firearms Household …" at bounding box center [643, 104] width 84 height 15
click at [383, 78] on link "Money and Accounts" at bounding box center [396, 82] width 59 height 18
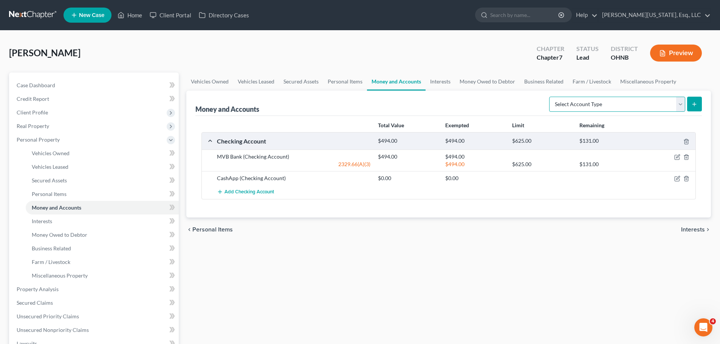
click at [653, 106] on select "Select Account Type Brokerage Cash on Hand Certificates of Deposit Checking Acc…" at bounding box center [617, 104] width 136 height 15
click at [551, 97] on select "Select Account Type Brokerage Cash on Hand Certificates of Deposit Checking Acc…" at bounding box center [617, 104] width 136 height 15
click at [692, 104] on icon "submit" at bounding box center [694, 104] width 6 height 6
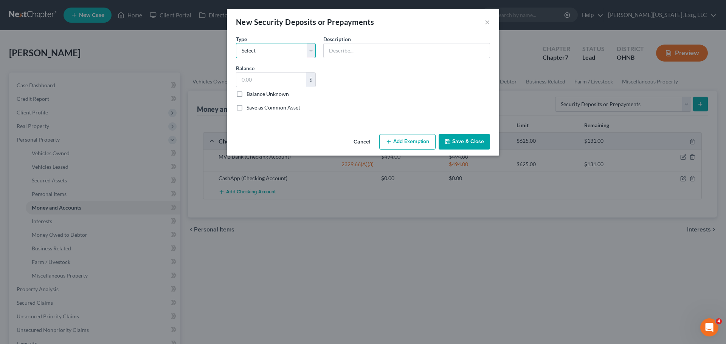
click at [297, 57] on select "Select Electric Gas Heating Oil Security Deposit On Rental Unit Prepaid Rent Te…" at bounding box center [276, 50] width 80 height 15
click at [236, 43] on select "Select Electric Gas Heating Oil Security Deposit On Rental Unit Prepaid Rent Te…" at bounding box center [276, 50] width 80 height 15
click at [346, 55] on input "text" at bounding box center [406, 50] width 166 height 14
click at [296, 76] on input "text" at bounding box center [271, 80] width 70 height 14
click at [417, 138] on button "Add Exemption" at bounding box center [407, 142] width 56 height 16
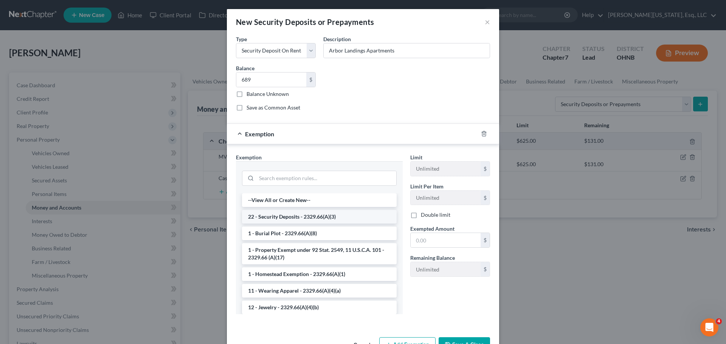
click at [313, 217] on li "22 - Security Deposits - 2329.66(A)(3)" at bounding box center [319, 217] width 155 height 14
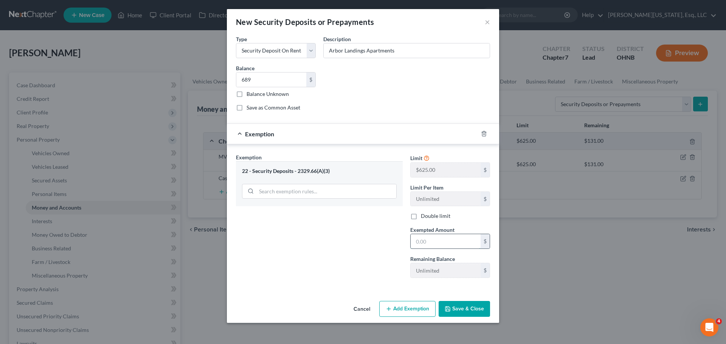
click at [444, 238] on input "text" at bounding box center [445, 241] width 70 height 14
click at [463, 305] on button "Save & Close" at bounding box center [463, 309] width 51 height 16
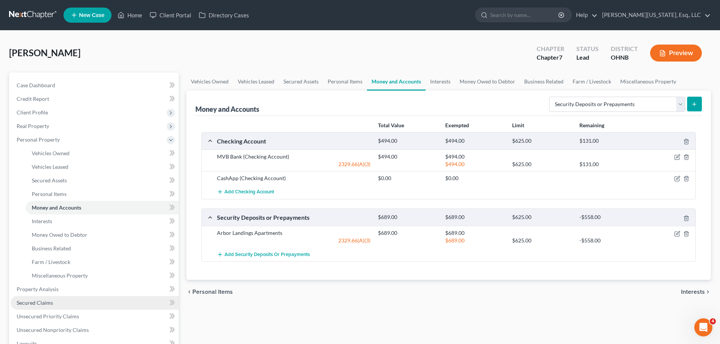
drag, startPoint x: 55, startPoint y: 300, endPoint x: 77, endPoint y: 305, distance: 22.8
click at [55, 301] on link "Secured Claims" at bounding box center [95, 303] width 168 height 14
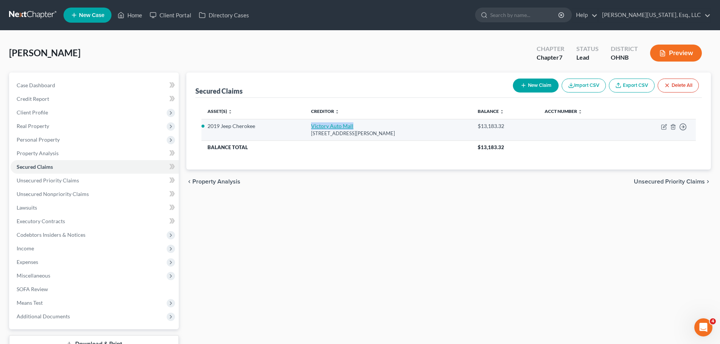
drag, startPoint x: 356, startPoint y: 127, endPoint x: 313, endPoint y: 127, distance: 43.1
click at [313, 127] on td "Victory Auto Mall [STREET_ADDRESS][PERSON_NAME]" at bounding box center [388, 130] width 167 height 22
copy link "Victory Auto Mall"
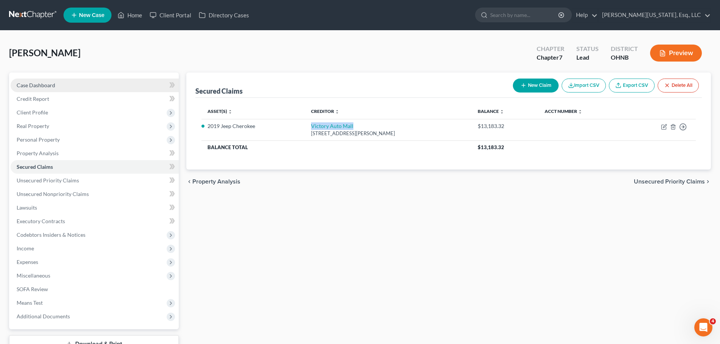
click at [48, 87] on span "Case Dashboard" at bounding box center [36, 85] width 39 height 6
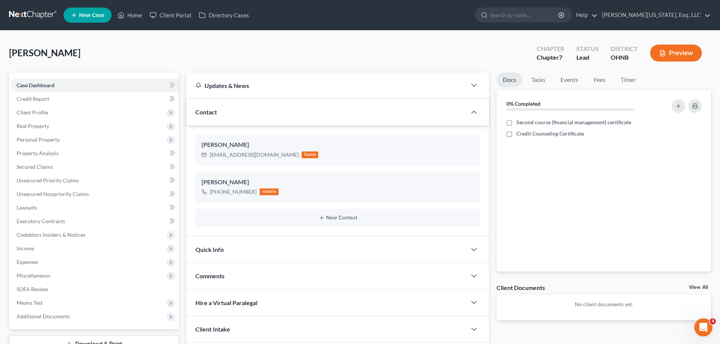
drag, startPoint x: 277, startPoint y: 274, endPoint x: 283, endPoint y: 266, distance: 9.9
click at [277, 274] on div "Comments" at bounding box center [326, 276] width 280 height 26
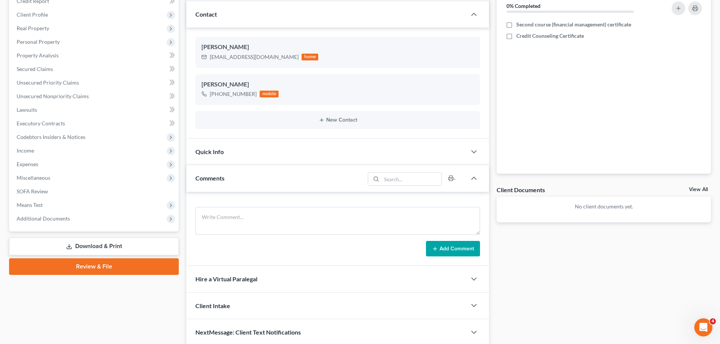
scroll to position [113, 0]
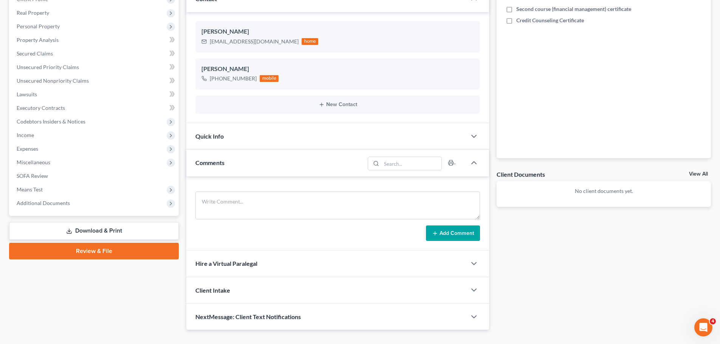
drag, startPoint x: 271, startPoint y: 181, endPoint x: 271, endPoint y: 186, distance: 4.5
click at [271, 181] on div "Add Comment" at bounding box center [337, 213] width 303 height 74
click at [271, 190] on div "Add Comment" at bounding box center [337, 213] width 303 height 74
click at [272, 197] on textarea at bounding box center [337, 206] width 285 height 28
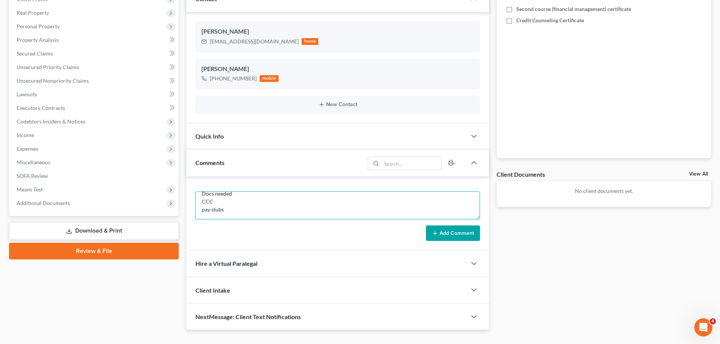
paste textarea "Victory Auto Mall"
click at [466, 231] on button "Add Comment" at bounding box center [453, 234] width 54 height 16
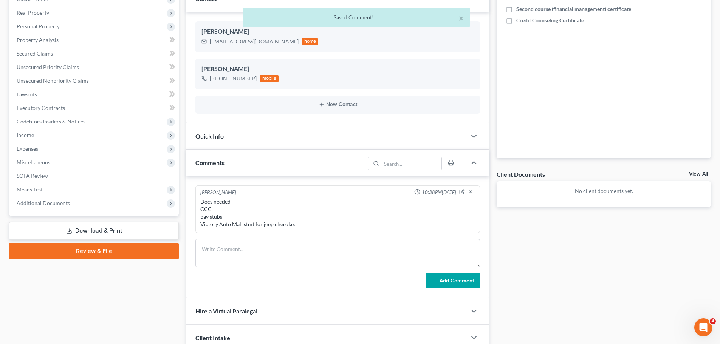
scroll to position [0, 0]
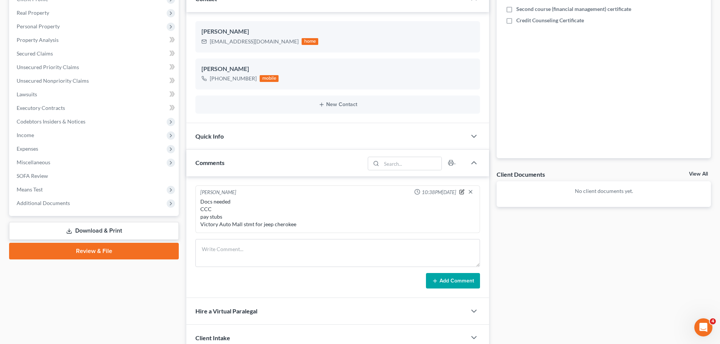
click at [460, 191] on icon "button" at bounding box center [462, 192] width 4 height 4
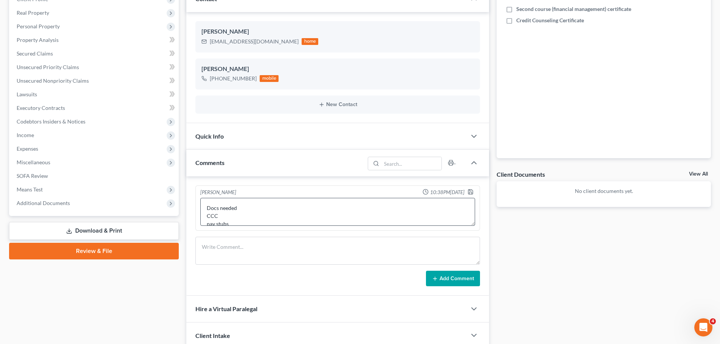
scroll to position [16, 0]
click at [254, 208] on textarea "Docs needed CCC pay stubs Victory Auto Mall stmt for jeep cherokee" at bounding box center [337, 212] width 275 height 28
click at [288, 205] on textarea "Docs needed CCC pay stubs I am Boundless Victory Auto Mall stmt for jeep cherok…" at bounding box center [337, 212] width 275 height 28
click at [470, 193] on icon "button" at bounding box center [470, 192] width 6 height 6
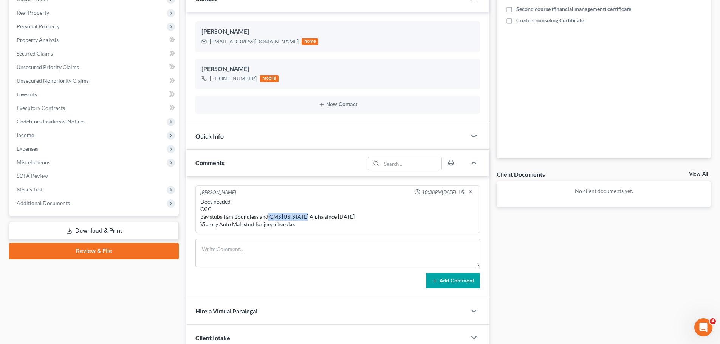
drag, startPoint x: 306, startPoint y: 217, endPoint x: 268, endPoint y: 214, distance: 39.0
click at [268, 214] on div "Docs needed CCC pay stubs I am Boundless and GMS [US_STATE] Alpha since [DATE] …" at bounding box center [337, 213] width 275 height 30
drag, startPoint x: 271, startPoint y: 213, endPoint x: 272, endPoint y: 217, distance: 4.6
click at [277, 215] on div "Docs needed CCC pay stubs I am Boundless and GMS [US_STATE] Alpha since [DATE] …" at bounding box center [337, 213] width 275 height 30
drag, startPoint x: 268, startPoint y: 215, endPoint x: 308, endPoint y: 214, distance: 39.3
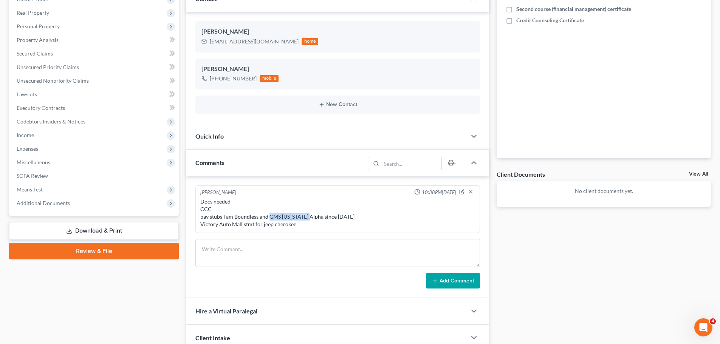
click at [308, 214] on div "Docs needed CCC pay stubs I am Boundless and GMS [US_STATE] Alpha since [DATE] …" at bounding box center [337, 213] width 275 height 30
copy div "GMS [US_STATE] Alpha"
click at [461, 193] on icon "button" at bounding box center [462, 191] width 3 height 3
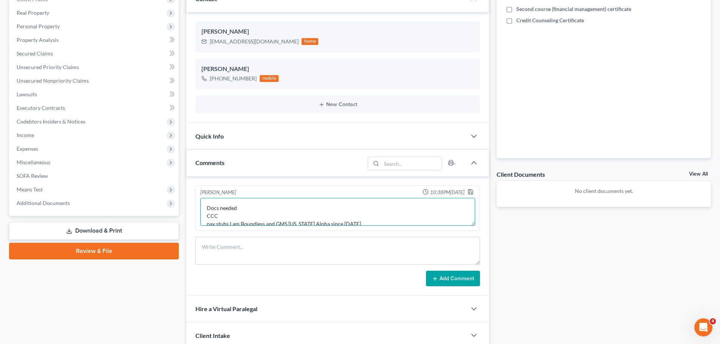
click at [362, 221] on textarea "Docs needed CCC pay stubs I am Boundless and GMS [US_STATE] Alpha since [DATE] …" at bounding box center [337, 212] width 275 height 28
drag, startPoint x: 382, startPoint y: 221, endPoint x: 400, endPoint y: 224, distance: 18.3
click at [382, 221] on textarea "Docs needed CCC pay stubs I am Boundless and GMS [US_STATE] Alpha since [DATE] …" at bounding box center [337, 212] width 275 height 28
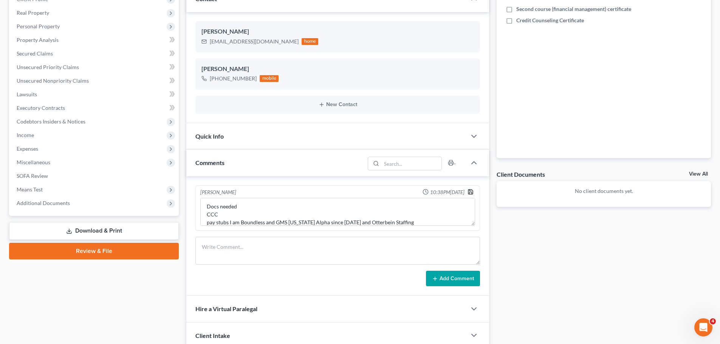
click at [468, 191] on icon "button" at bounding box center [470, 192] width 6 height 6
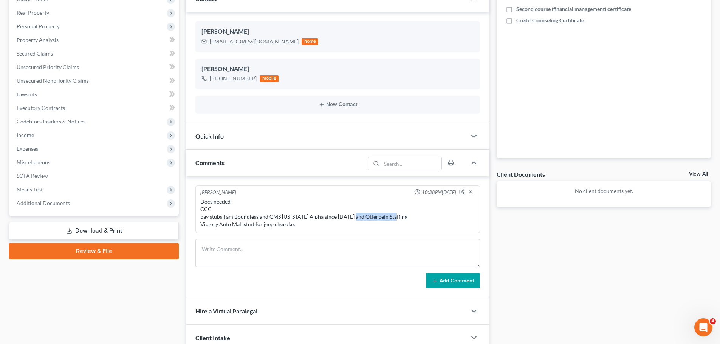
drag, startPoint x: 395, startPoint y: 218, endPoint x: 353, endPoint y: 217, distance: 42.0
click at [353, 217] on div "Docs needed CCC pay stubs I am Boundless and GMS [US_STATE] Alpha since [DATE] …" at bounding box center [337, 213] width 275 height 30
click at [359, 215] on div "Docs needed CCC pay stubs I am Boundless and GMS [US_STATE] Alpha since [DATE] …" at bounding box center [337, 213] width 275 height 30
drag, startPoint x: 351, startPoint y: 217, endPoint x: 398, endPoint y: 217, distance: 46.5
click at [398, 217] on div "Docs needed CCC pay stubs I am Boundless and GMS [US_STATE] Alpha since [DATE] …" at bounding box center [337, 213] width 275 height 30
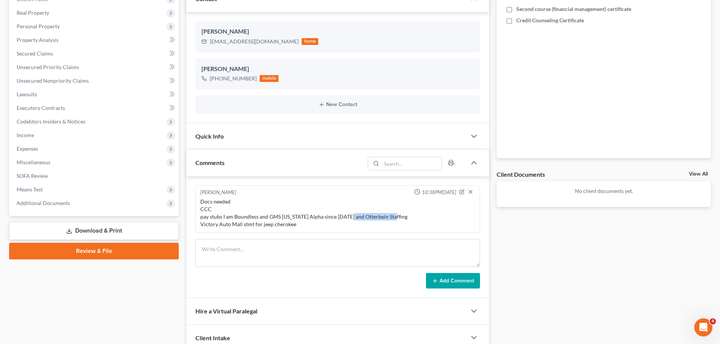
copy div "Otterbein Staffing"
drag, startPoint x: 68, startPoint y: 80, endPoint x: 80, endPoint y: 111, distance: 32.8
click at [68, 80] on span "Unsecured Nonpriority Claims" at bounding box center [53, 80] width 72 height 6
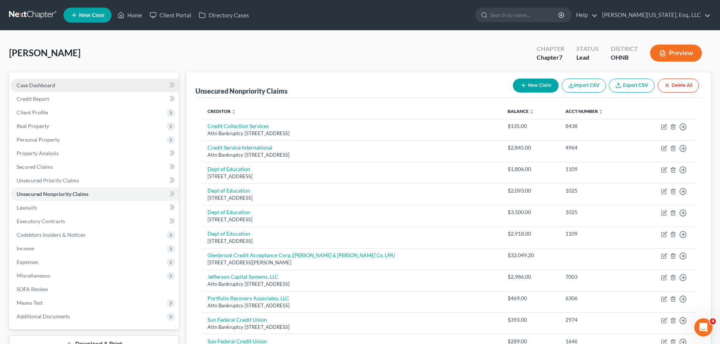
click at [52, 87] on span "Case Dashboard" at bounding box center [36, 85] width 39 height 6
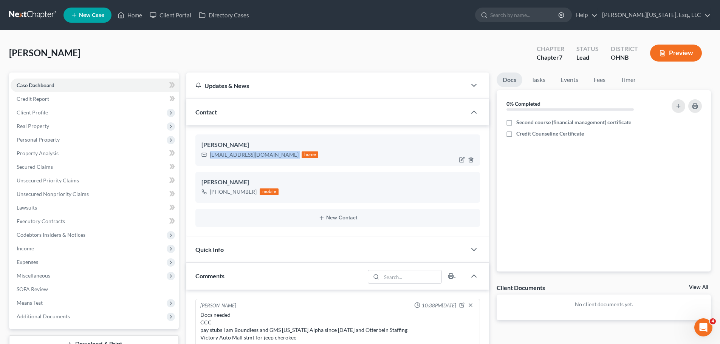
drag, startPoint x: 269, startPoint y: 157, endPoint x: 210, endPoint y: 156, distance: 59.0
click at [210, 156] on div "[EMAIL_ADDRESS][DOMAIN_NAME] home" at bounding box center [259, 155] width 117 height 10
copy div "[EMAIL_ADDRESS][DOMAIN_NAME]"
click at [139, 10] on link "Home" at bounding box center [130, 15] width 32 height 14
